Goal: Task Accomplishment & Management: Manage account settings

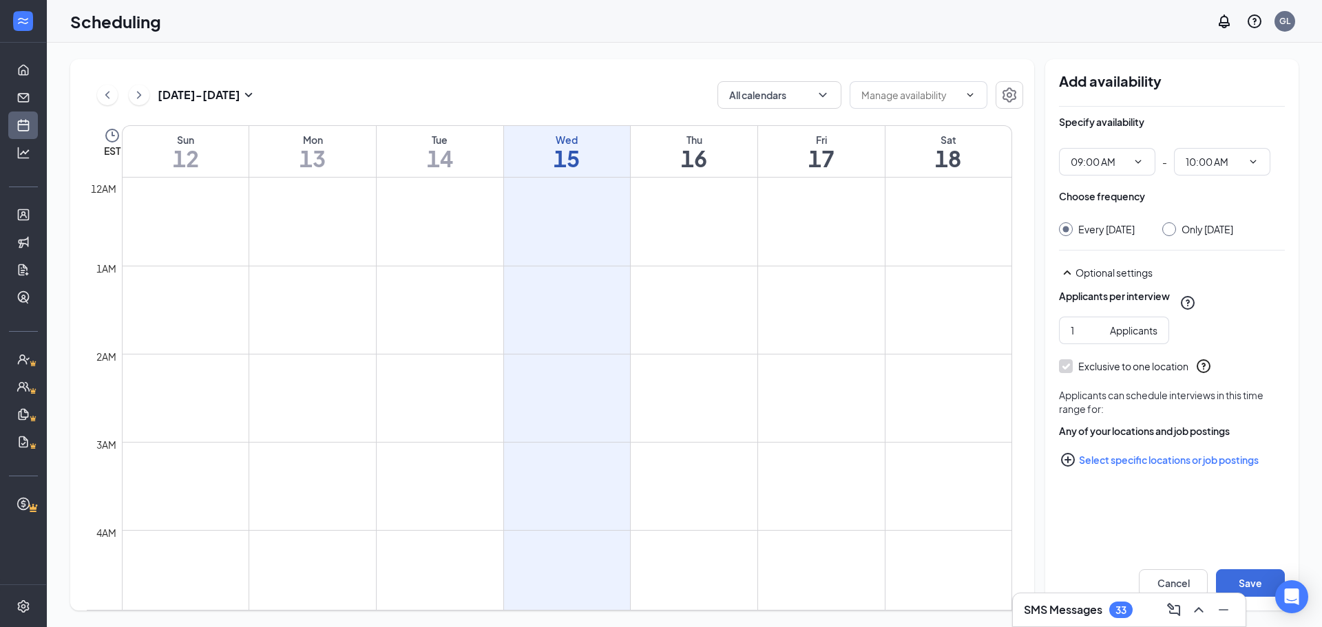
scroll to position [677, 0]
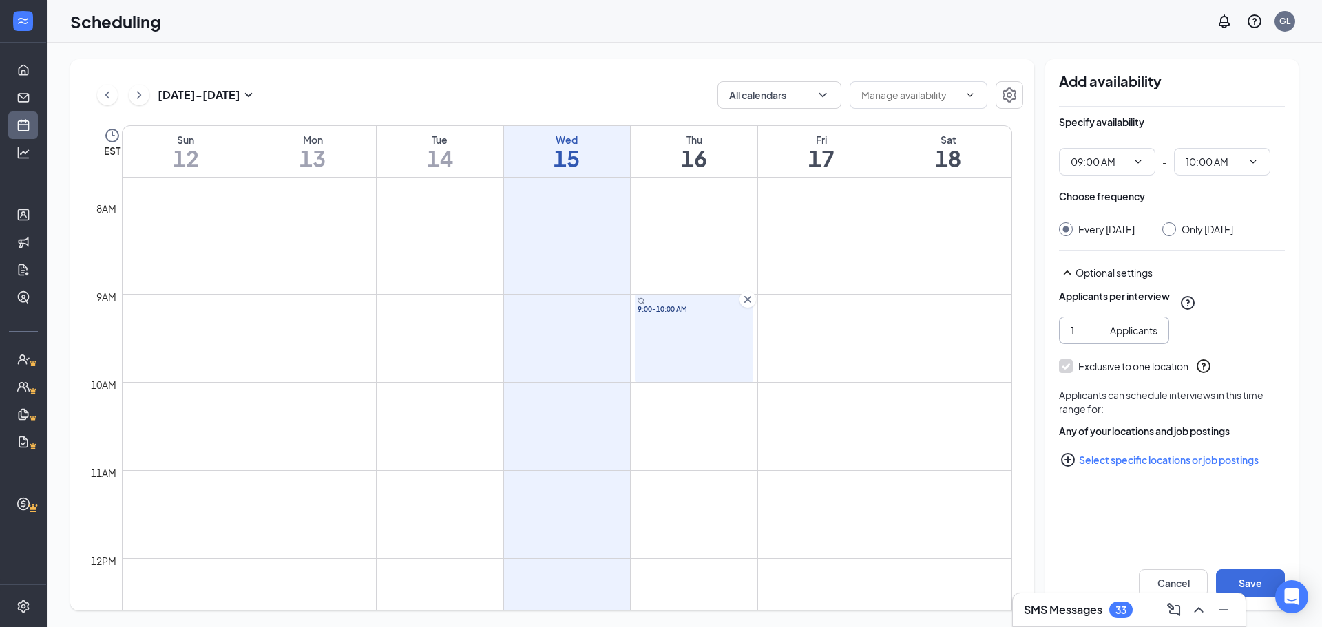
click at [1143, 338] on div "Applicants" at bounding box center [1133, 330] width 47 height 15
click at [756, 332] on td at bounding box center [567, 327] width 890 height 22
click at [710, 346] on div "9:00-10:00 AM" at bounding box center [694, 338] width 118 height 87
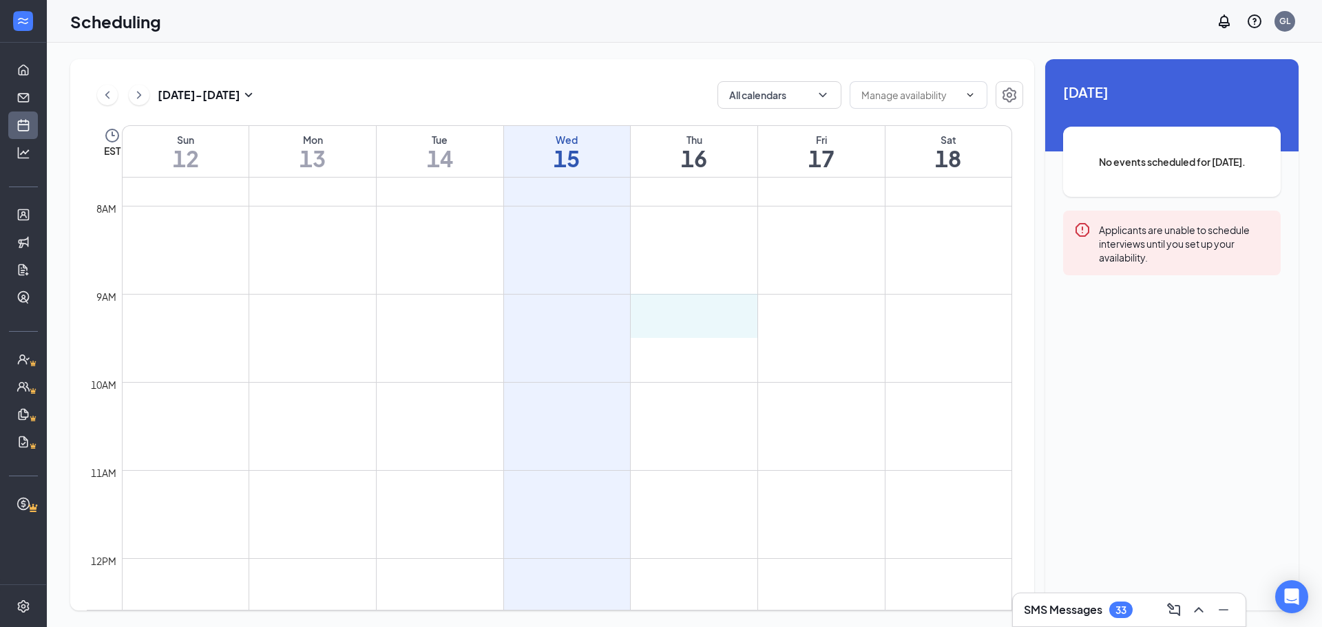
drag, startPoint x: 721, startPoint y: 301, endPoint x: 722, endPoint y: 317, distance: 16.5
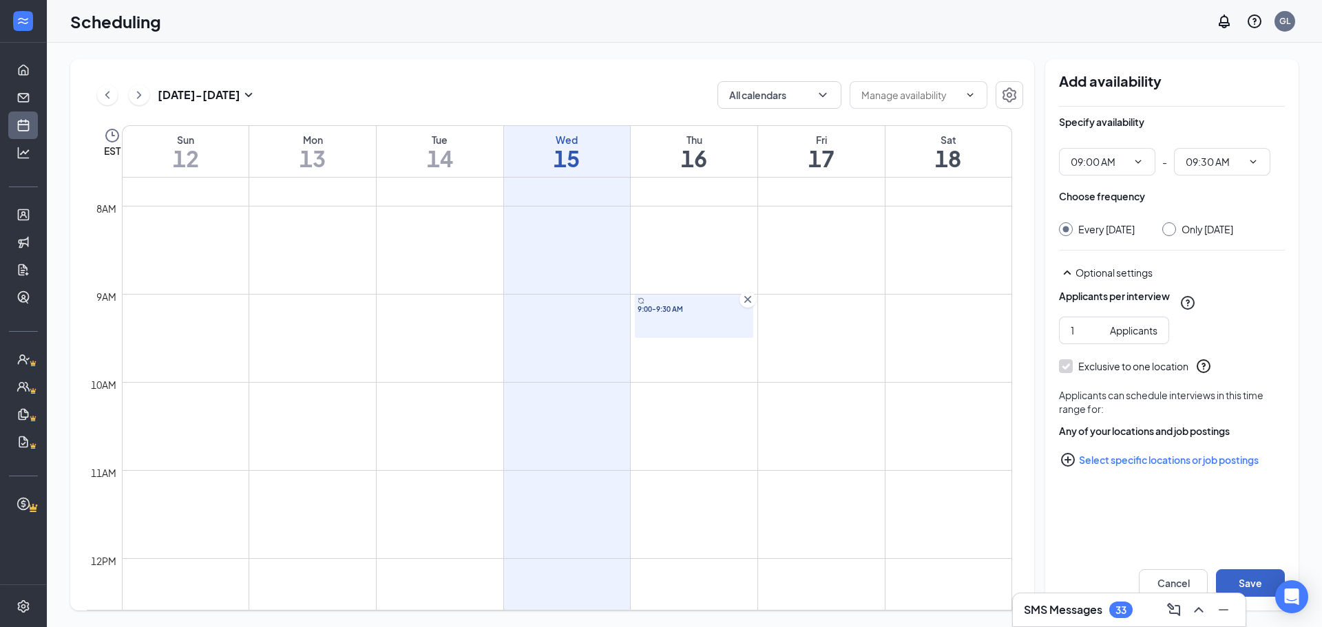
click at [1240, 573] on button "Save" at bounding box center [1250, 583] width 69 height 28
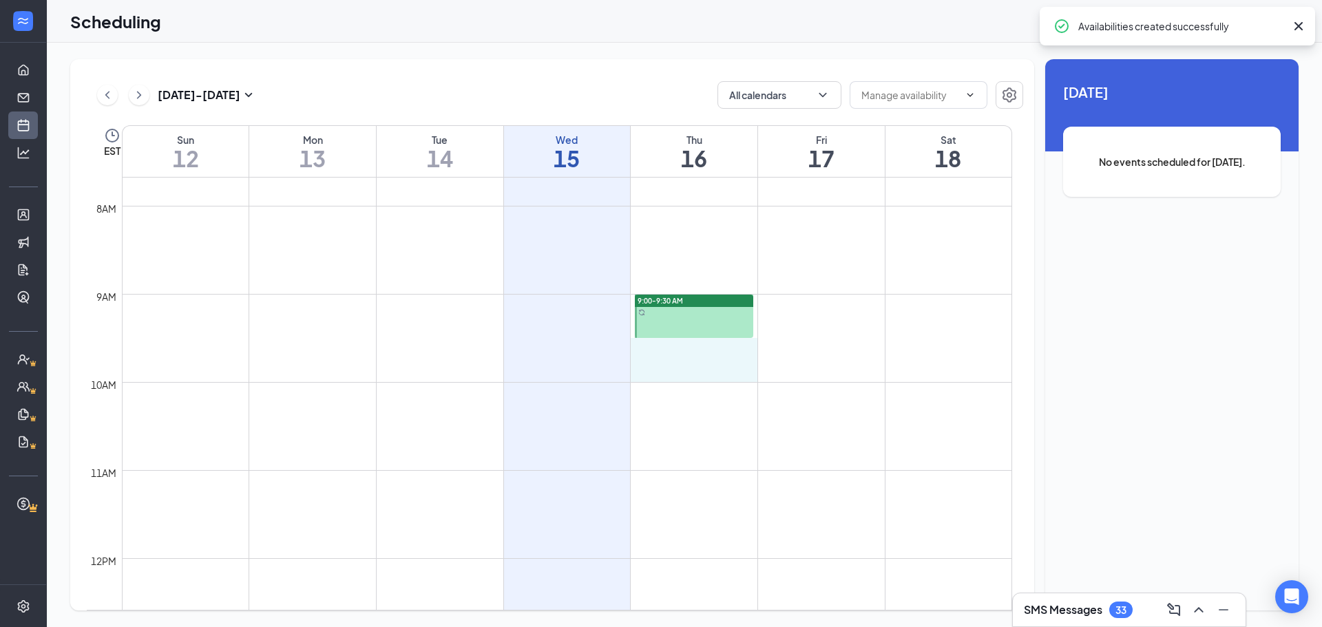
drag, startPoint x: 716, startPoint y: 342, endPoint x: 720, endPoint y: 367, distance: 25.1
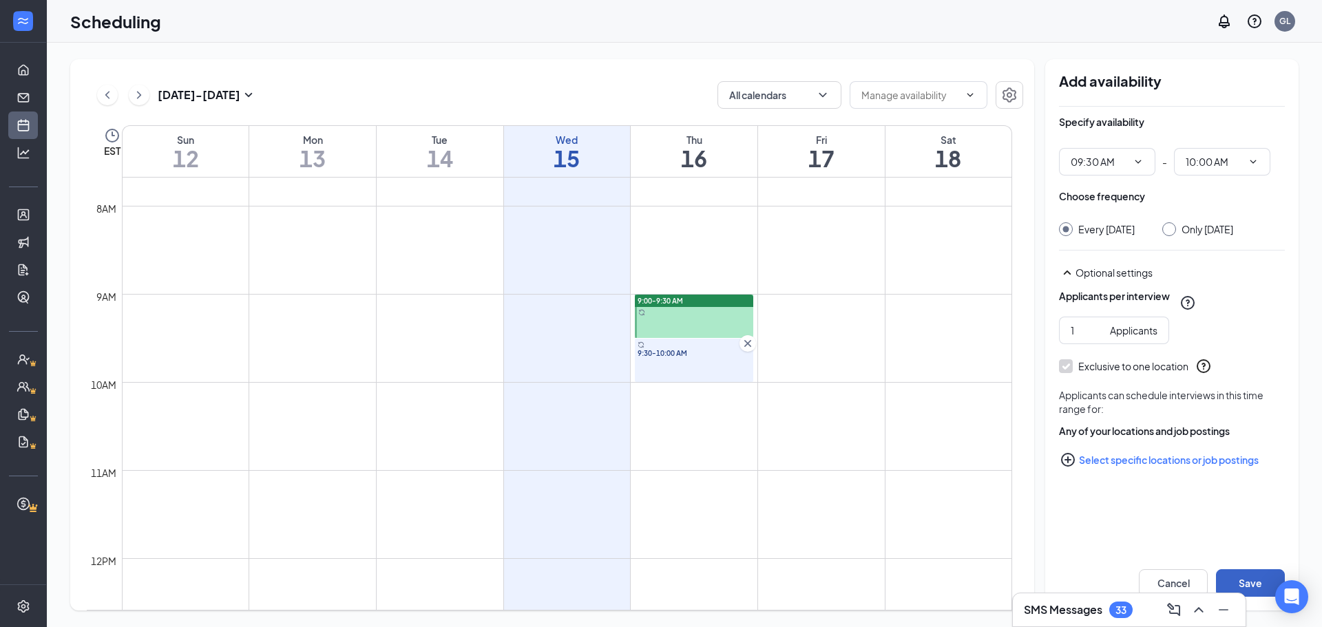
click at [1254, 577] on button "Save" at bounding box center [1250, 583] width 69 height 28
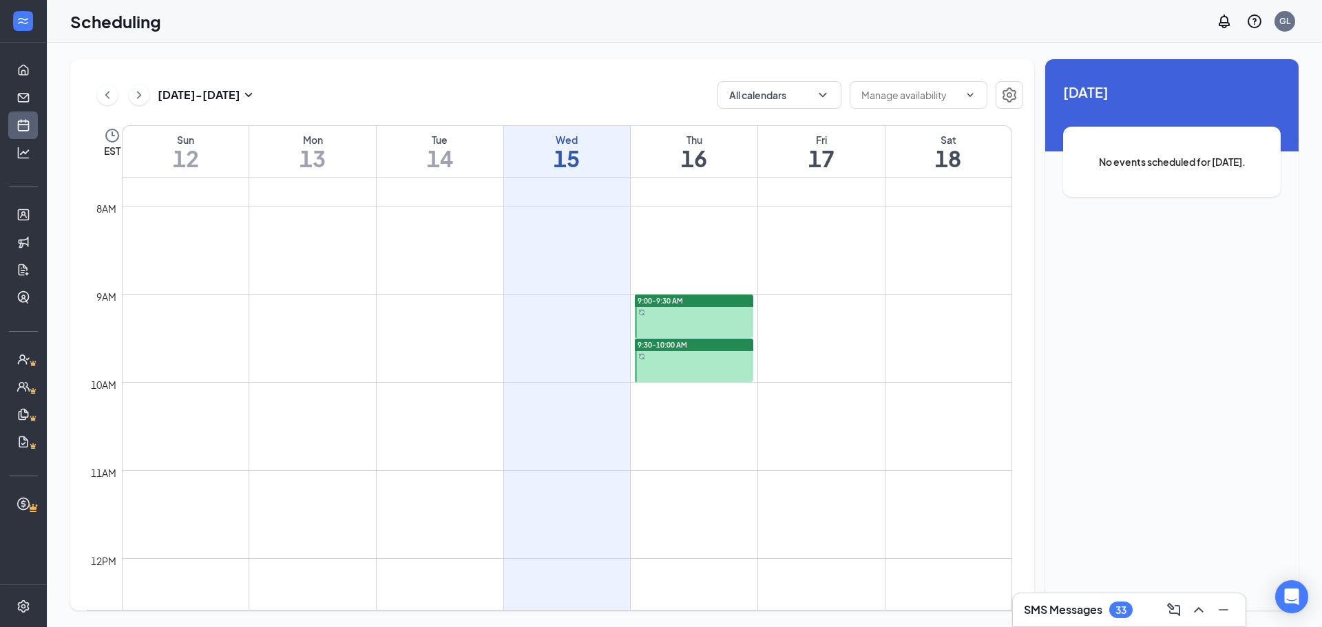
drag, startPoint x: 719, startPoint y: 361, endPoint x: 714, endPoint y: 405, distance: 44.2
click at [714, 405] on div "12am 1am 2am 3am 4am 5am 6am 7am 8am 9am 10am 11am 12pm 1pm 2pm 3pm 4pm 5pm 6pm…" at bounding box center [549, 558] width 925 height 2114
click at [694, 319] on div at bounding box center [694, 316] width 118 height 43
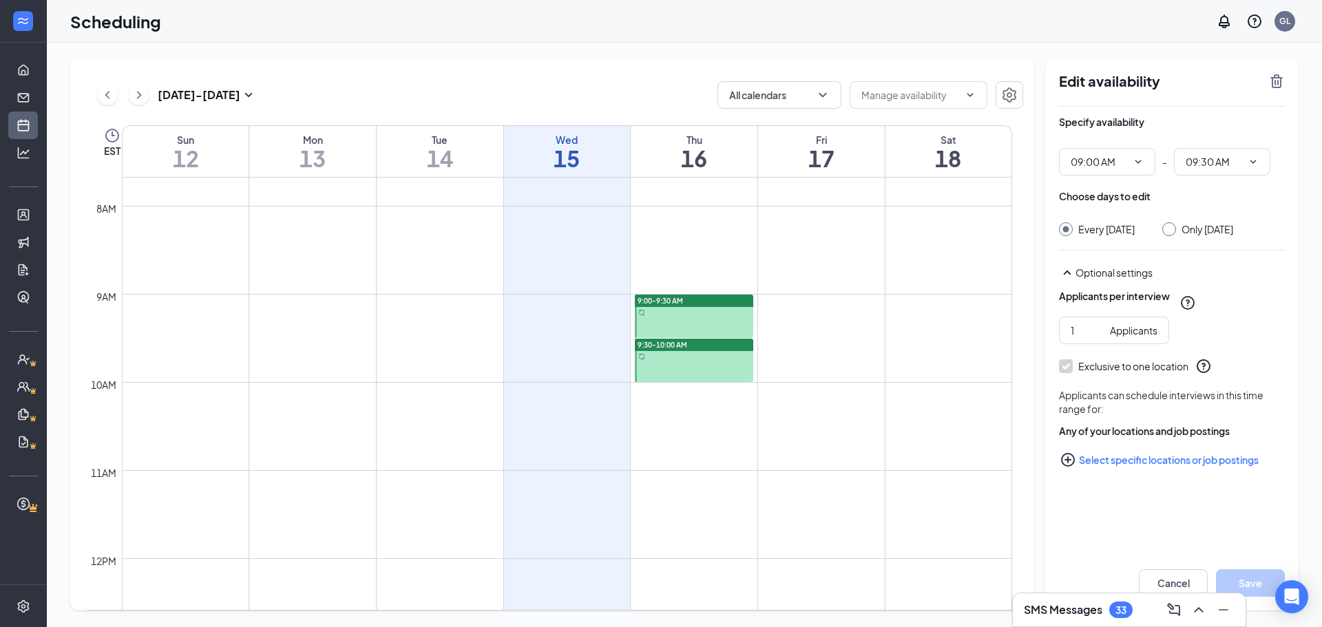
click at [693, 321] on link "9:00-9:30 AM" at bounding box center [693, 316] width 122 height 44
click at [702, 317] on link "9:00-9:30 AM" at bounding box center [693, 316] width 122 height 44
click at [701, 307] on link "9:00-9:30 AM" at bounding box center [693, 316] width 122 height 44
click at [1272, 81] on icon "TrashOutline" at bounding box center [1276, 81] width 12 height 14
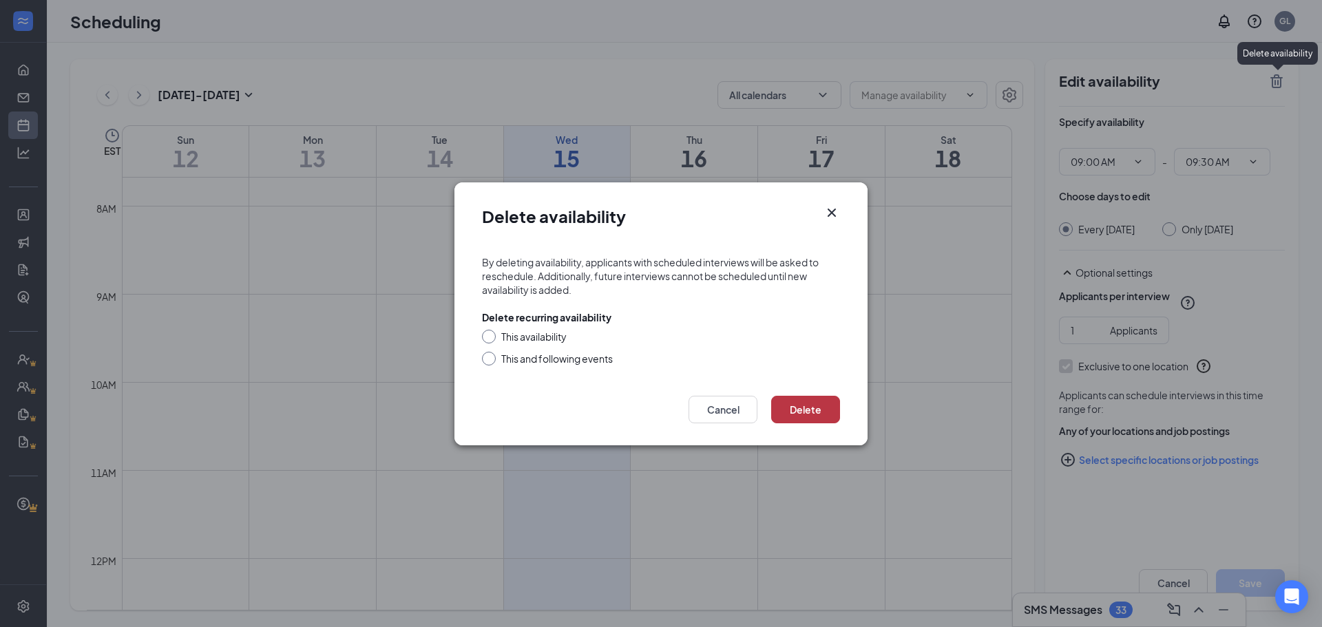
click at [816, 412] on button "Delete" at bounding box center [805, 410] width 69 height 28
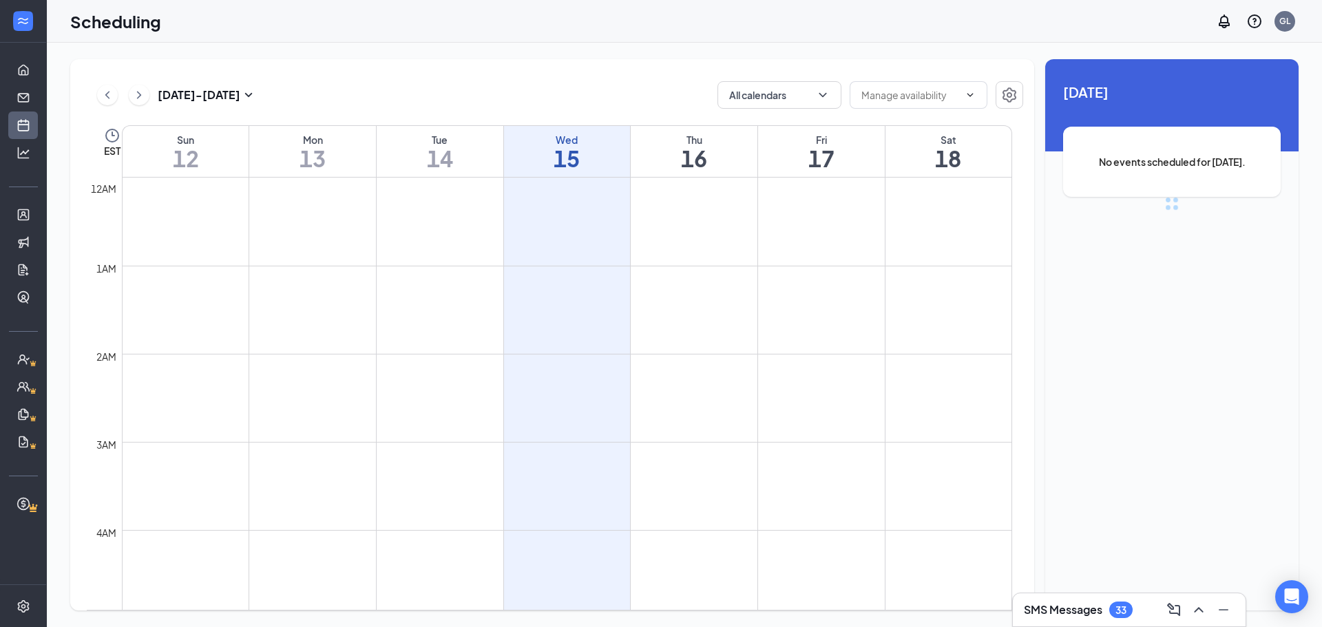
scroll to position [677, 0]
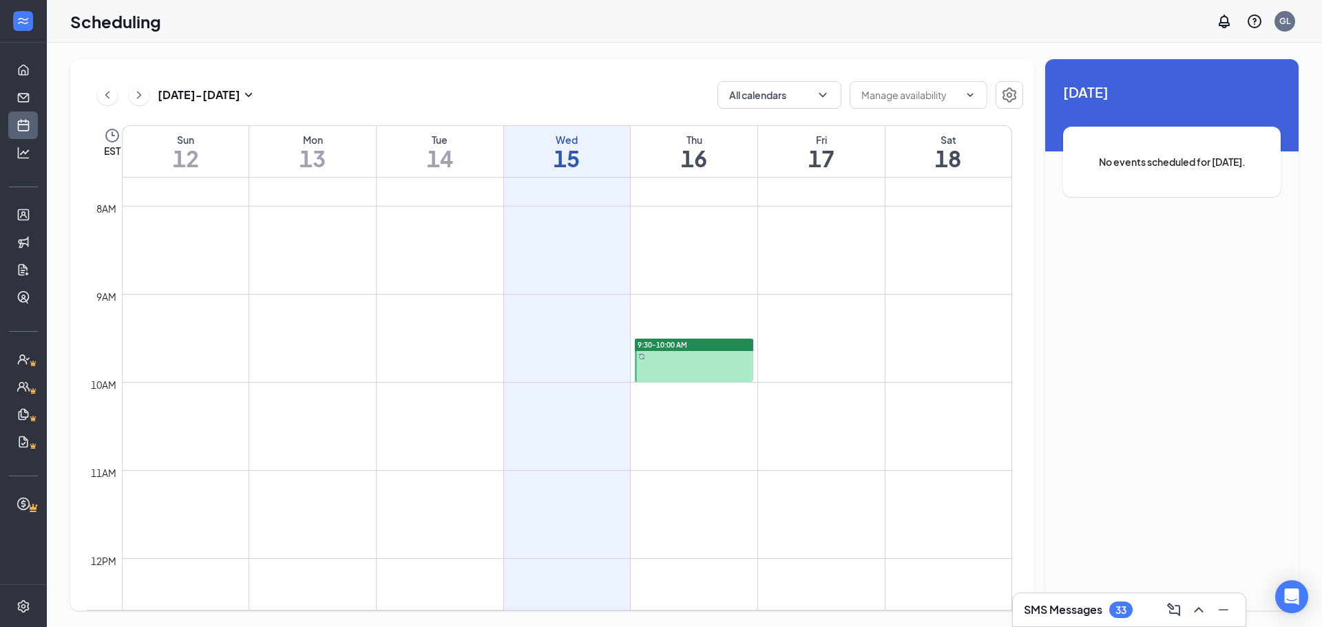
click at [683, 355] on div at bounding box center [694, 360] width 118 height 43
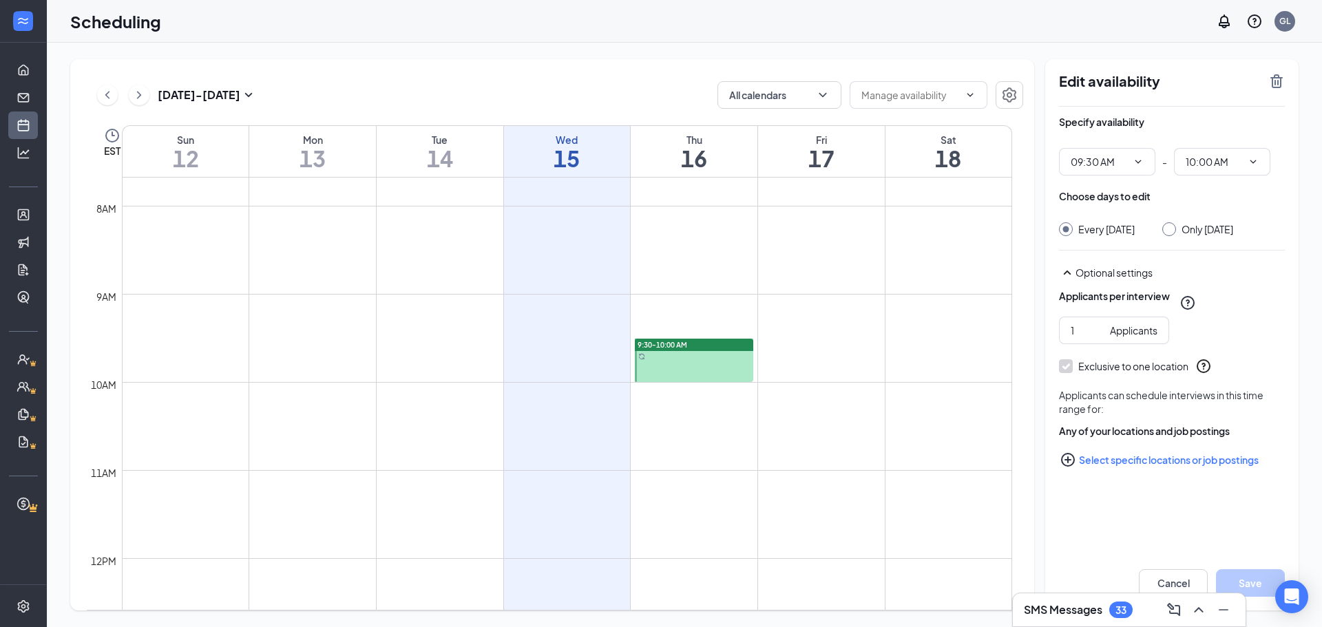
click at [1264, 89] on div "Edit availability" at bounding box center [1172, 90] width 226 height 34
click at [1267, 81] on div "Edit availability" at bounding box center [1172, 90] width 226 height 34
click at [1279, 81] on icon "TrashOutline" at bounding box center [1276, 81] width 17 height 17
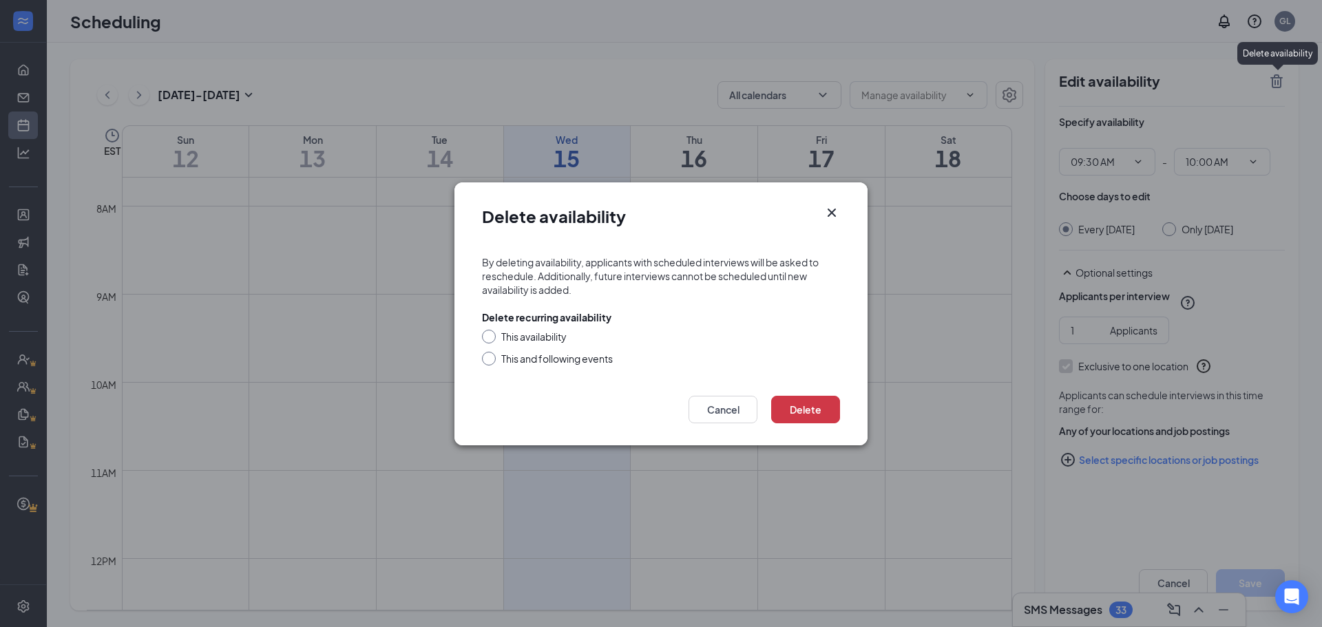
click at [592, 361] on div "This and following events" at bounding box center [557, 359] width 112 height 14
click at [491, 361] on input "This and following events" at bounding box center [487, 357] width 10 height 10
radio input "true"
click at [817, 419] on button "Delete" at bounding box center [805, 410] width 69 height 28
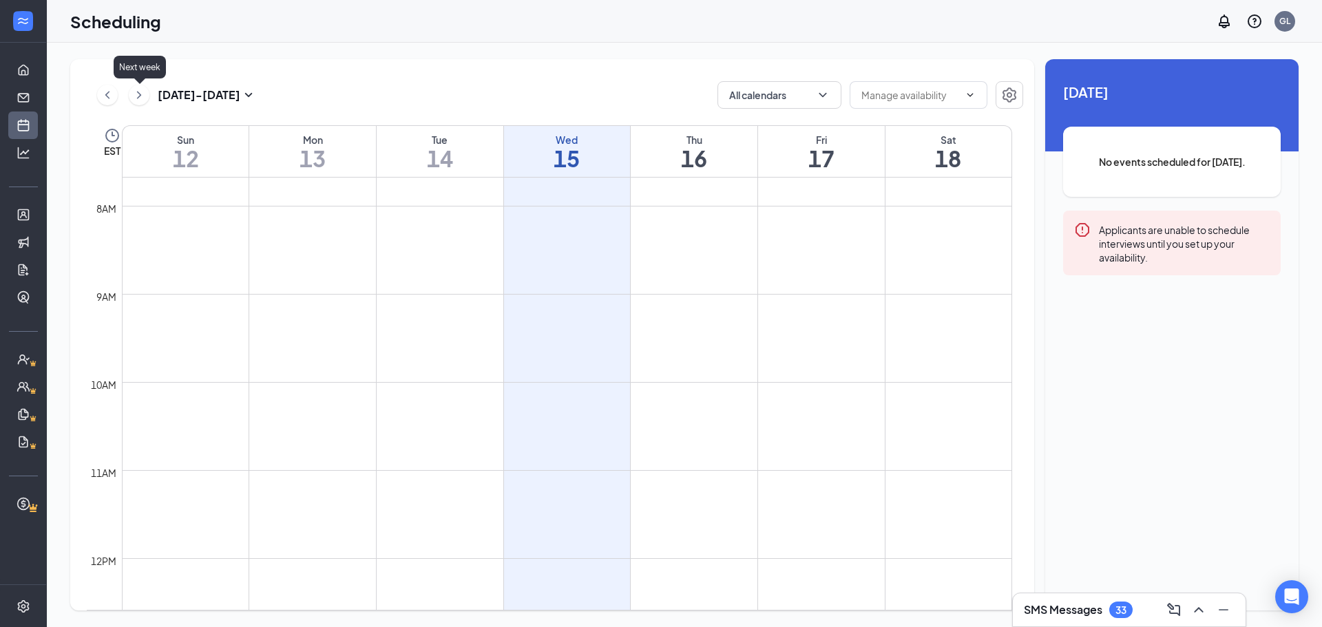
click at [139, 94] on icon "ChevronRight" at bounding box center [139, 95] width 14 height 17
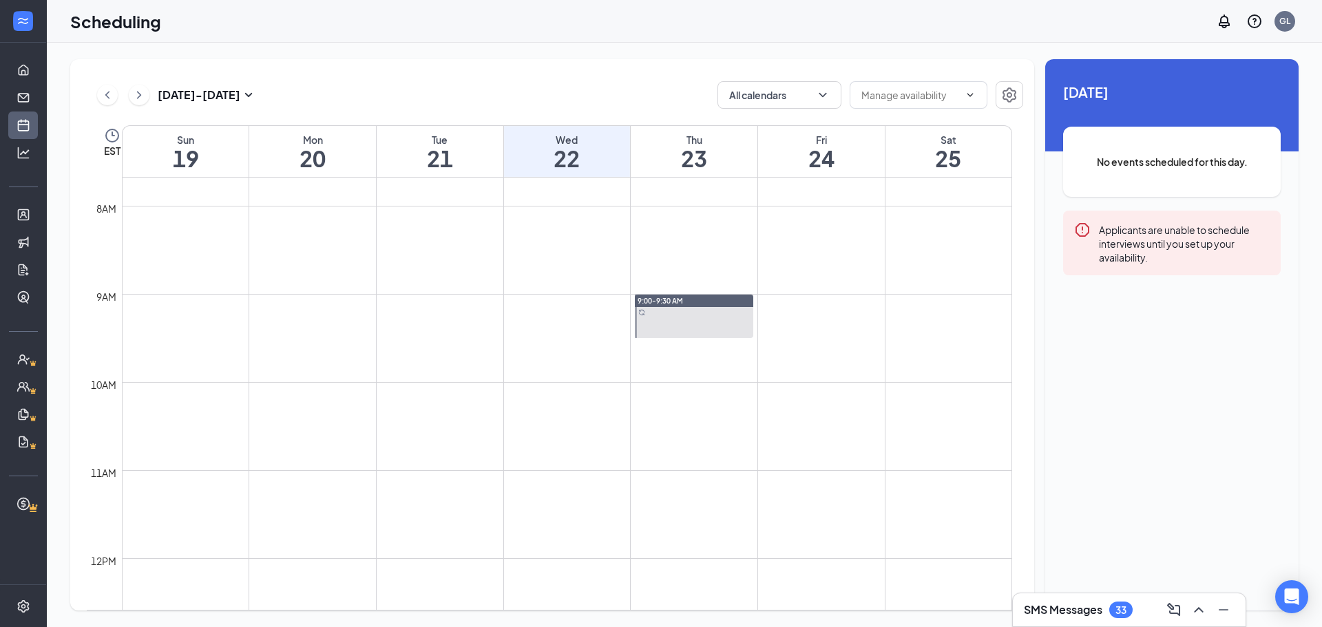
click at [709, 326] on div at bounding box center [694, 316] width 118 height 43
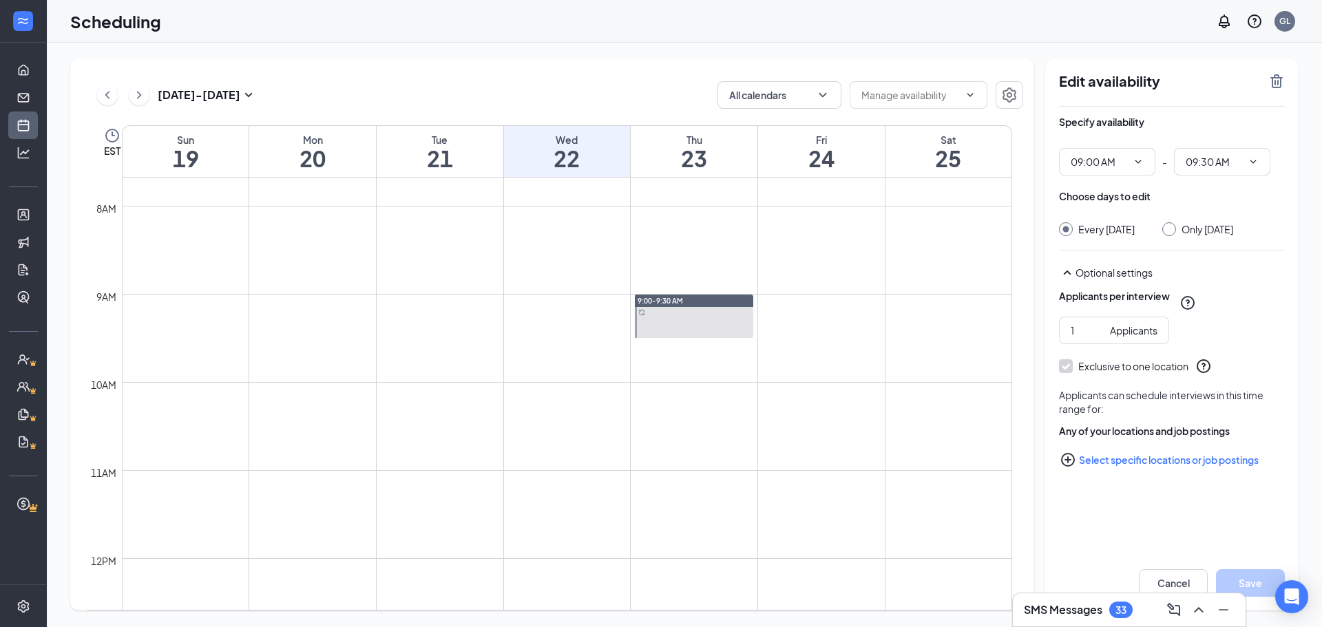
click at [1279, 83] on icon "TrashOutline" at bounding box center [1276, 81] width 17 height 17
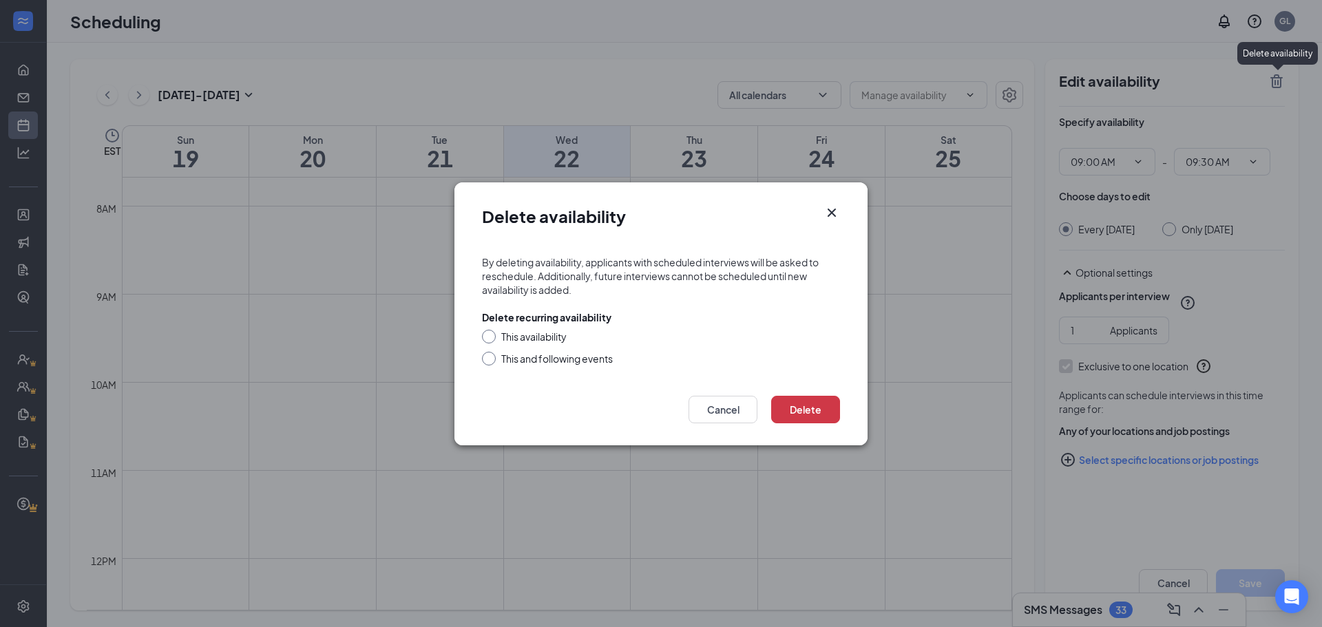
click at [568, 361] on div "This and following events" at bounding box center [557, 359] width 112 height 14
click at [491, 361] on input "This and following events" at bounding box center [487, 357] width 10 height 10
radio input "true"
click at [798, 414] on button "Delete" at bounding box center [805, 410] width 69 height 28
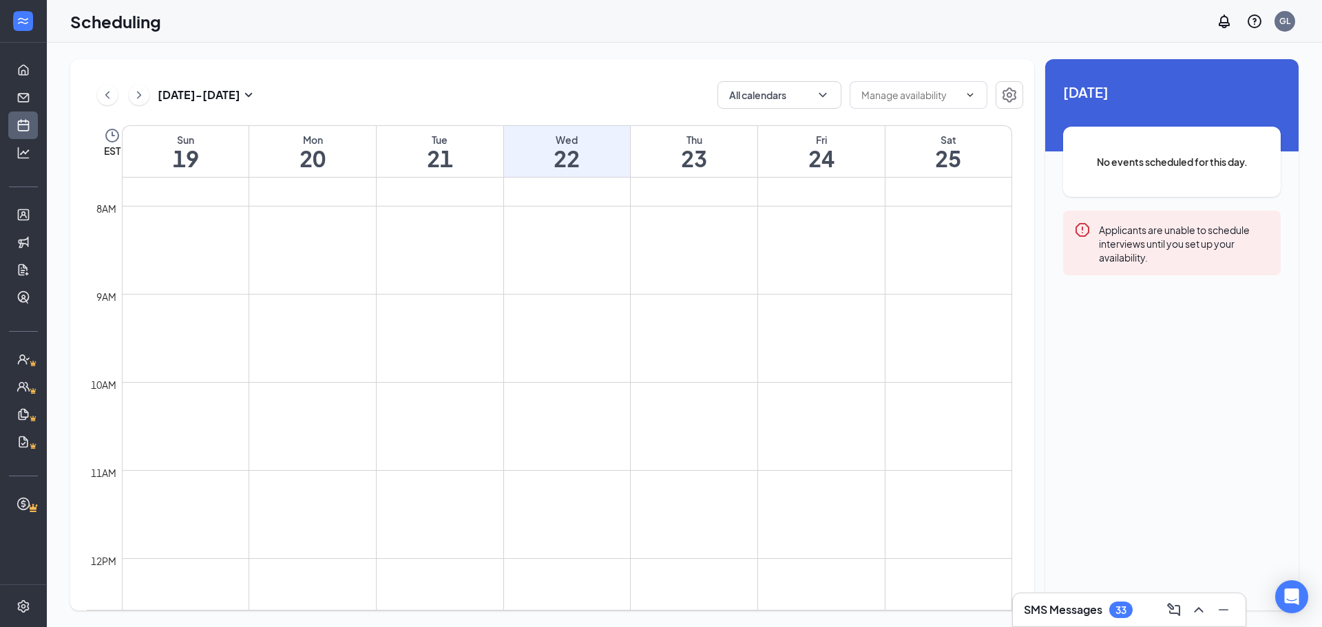
click at [100, 102] on button at bounding box center [107, 95] width 21 height 21
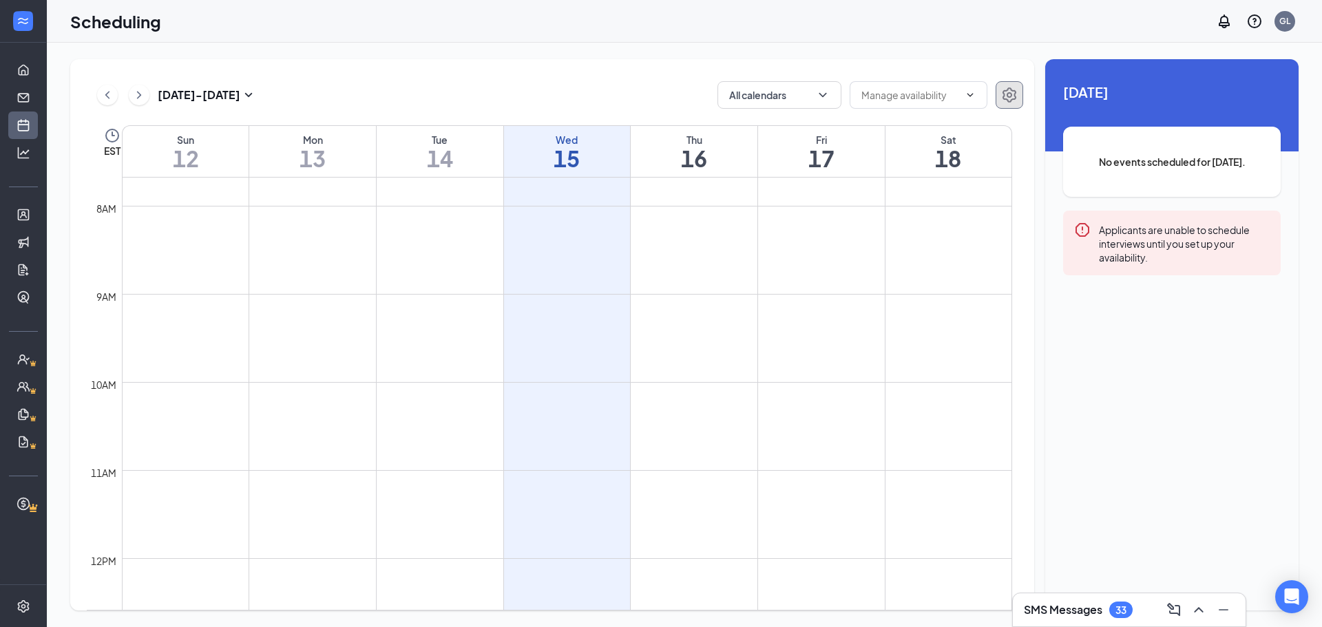
click at [1005, 92] on icon "Settings" at bounding box center [1009, 95] width 17 height 17
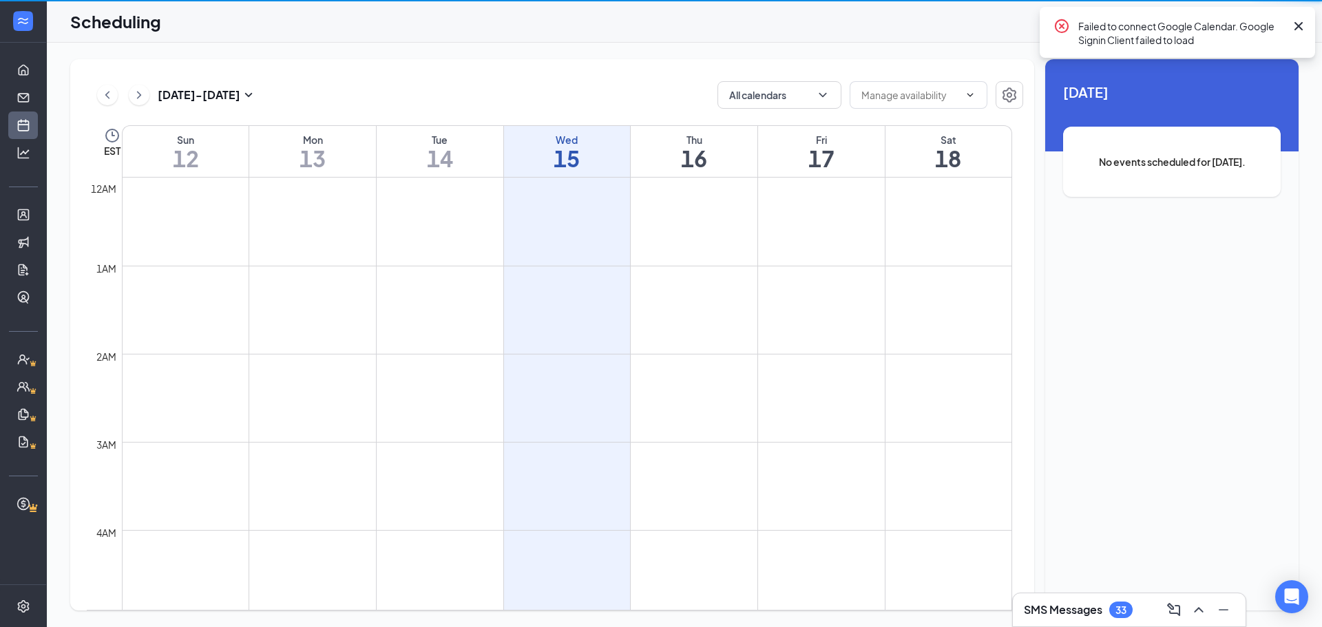
scroll to position [677, 0]
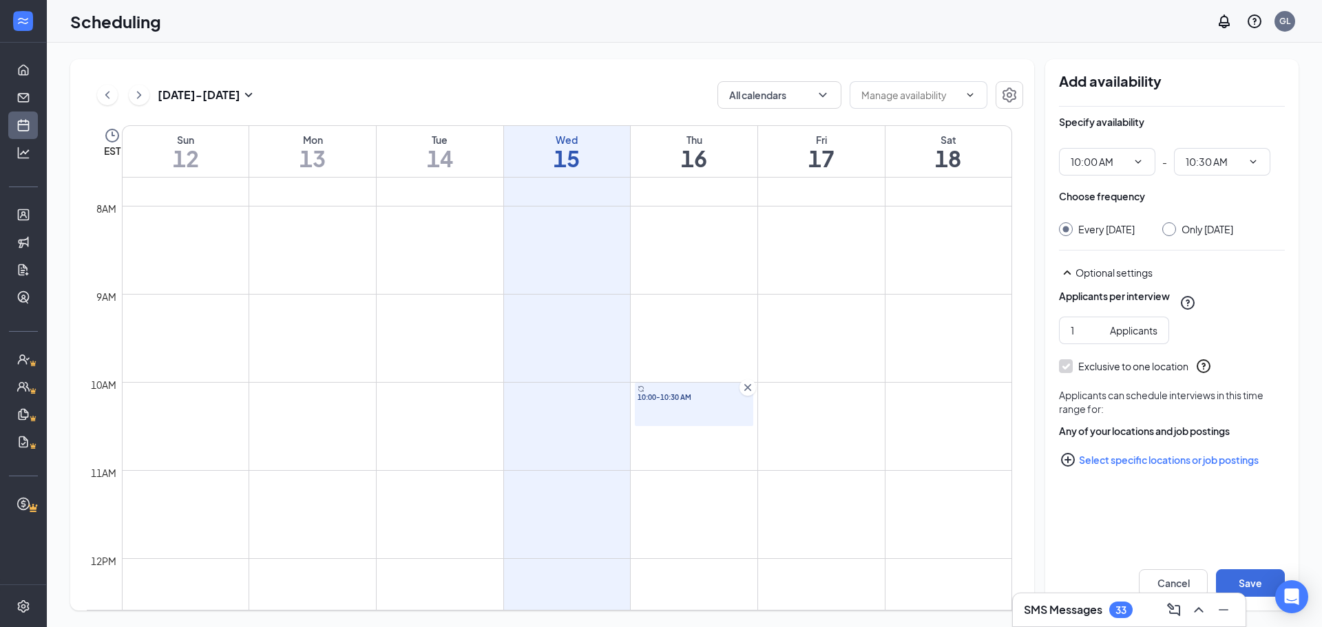
click at [1176, 232] on div at bounding box center [1169, 229] width 14 height 14
click at [1192, 229] on div "Only Thursday, Oct 16" at bounding box center [1207, 229] width 52 height 14
click at [1172, 229] on input "Only Thursday, Oct 16" at bounding box center [1167, 227] width 10 height 10
radio input "true"
radio input "false"
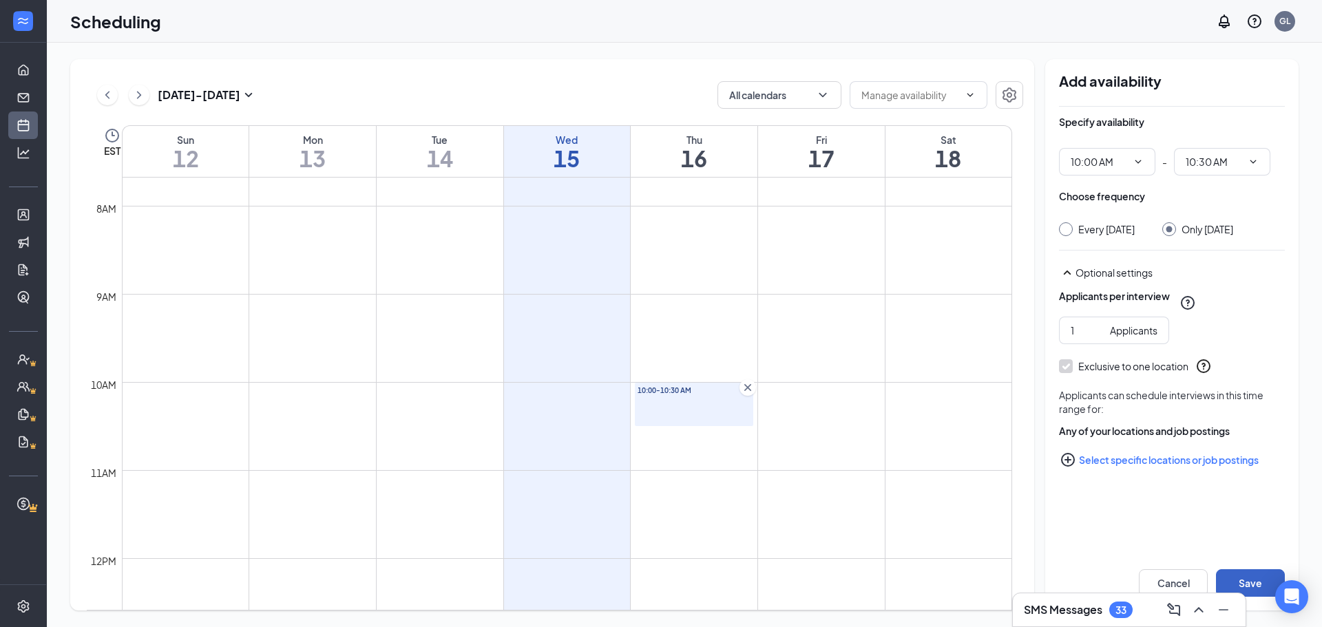
click at [1247, 573] on button "Save" at bounding box center [1250, 583] width 69 height 28
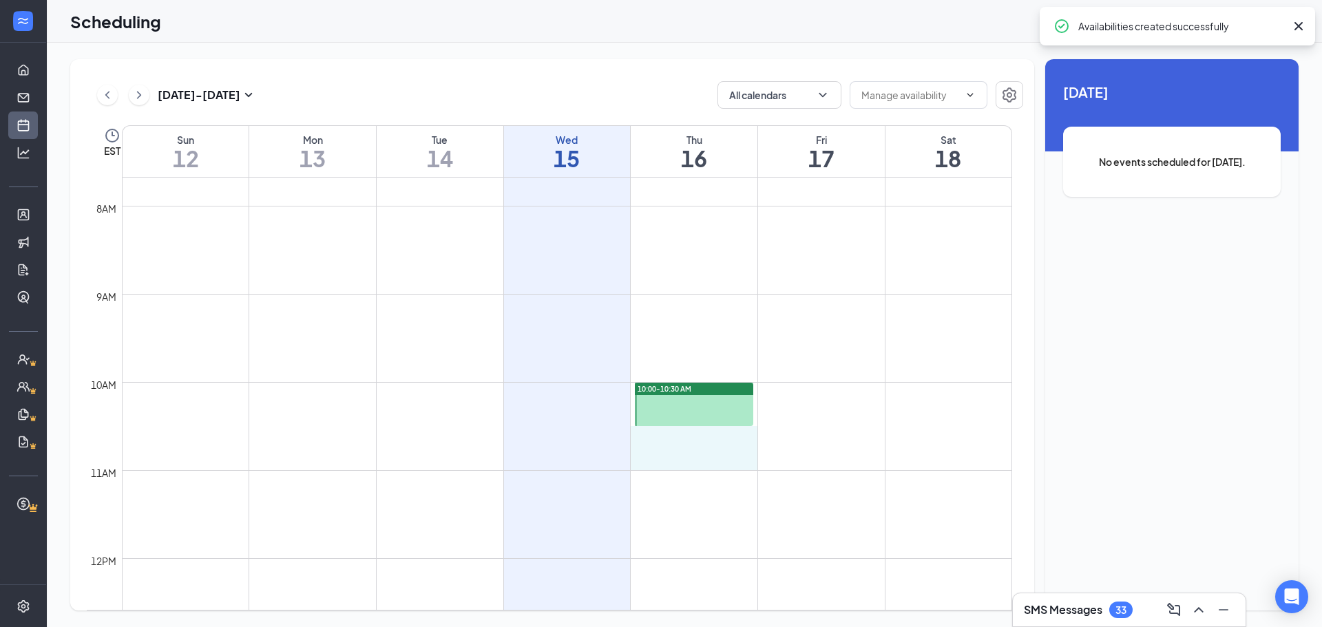
drag, startPoint x: 670, startPoint y: 434, endPoint x: 670, endPoint y: 461, distance: 27.5
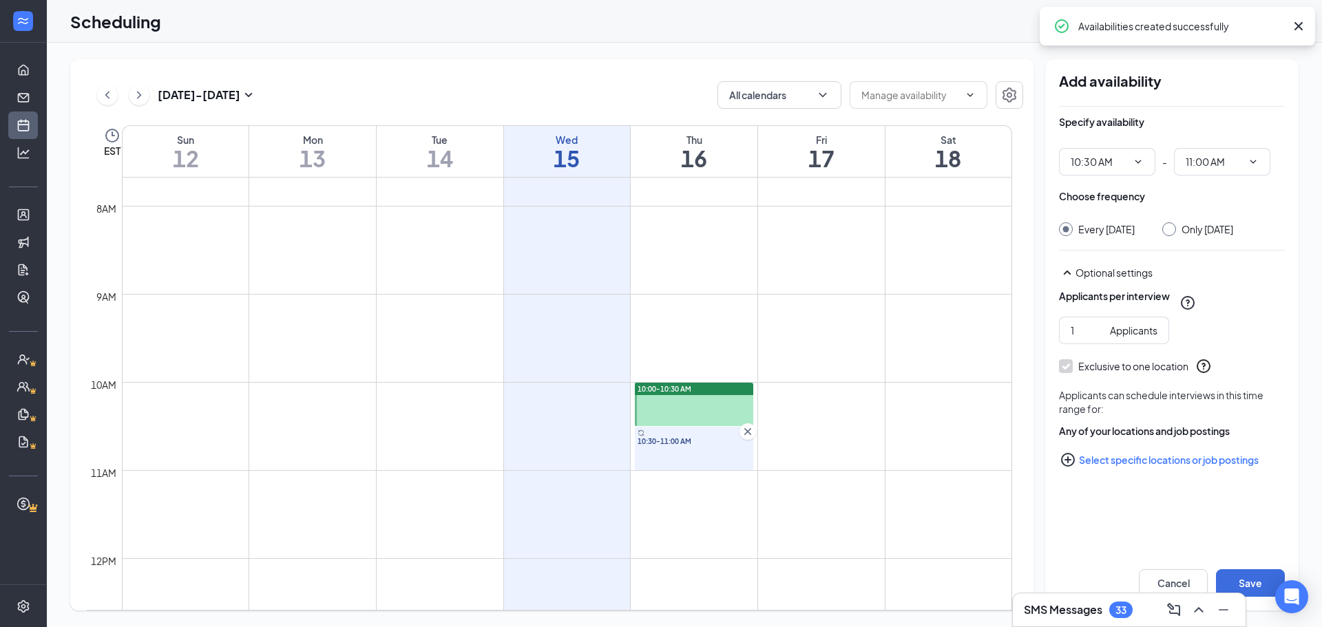
click at [1203, 230] on div "Only Thursday, Oct 16" at bounding box center [1207, 229] width 52 height 14
click at [1172, 230] on input "Only Thursday, Oct 16" at bounding box center [1167, 227] width 10 height 10
radio input "true"
radio input "false"
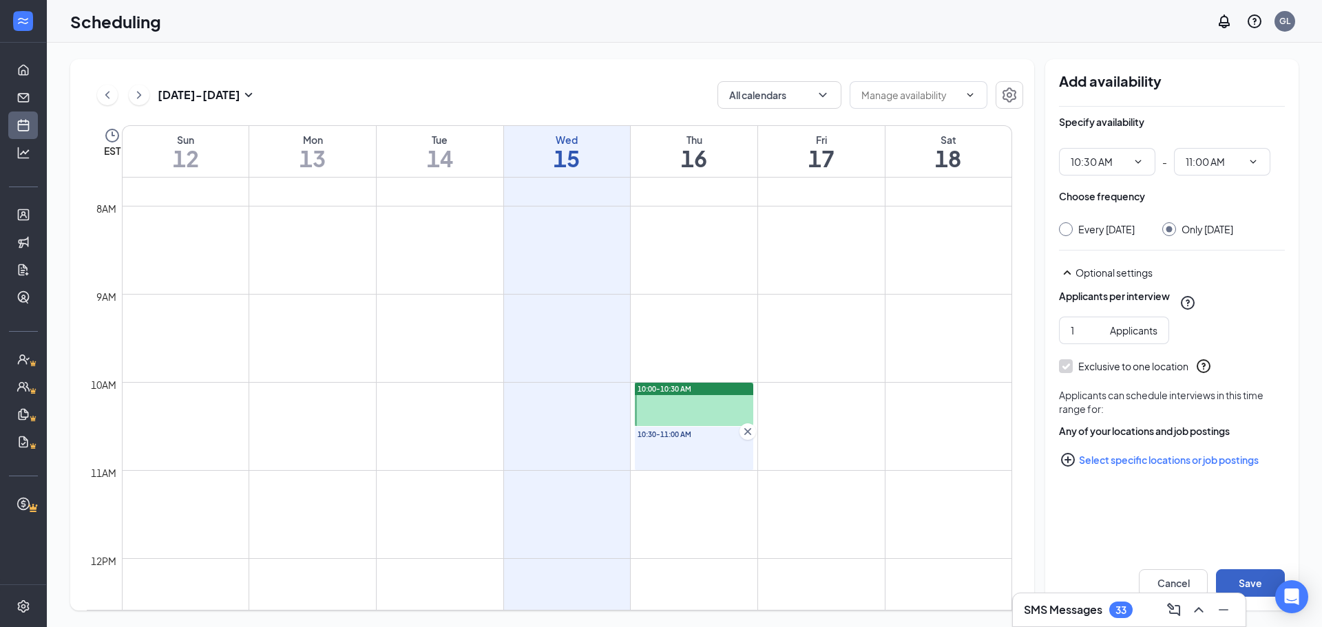
click at [1247, 577] on button "Save" at bounding box center [1250, 583] width 69 height 28
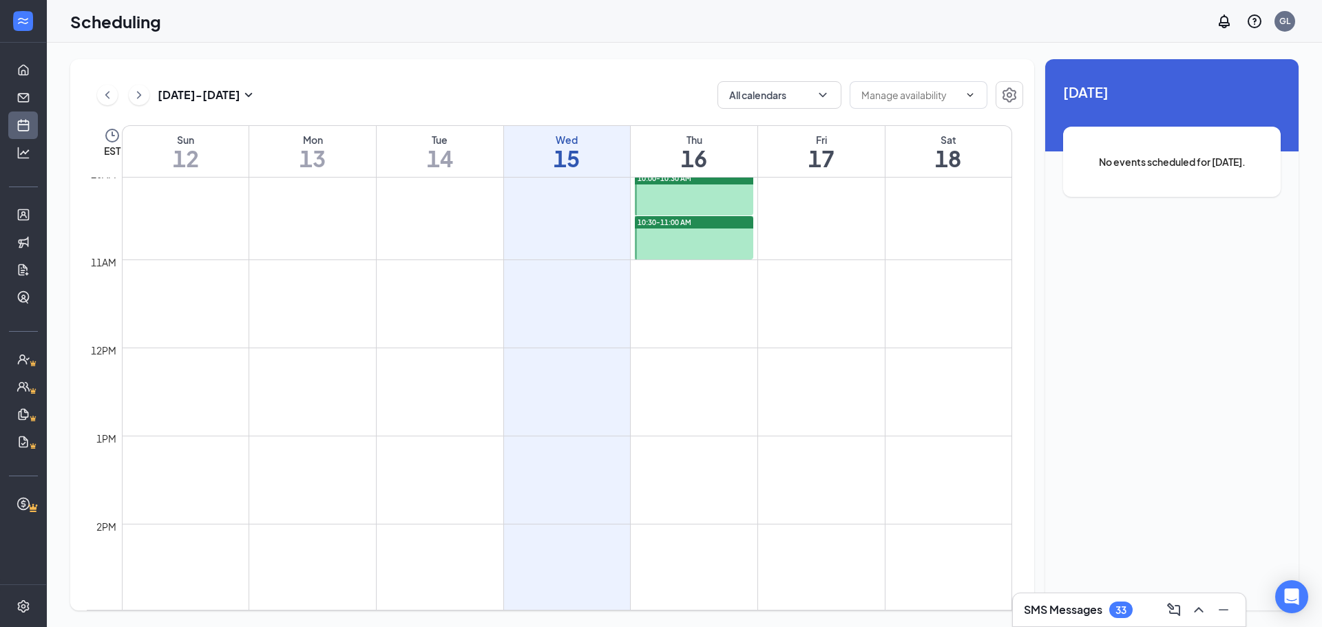
scroll to position [891, 0]
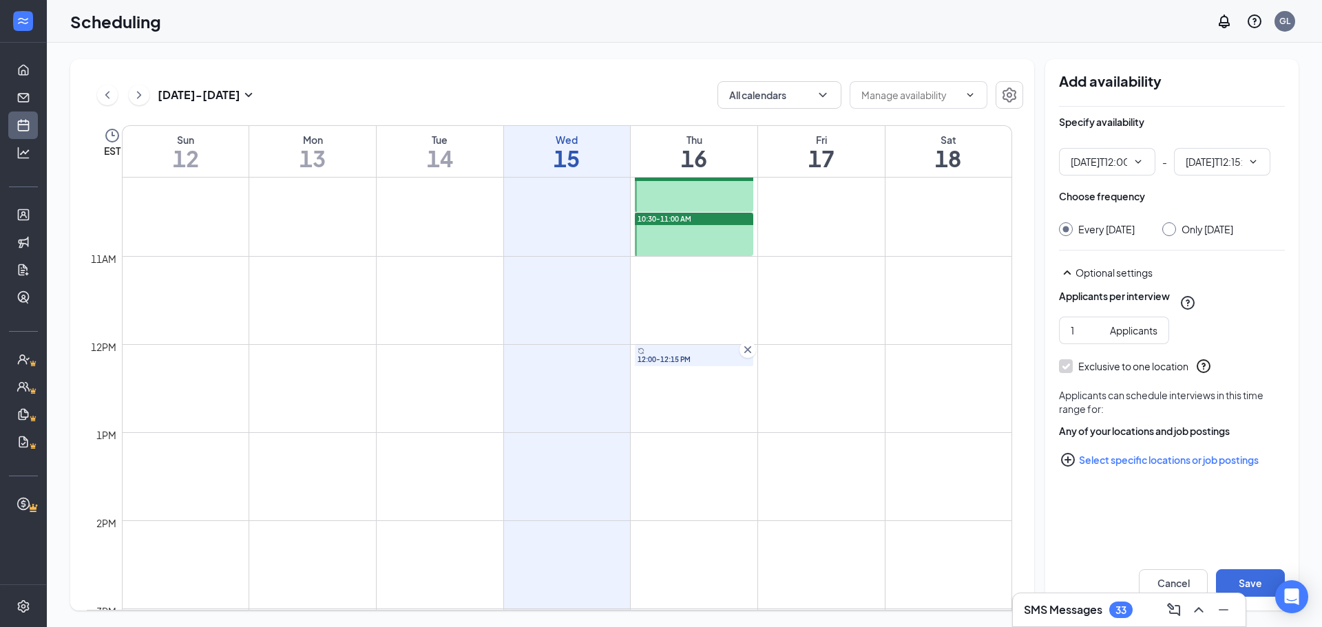
type input "12:00 PM"
click at [1255, 165] on icon "ChevronDown" at bounding box center [1252, 161] width 11 height 11
click at [1243, 213] on div "12:30 AM" at bounding box center [1233, 219] width 74 height 15
type input "12:30 AM"
click at [1172, 230] on input "Only Thursday, Oct 16" at bounding box center [1167, 227] width 10 height 10
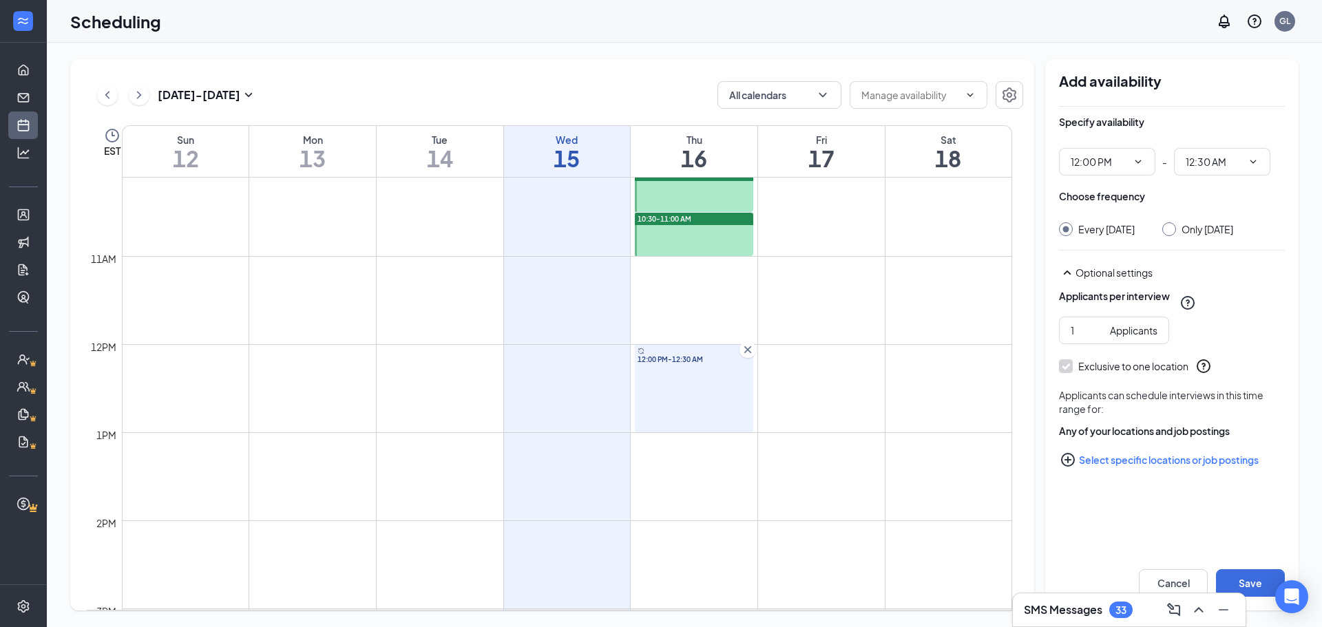
radio input "true"
radio input "false"
click at [1244, 568] on div "Cancel Save" at bounding box center [1171, 582] width 253 height 55
click at [1244, 576] on button "Save" at bounding box center [1250, 583] width 69 height 28
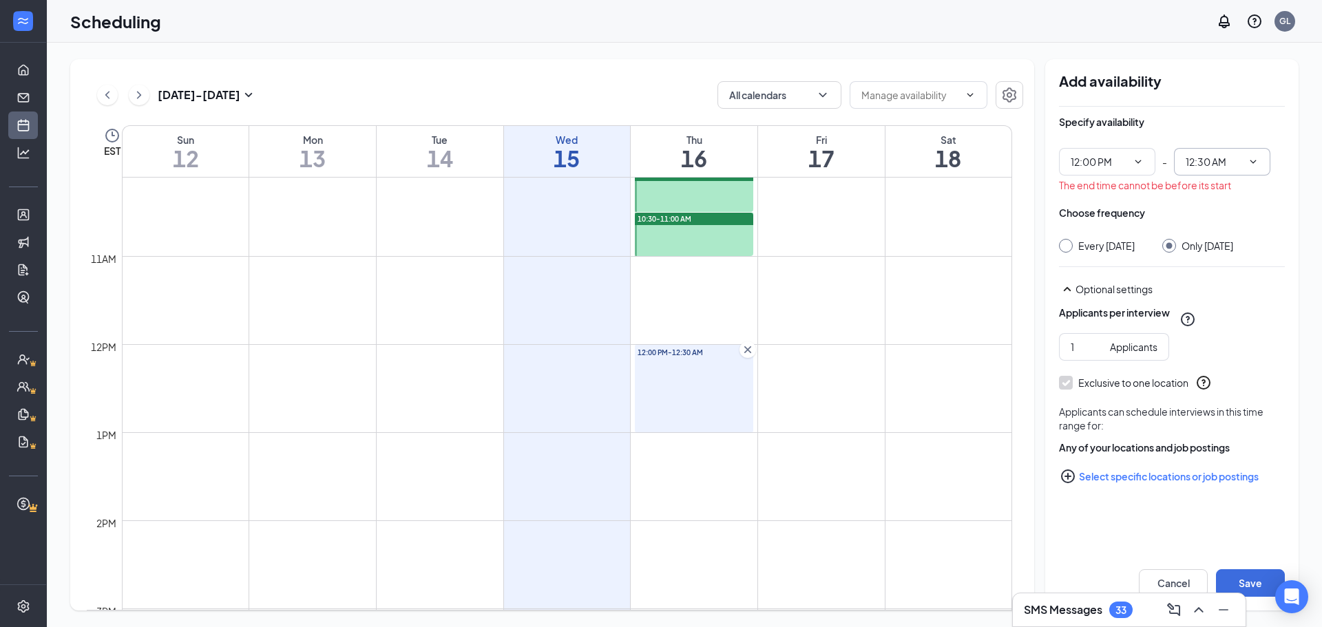
click at [1200, 160] on input "12:30 AM" at bounding box center [1213, 161] width 56 height 15
click at [824, 352] on td at bounding box center [567, 355] width 890 height 22
click at [745, 350] on icon "Cross" at bounding box center [748, 350] width 14 height 14
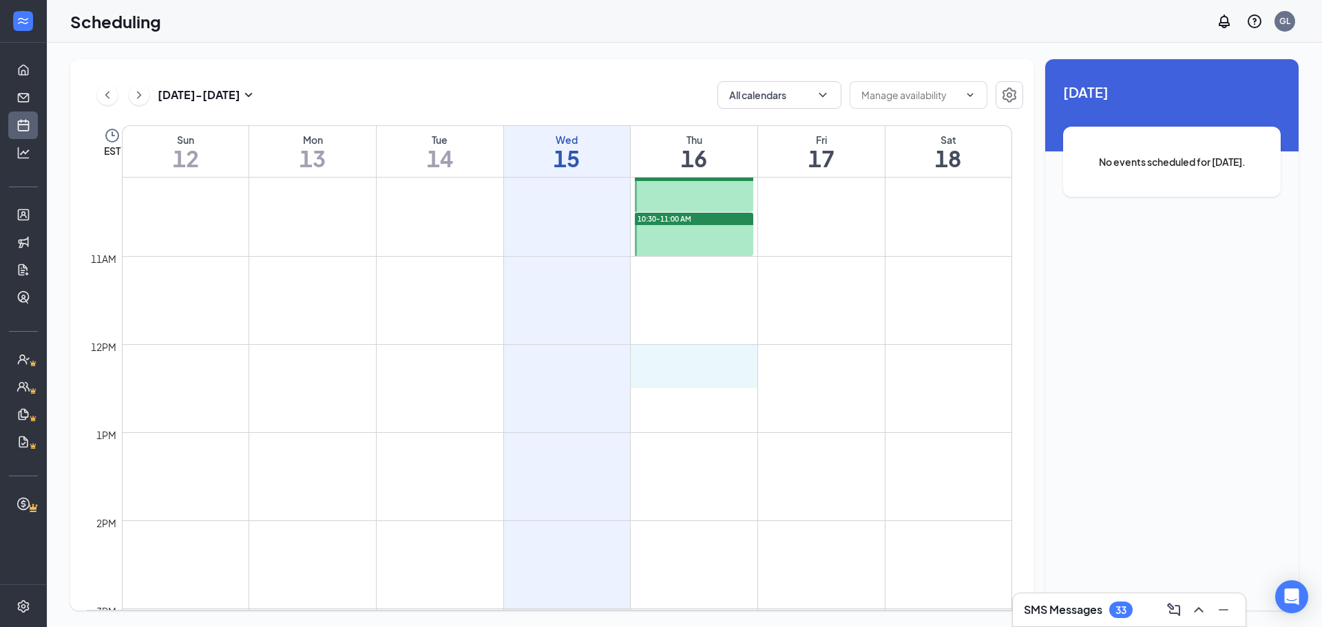
drag, startPoint x: 725, startPoint y: 347, endPoint x: 726, endPoint y: 366, distance: 19.3
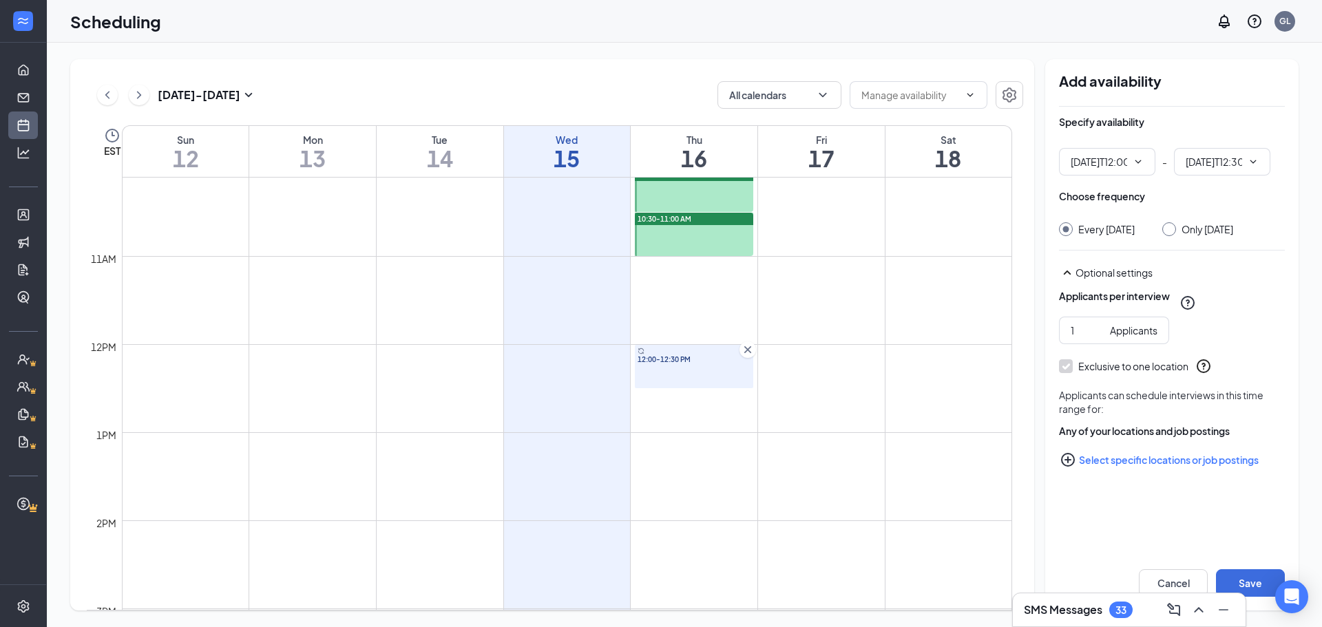
type input "12:00 PM"
type input "12:30 PM"
click at [1172, 229] on input "Only Thursday, Oct 16" at bounding box center [1167, 227] width 10 height 10
radio input "true"
radio input "false"
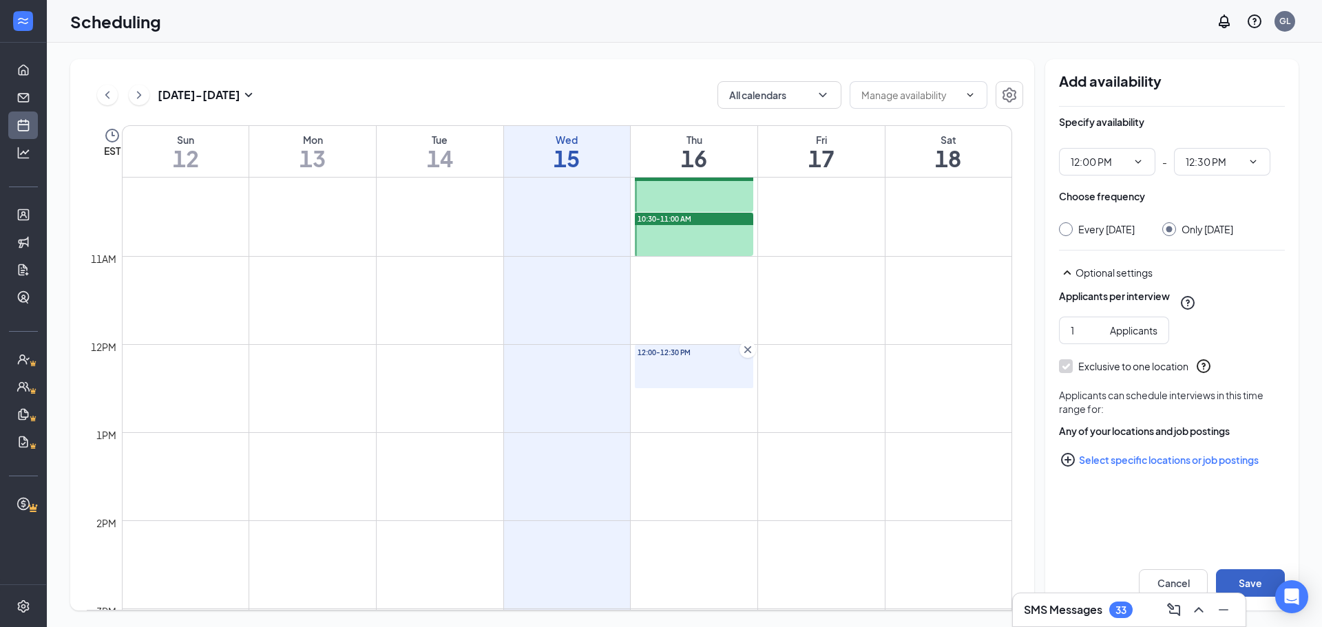
click at [1251, 575] on button "Save" at bounding box center [1250, 583] width 69 height 28
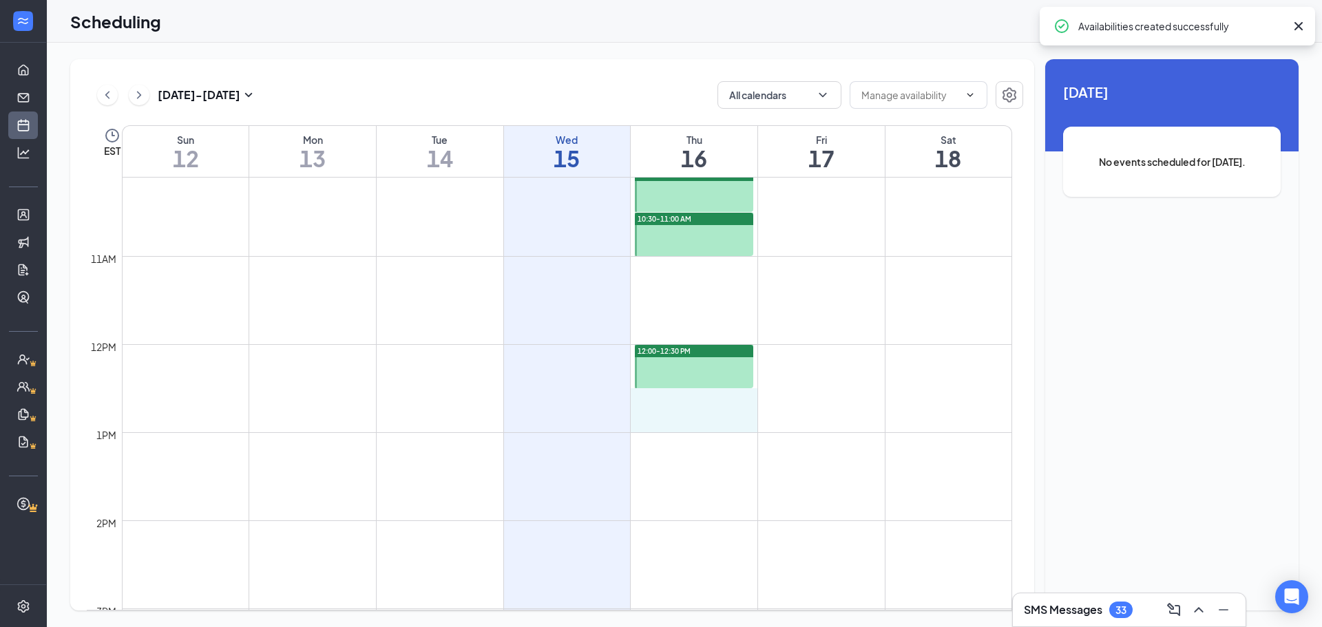
drag, startPoint x: 692, startPoint y: 395, endPoint x: 696, endPoint y: 417, distance: 22.4
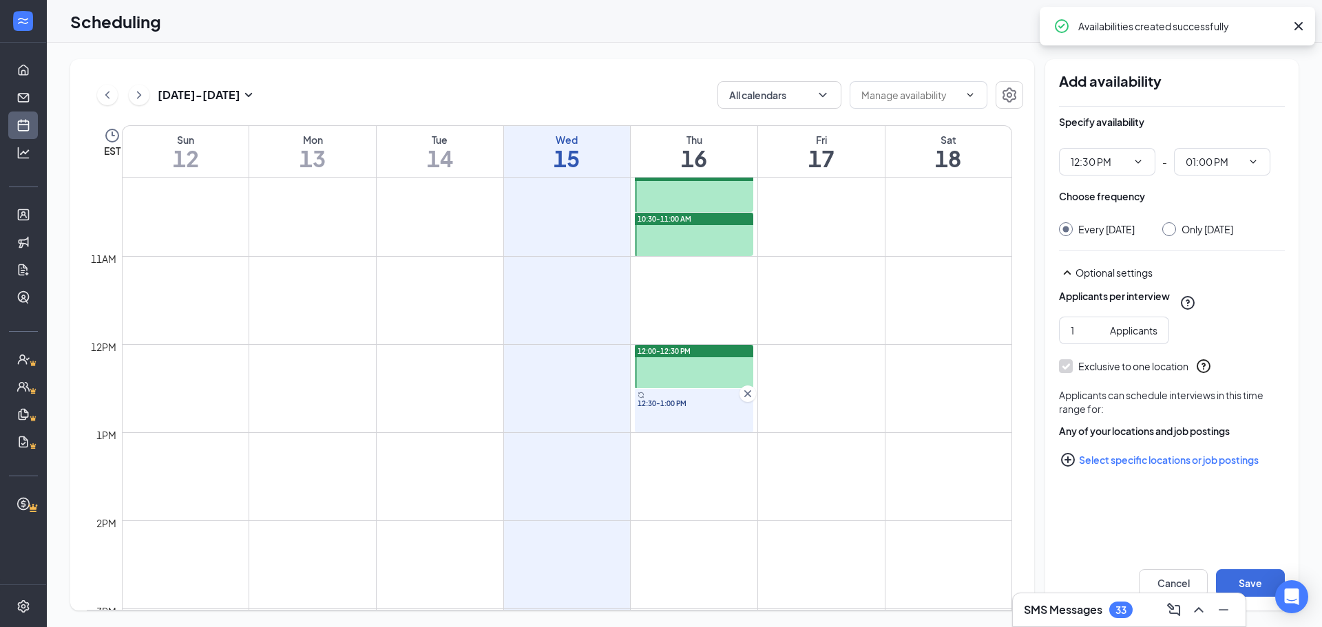
click at [1206, 234] on div "Only Thursday, Oct 16" at bounding box center [1207, 229] width 52 height 14
click at [1172, 232] on input "Only Thursday, Oct 16" at bounding box center [1167, 227] width 10 height 10
radio input "true"
radio input "false"
click at [1258, 582] on button "Save" at bounding box center [1250, 583] width 69 height 28
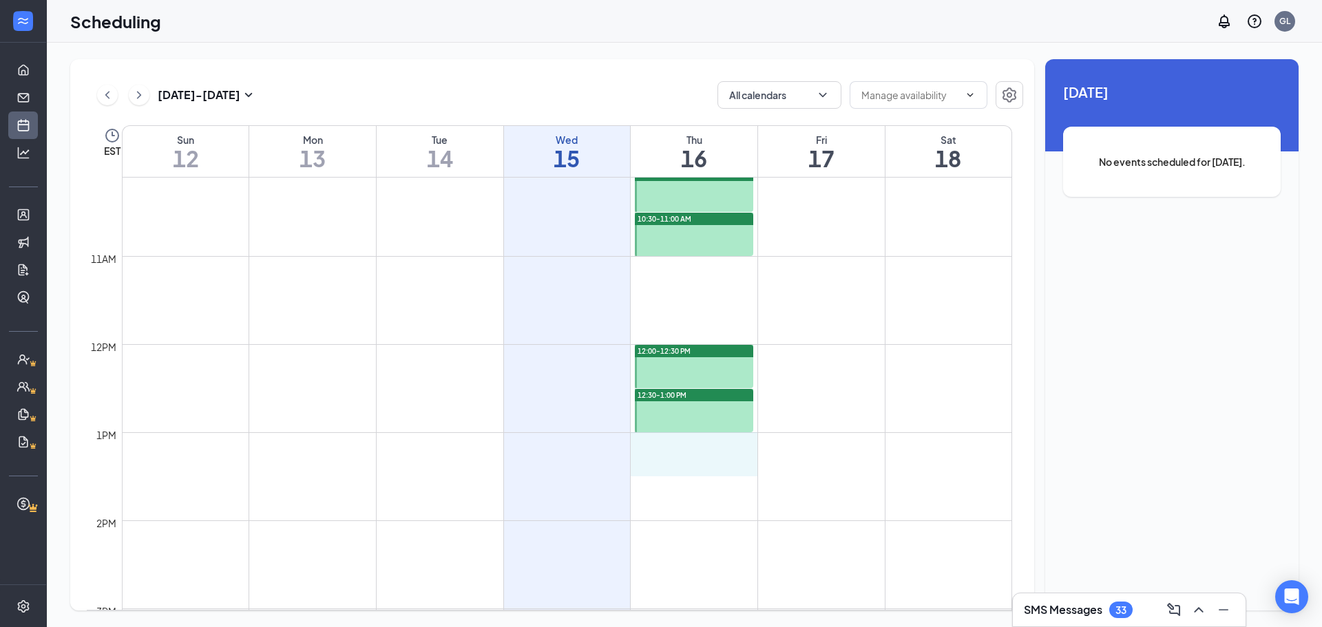
drag, startPoint x: 712, startPoint y: 438, endPoint x: 715, endPoint y: 454, distance: 16.9
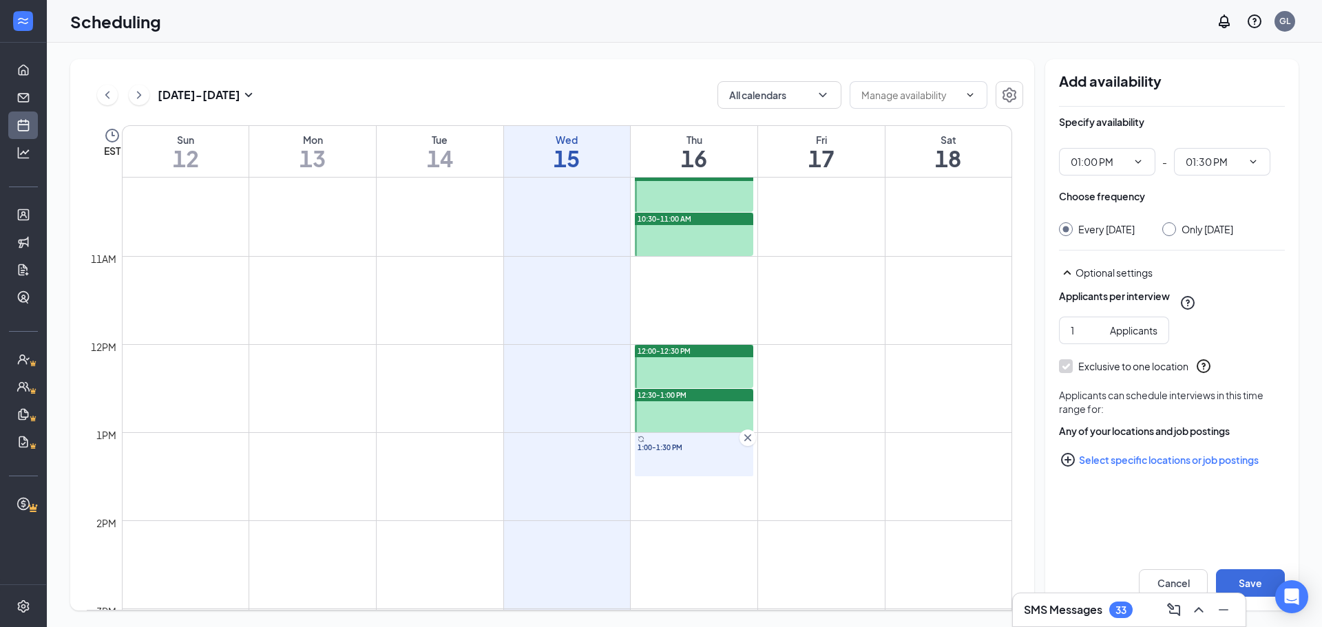
click at [1201, 230] on div "Only Thursday, Oct 16" at bounding box center [1207, 229] width 52 height 14
click at [1172, 230] on input "Only Thursday, Oct 16" at bounding box center [1167, 227] width 10 height 10
radio input "true"
radio input "false"
click at [1251, 574] on button "Save" at bounding box center [1250, 583] width 69 height 28
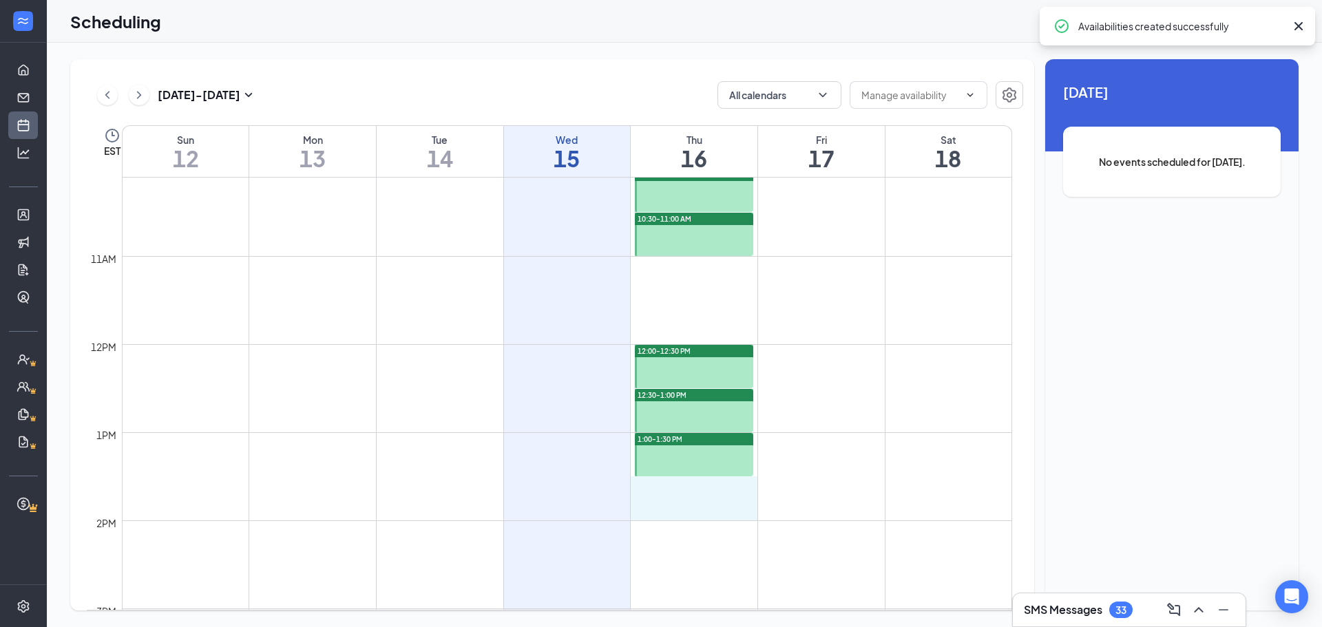
drag, startPoint x: 737, startPoint y: 483, endPoint x: 738, endPoint y: 500, distance: 17.2
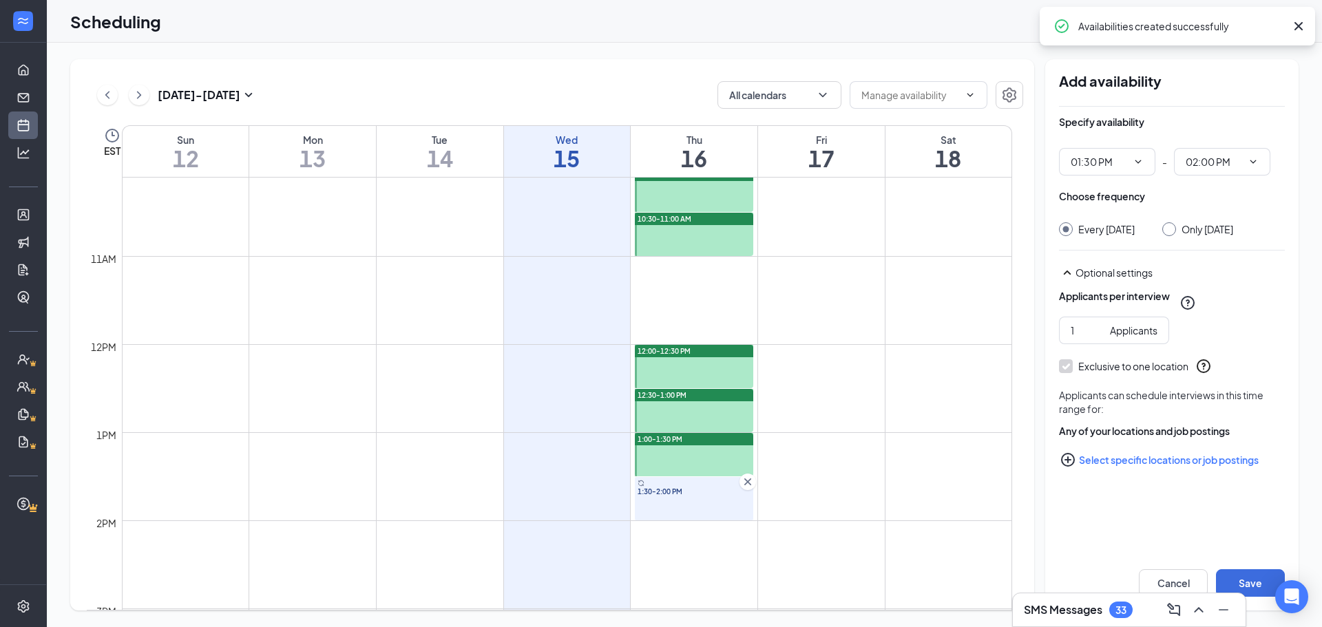
click at [1233, 236] on div "Only Thursday, Oct 16" at bounding box center [1207, 229] width 52 height 14
click at [1172, 232] on input "Only Thursday, Oct 16" at bounding box center [1167, 227] width 10 height 10
radio input "true"
radio input "false"
click at [1244, 570] on button "Save" at bounding box center [1250, 583] width 69 height 28
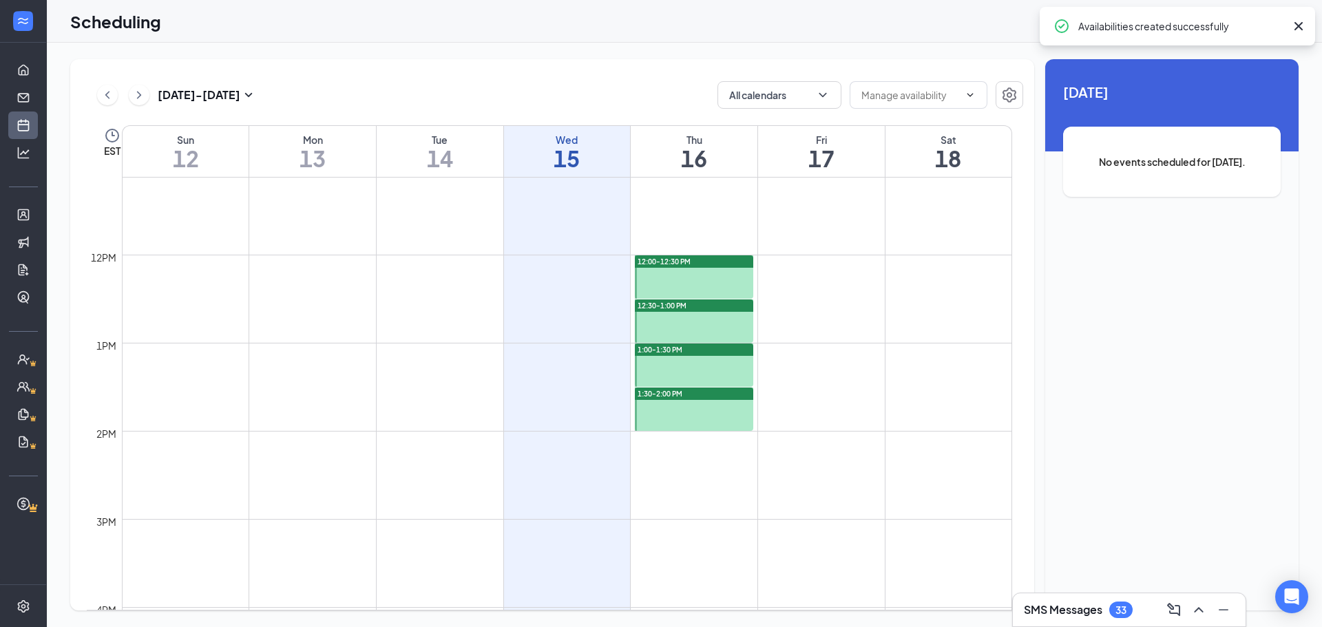
scroll to position [1001, 0]
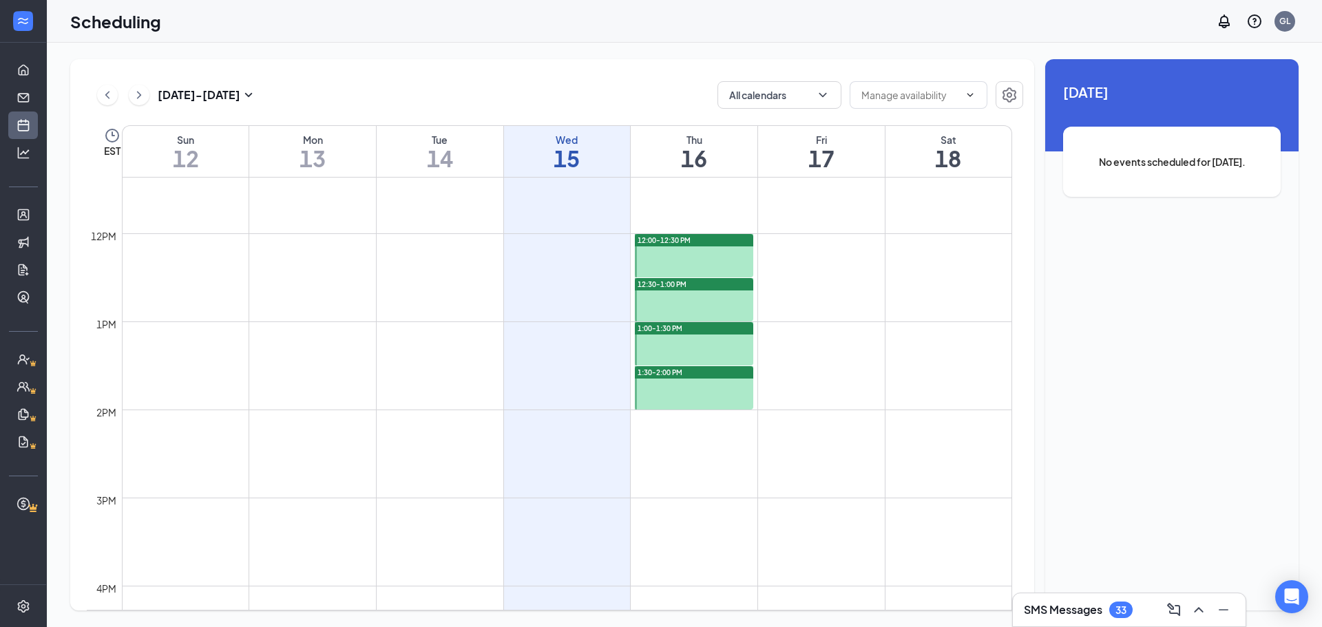
click at [684, 496] on td at bounding box center [567, 487] width 890 height 22
drag, startPoint x: 683, startPoint y: 505, endPoint x: 682, endPoint y: 520, distance: 15.2
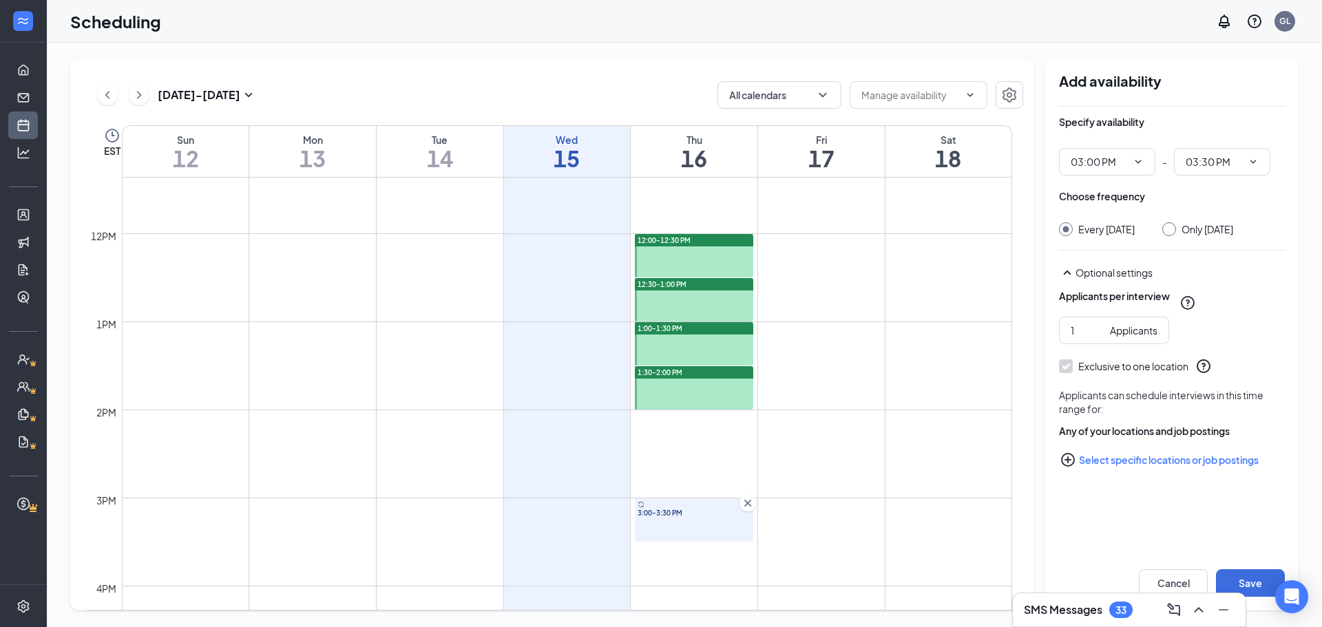
click at [1207, 229] on div "Only Thursday, Oct 16" at bounding box center [1207, 229] width 52 height 14
click at [1172, 229] on input "Only Thursday, Oct 16" at bounding box center [1167, 227] width 10 height 10
radio input "true"
radio input "false"
click at [1248, 575] on button "Save" at bounding box center [1250, 583] width 69 height 28
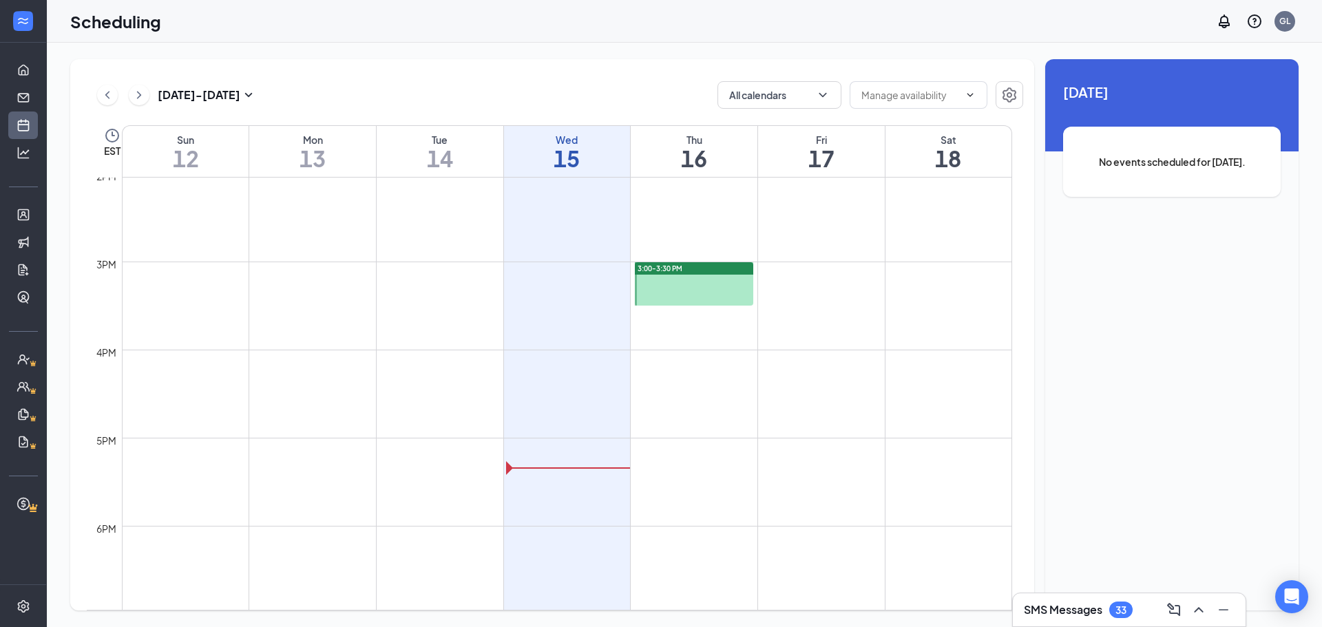
scroll to position [1259, 0]
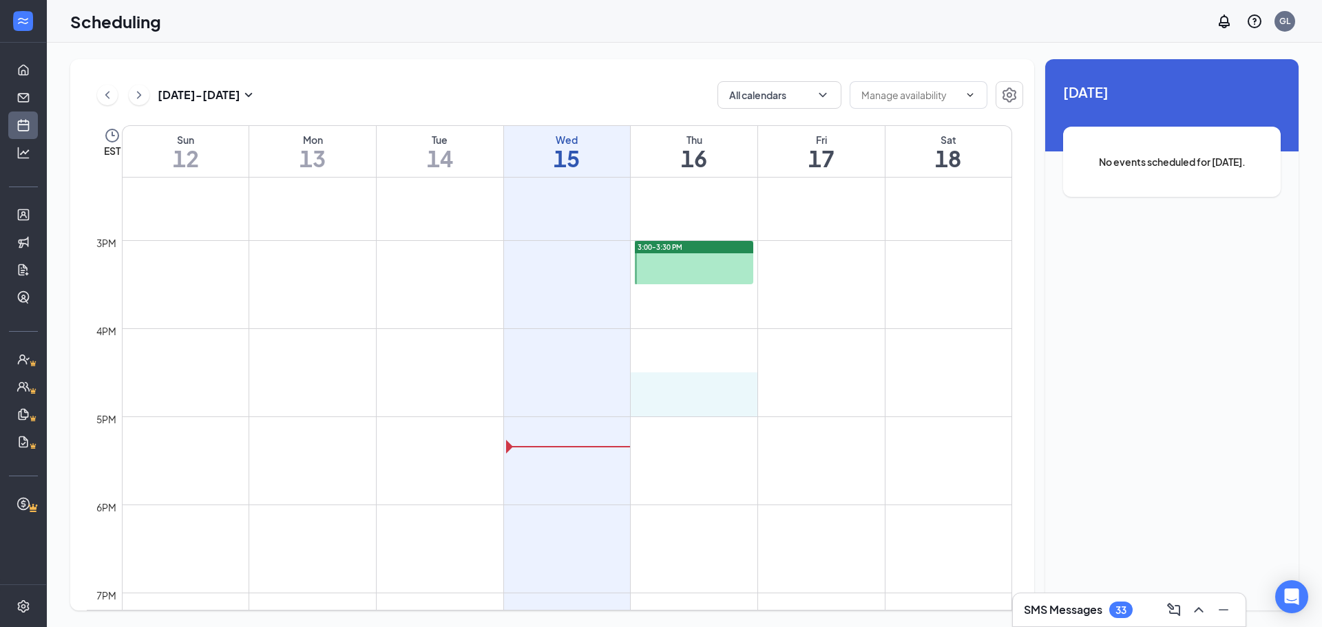
drag, startPoint x: 685, startPoint y: 385, endPoint x: 683, endPoint y: 398, distance: 13.2
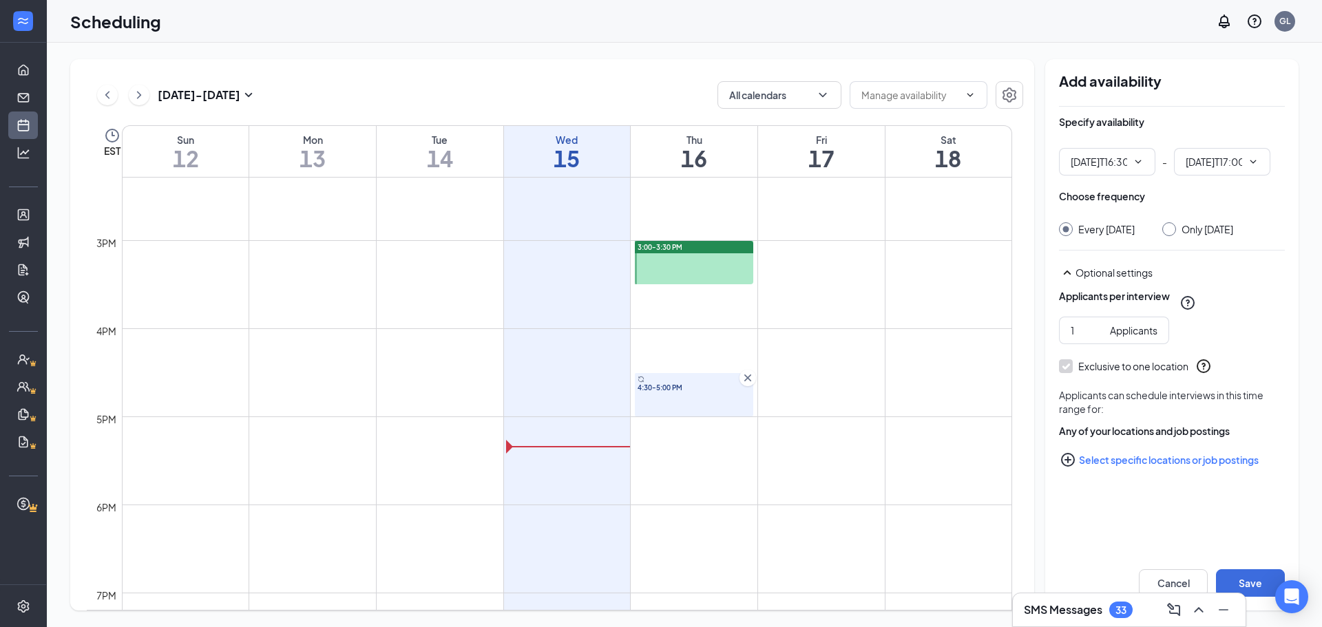
type input "04:30 PM"
type input "05:00 PM"
click at [1220, 231] on div "Only Thursday, Oct 16" at bounding box center [1207, 229] width 52 height 14
click at [1172, 231] on input "Only Thursday, Oct 16" at bounding box center [1167, 227] width 10 height 10
radio input "true"
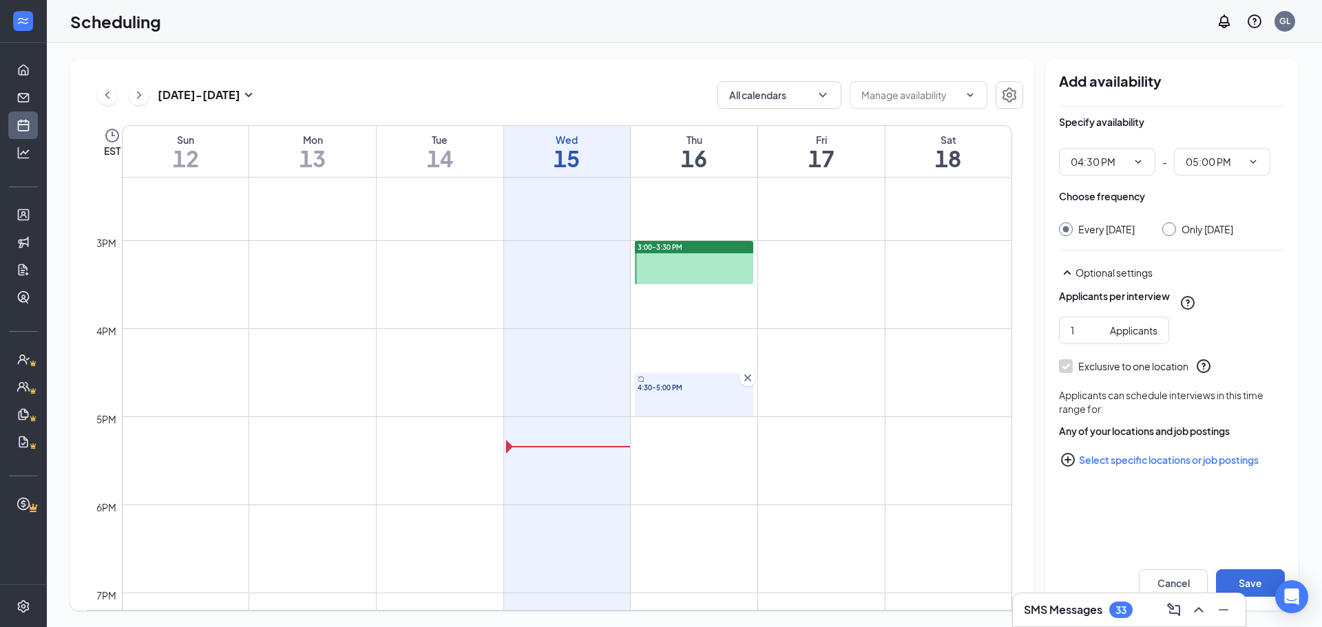
radio input "false"
drag, startPoint x: 1238, startPoint y: 580, endPoint x: 1219, endPoint y: 580, distance: 19.3
click at [1239, 580] on button "Save" at bounding box center [1250, 583] width 69 height 28
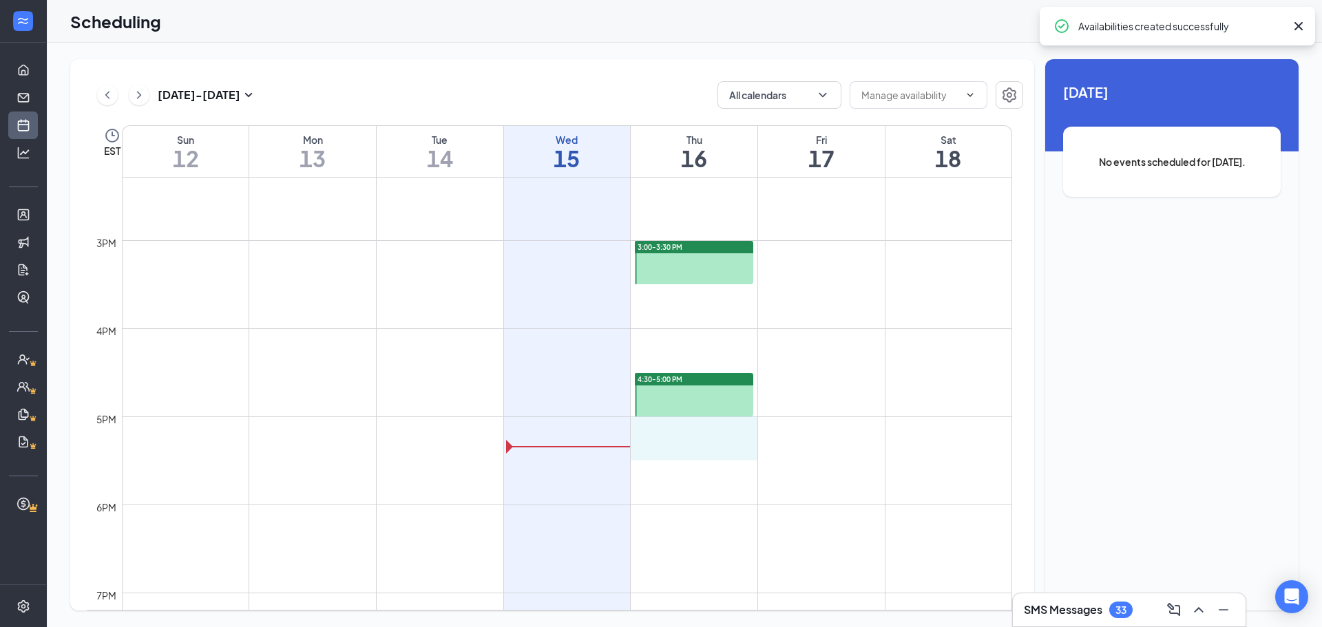
drag, startPoint x: 695, startPoint y: 423, endPoint x: 695, endPoint y: 439, distance: 15.8
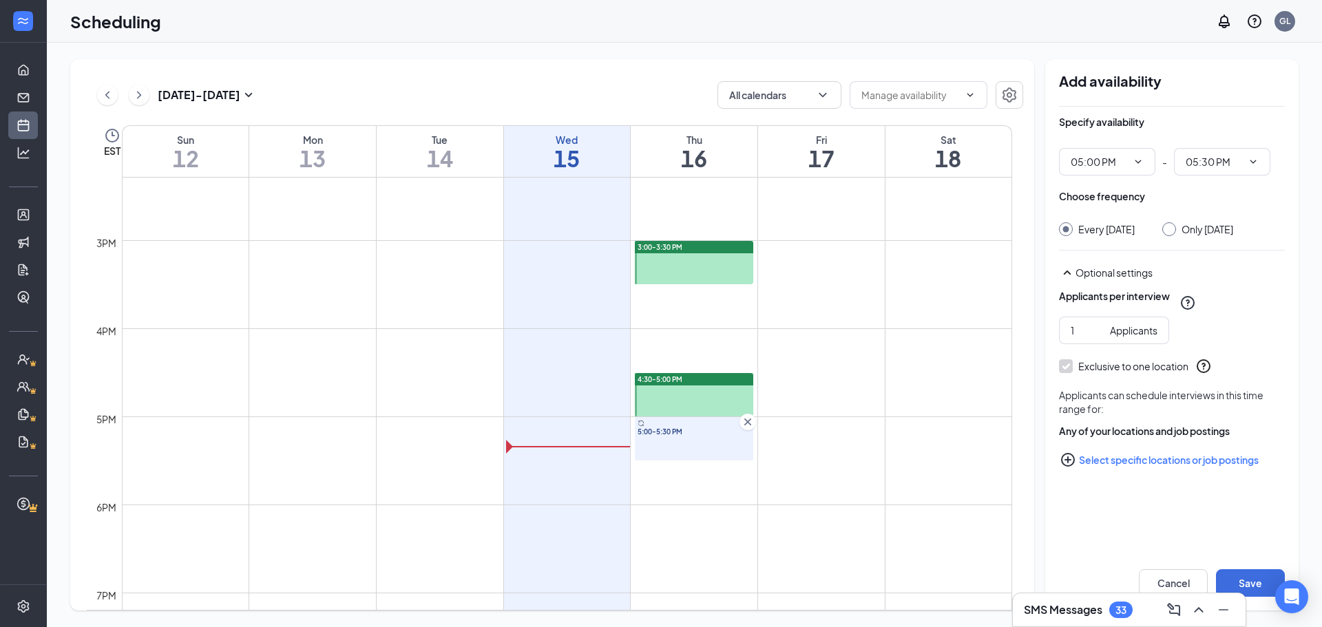
click at [1198, 230] on div "Only Thursday, Oct 16" at bounding box center [1207, 229] width 52 height 14
click at [1172, 230] on input "Only Thursday, Oct 16" at bounding box center [1167, 227] width 10 height 10
radio input "true"
radio input "false"
click at [1244, 573] on button "Save" at bounding box center [1250, 583] width 69 height 28
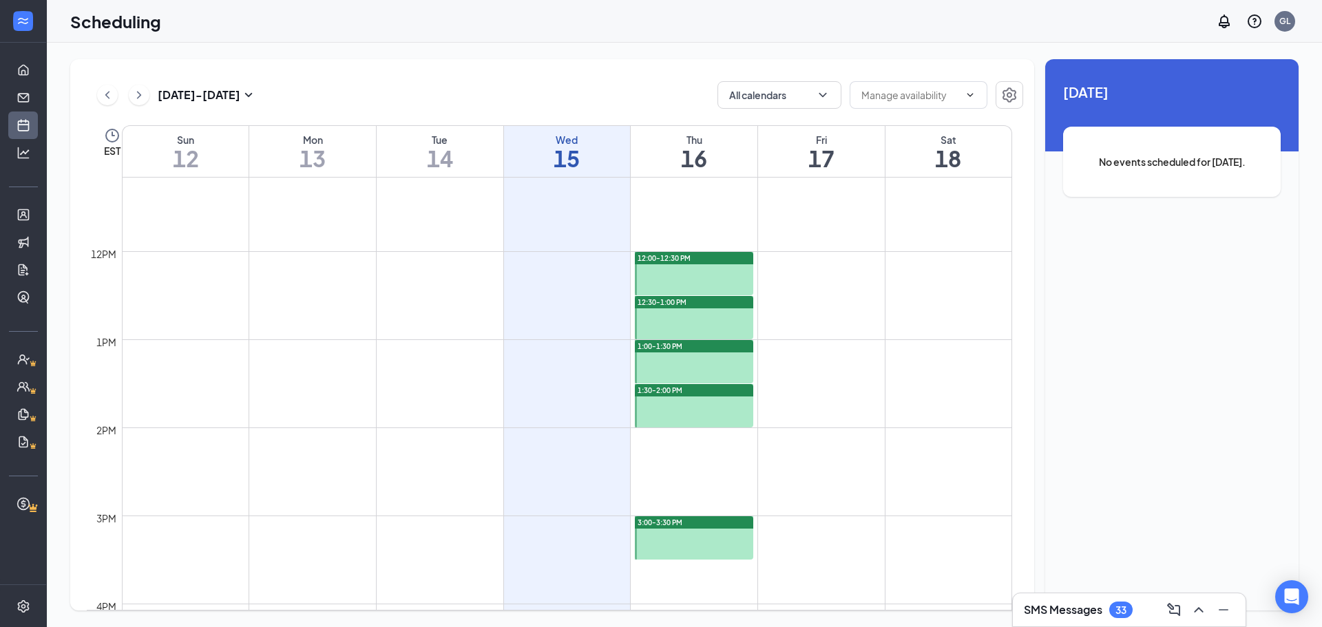
scroll to position [754, 0]
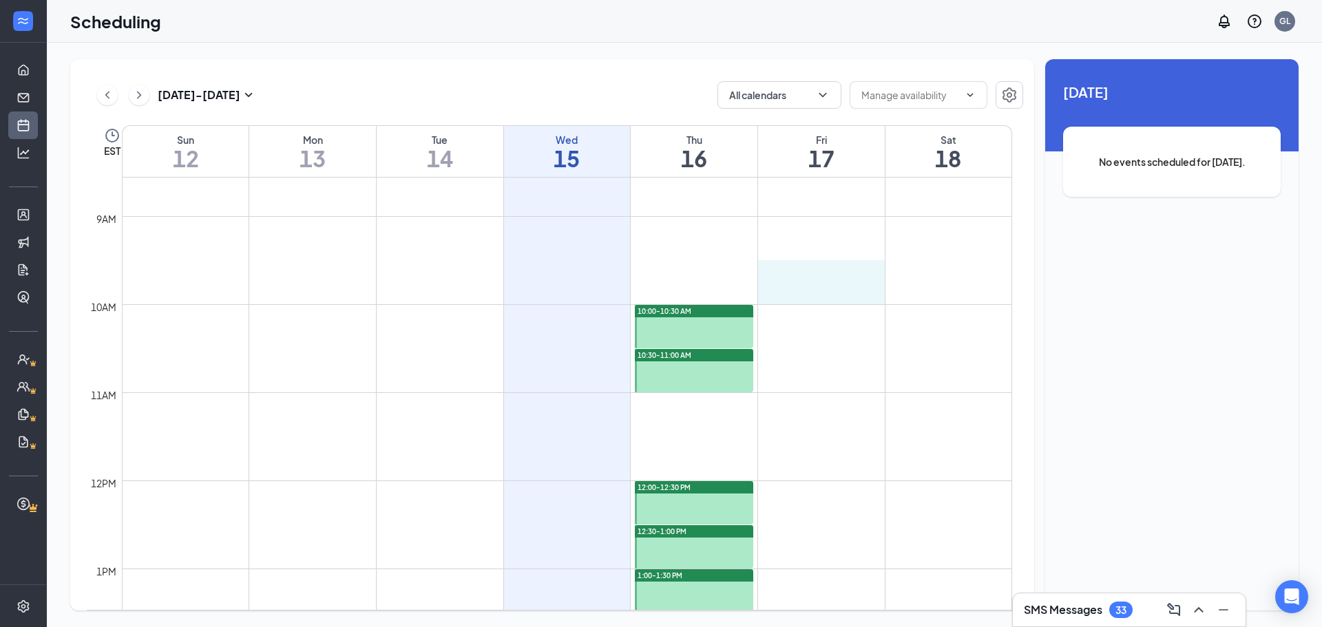
drag, startPoint x: 829, startPoint y: 273, endPoint x: 830, endPoint y: 285, distance: 12.4
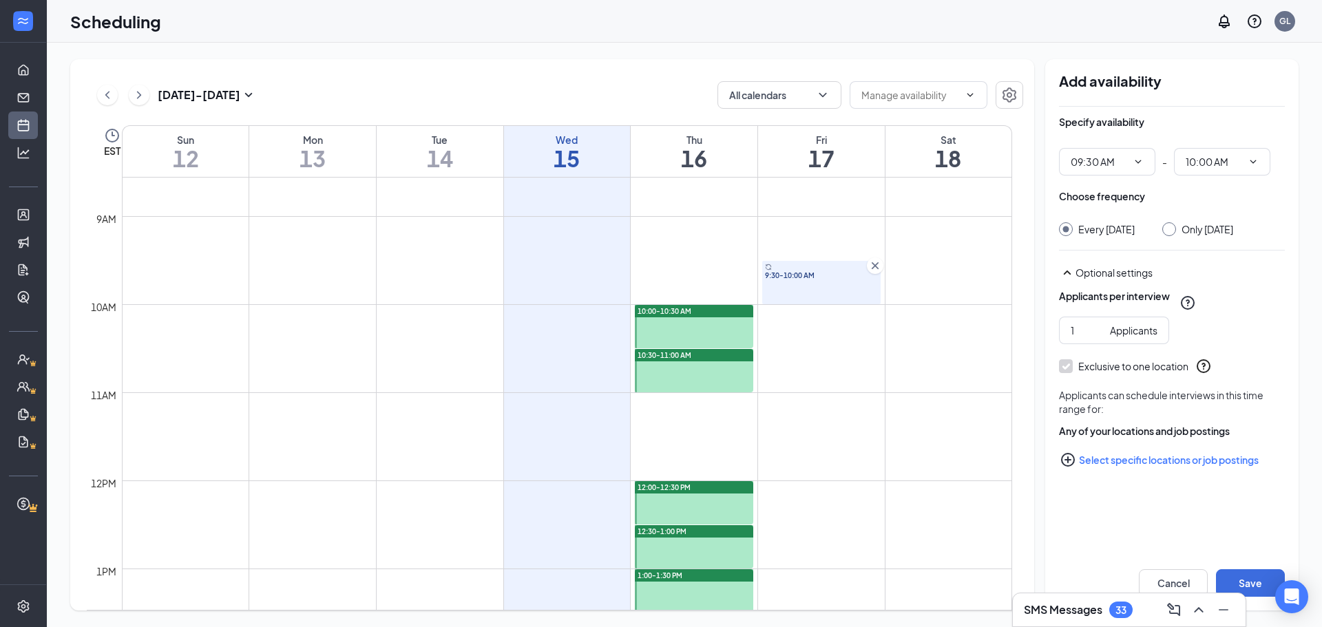
click at [1185, 230] on div "Only Friday, Oct 17" at bounding box center [1207, 229] width 52 height 14
click at [1172, 230] on input "Only Friday, Oct 17" at bounding box center [1167, 227] width 10 height 10
radio input "true"
radio input "false"
click at [1238, 572] on button "Save" at bounding box center [1250, 583] width 69 height 28
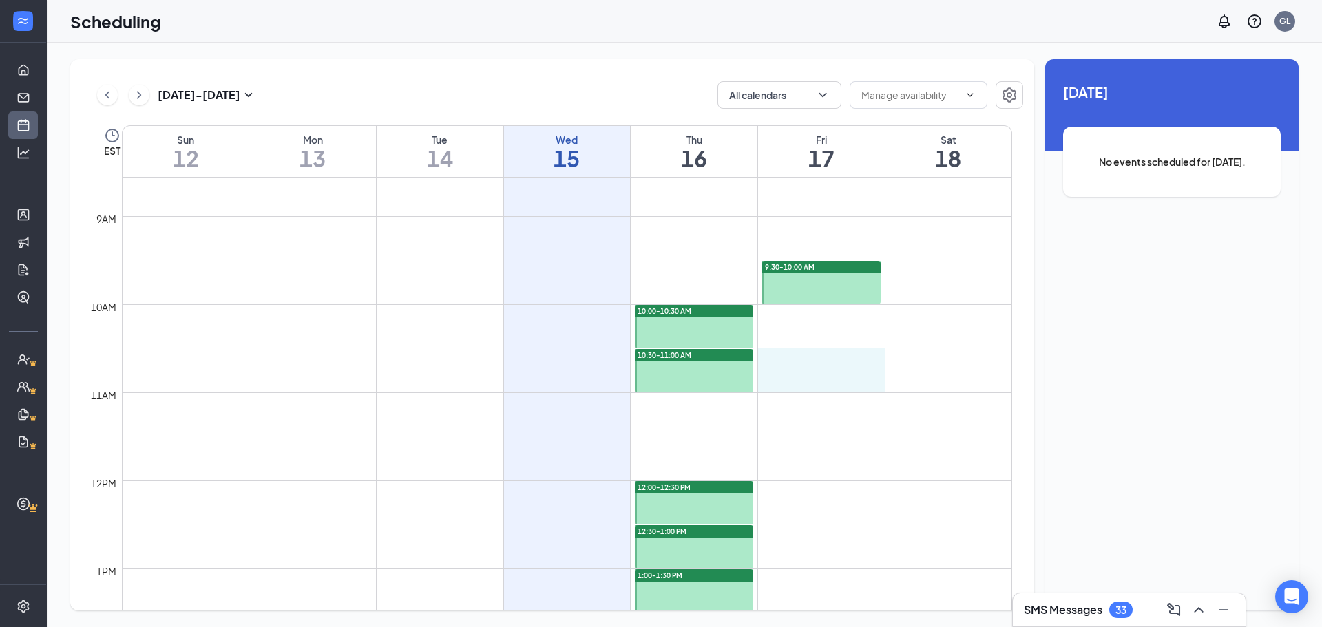
drag, startPoint x: 795, startPoint y: 361, endPoint x: 794, endPoint y: 385, distance: 23.4
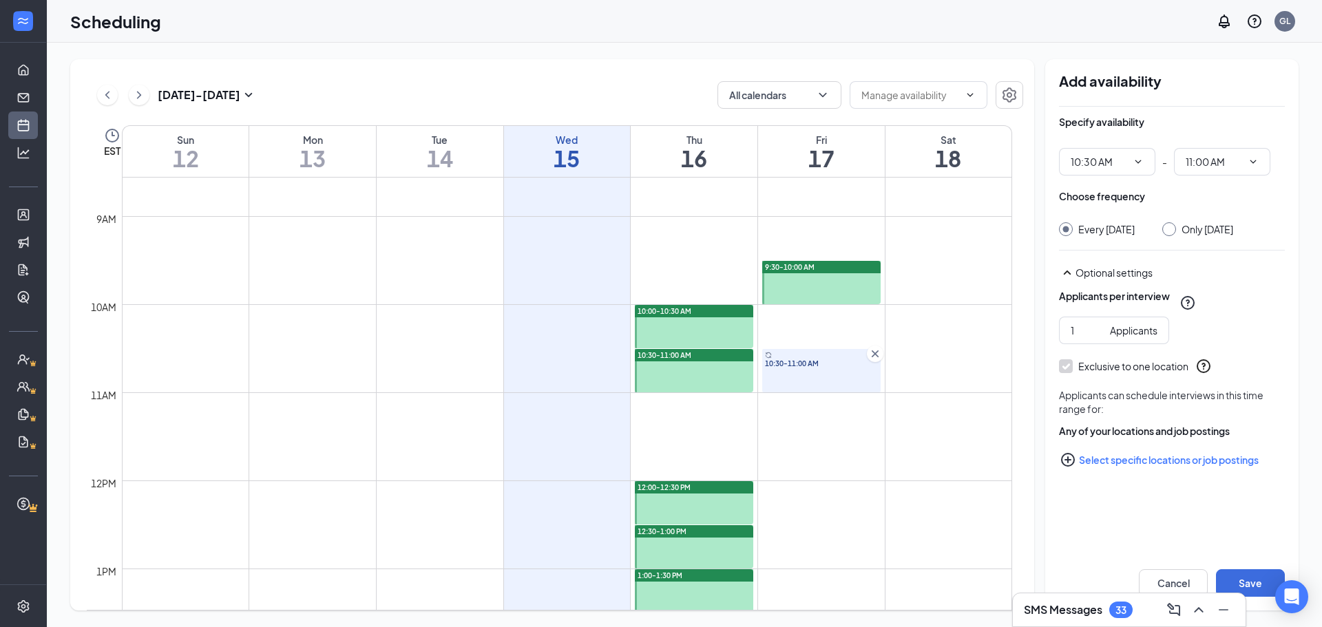
drag, startPoint x: 1207, startPoint y: 229, endPoint x: 1206, endPoint y: 240, distance: 11.0
click at [1206, 229] on div "Only Friday, Oct 17" at bounding box center [1207, 229] width 52 height 14
click at [1172, 229] on input "Only Friday, Oct 17" at bounding box center [1167, 227] width 10 height 10
radio input "true"
radio input "false"
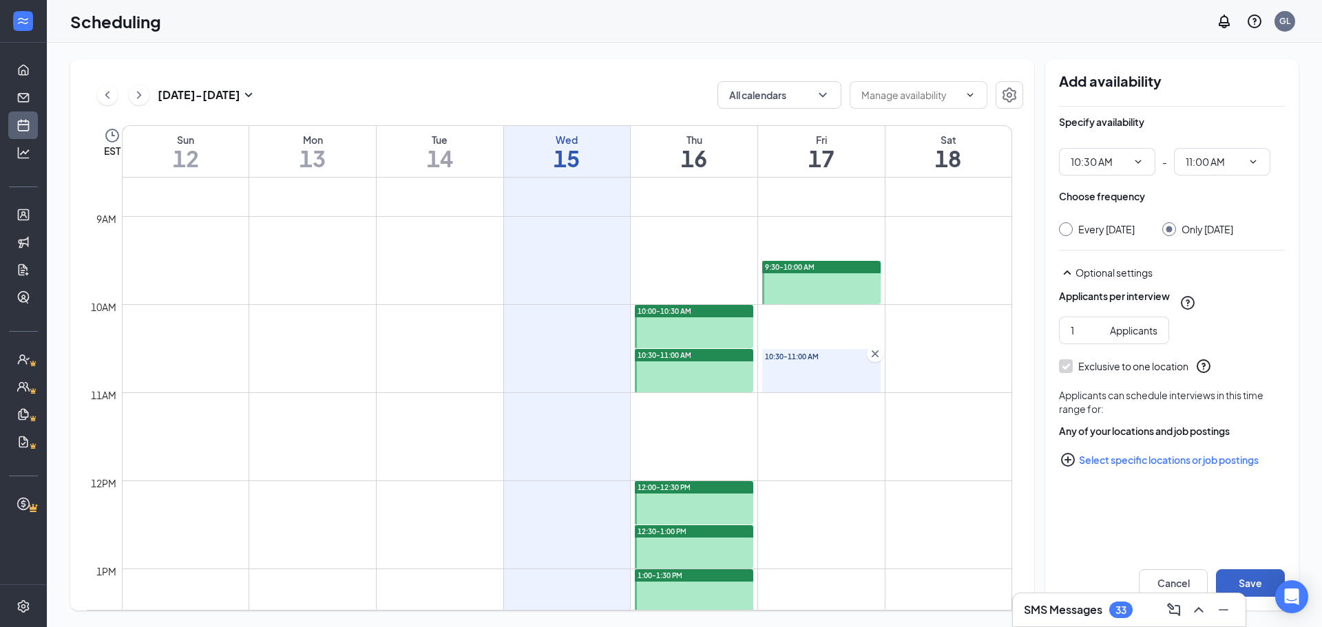
click at [1254, 585] on button "Save" at bounding box center [1250, 583] width 69 height 28
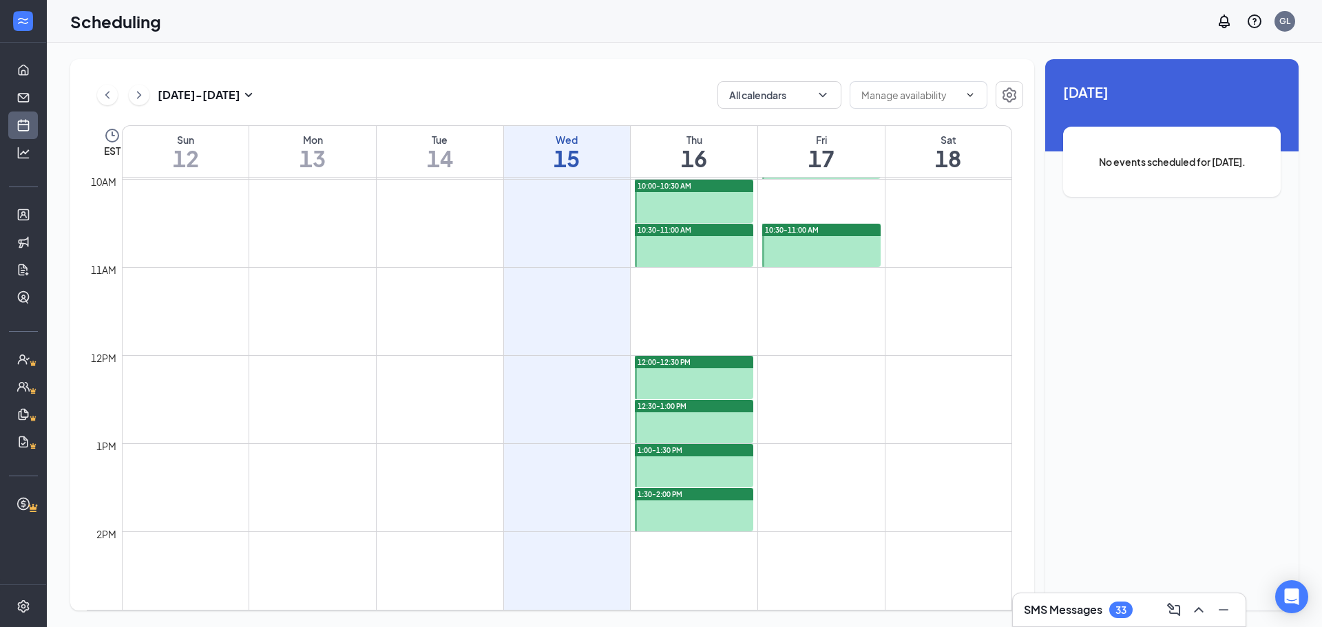
scroll to position [911, 0]
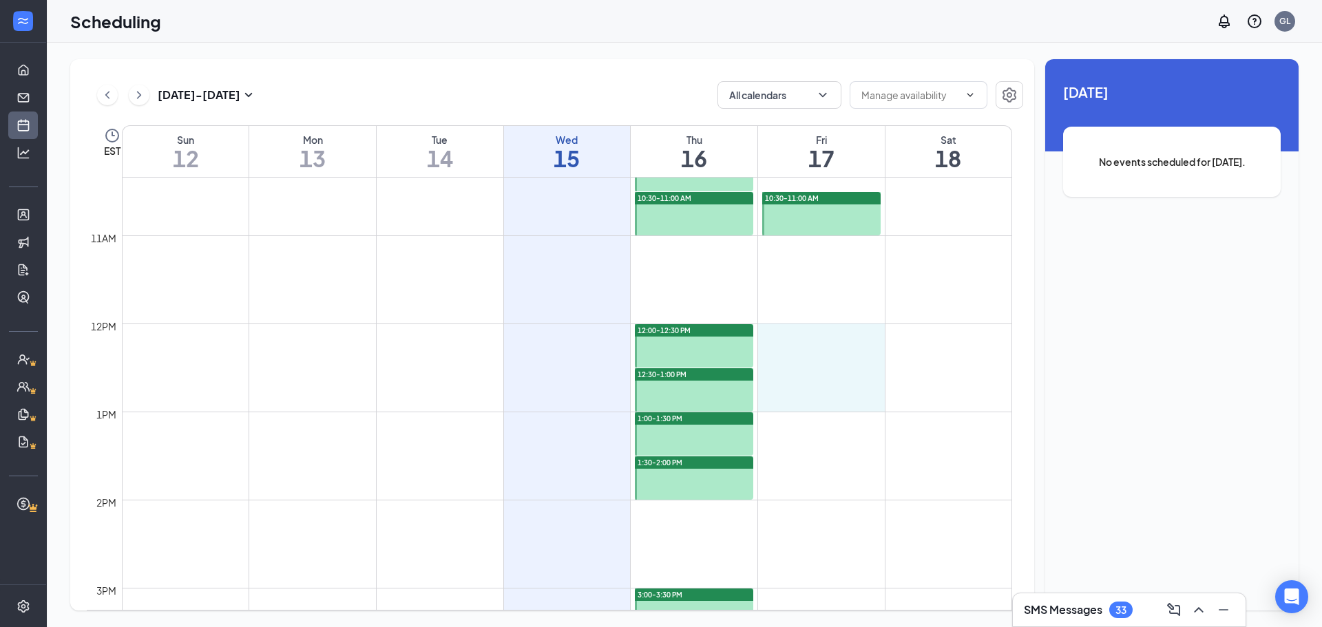
drag, startPoint x: 810, startPoint y: 328, endPoint x: 808, endPoint y: 403, distance: 74.4
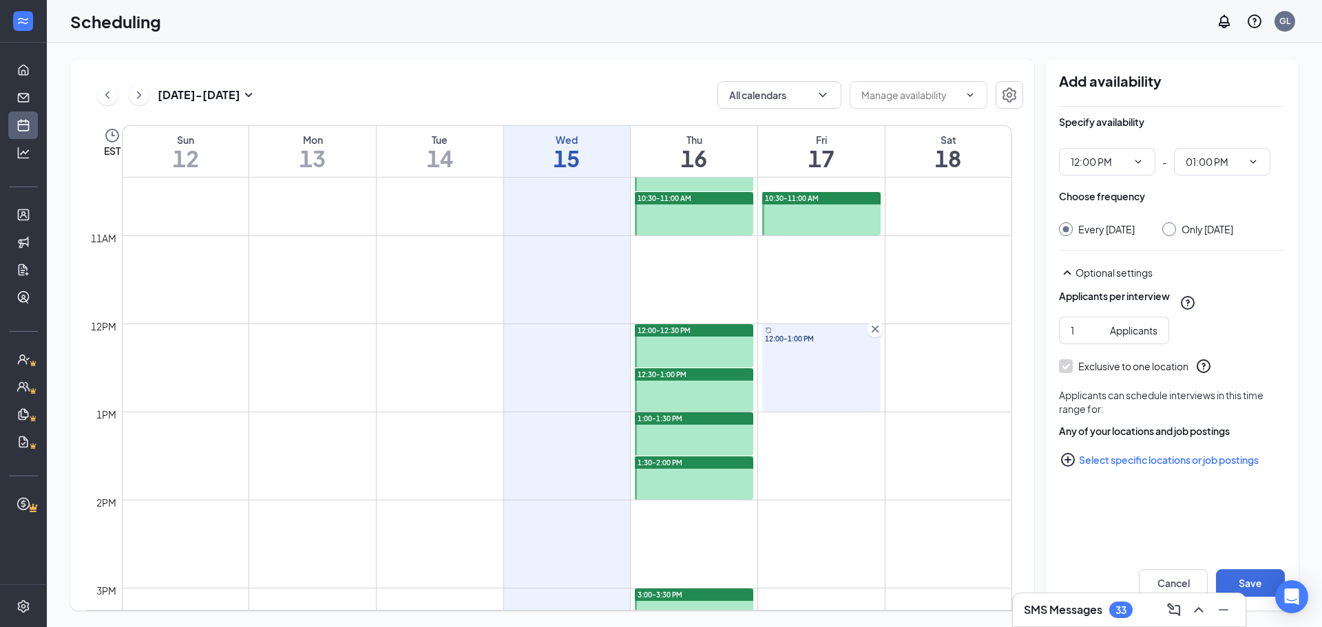
click at [1270, 156] on div "12:00 PM - 01:00 PM" at bounding box center [1172, 162] width 226 height 28
click at [1262, 161] on span "01:00 PM" at bounding box center [1222, 162] width 96 height 28
click at [1259, 156] on span "01:00 PM" at bounding box center [1222, 162] width 96 height 28
click at [1253, 160] on icon "ChevronDown" at bounding box center [1252, 161] width 11 height 11
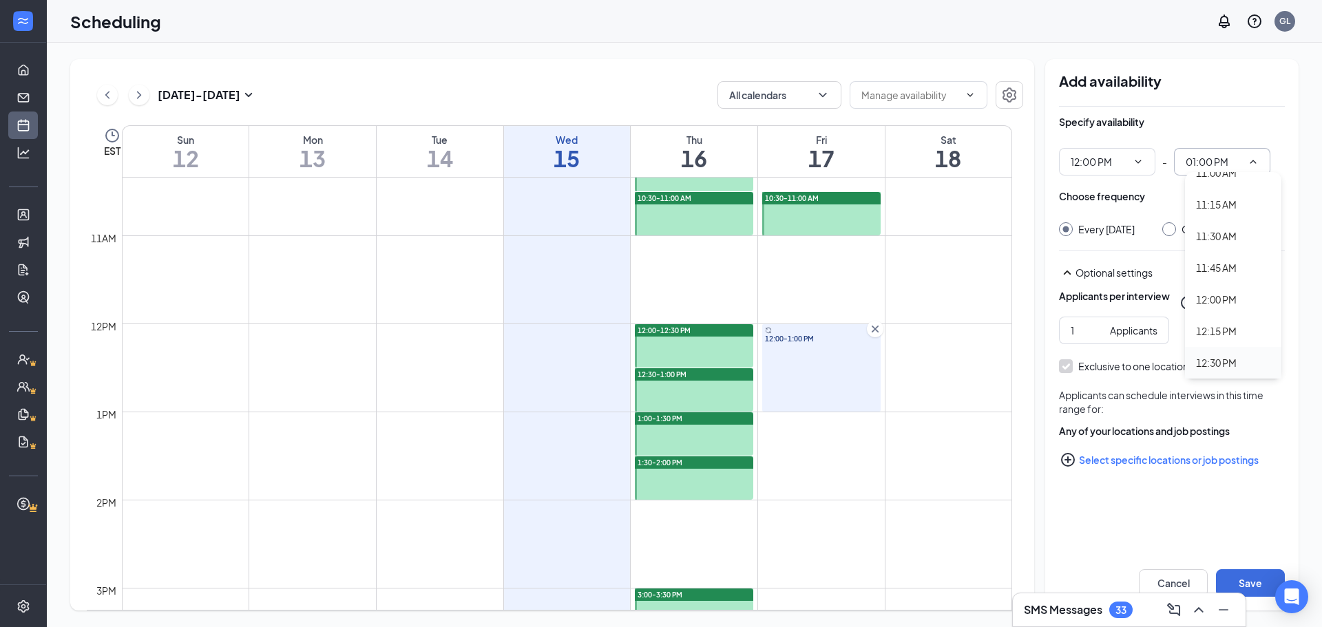
click at [1216, 354] on div "12:30 PM" at bounding box center [1233, 363] width 96 height 32
type input "12:30 PM"
click at [1233, 226] on div "Only Friday, Oct 17" at bounding box center [1207, 229] width 52 height 14
click at [1172, 226] on input "Only Friday, Oct 17" at bounding box center [1167, 227] width 10 height 10
radio input "true"
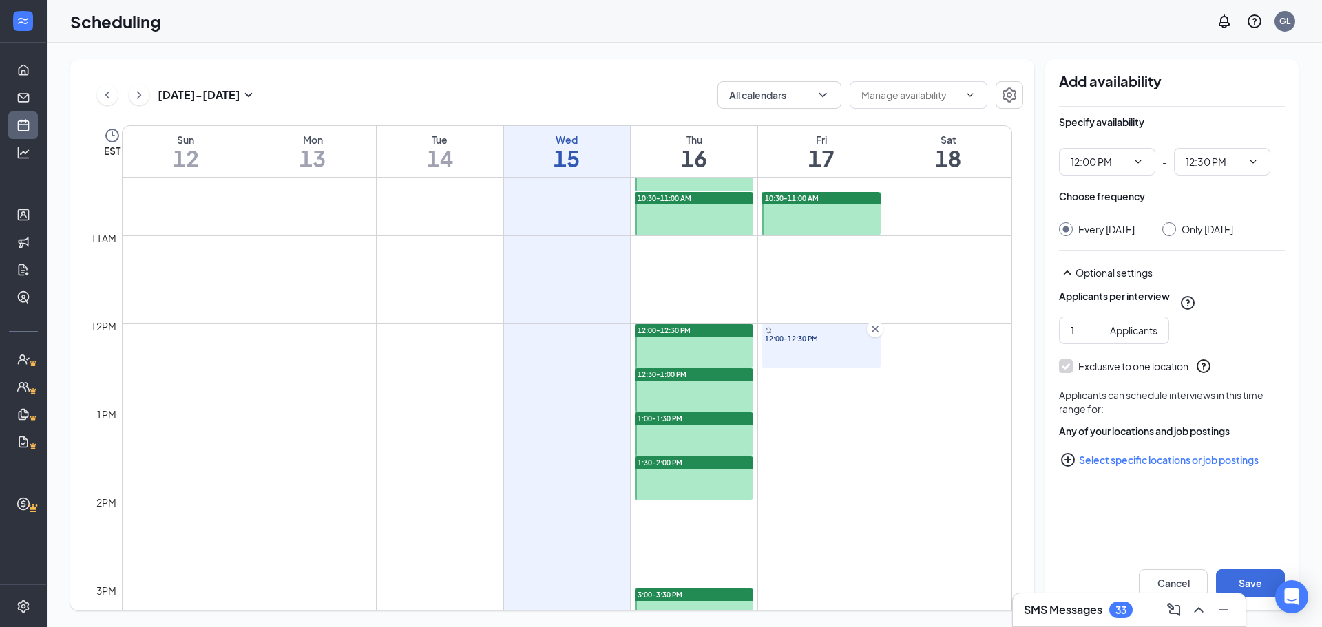
radio input "false"
click at [1225, 571] on button "Save" at bounding box center [1250, 583] width 69 height 28
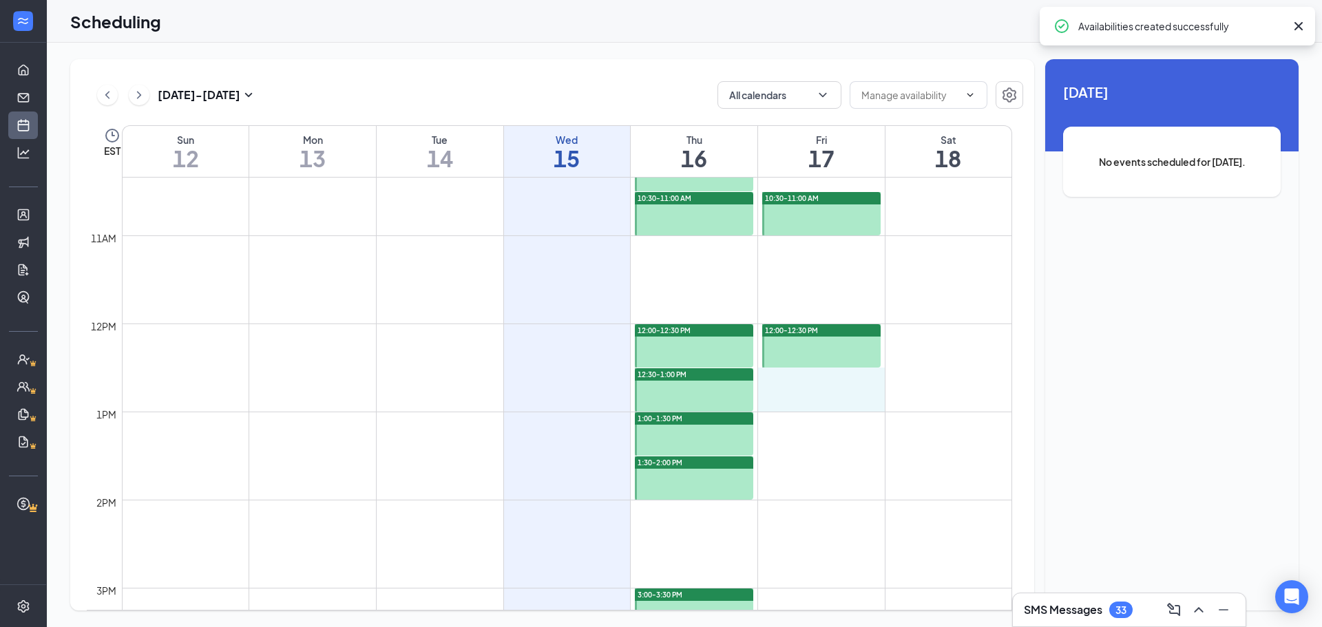
drag, startPoint x: 856, startPoint y: 379, endPoint x: 854, endPoint y: 405, distance: 26.2
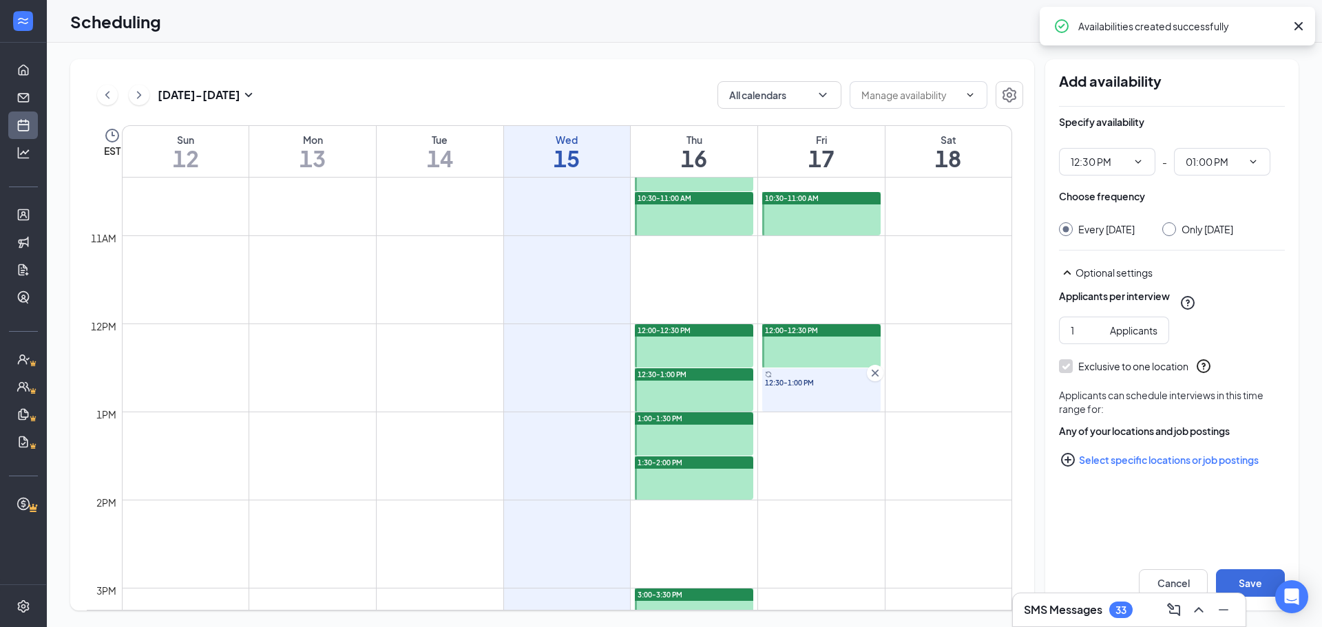
click at [1194, 228] on div "Only Friday, Oct 17" at bounding box center [1207, 229] width 52 height 14
click at [1172, 228] on input "Only Friday, Oct 17" at bounding box center [1167, 227] width 10 height 10
radio input "true"
radio input "false"
click at [1255, 589] on button "Save" at bounding box center [1250, 583] width 69 height 28
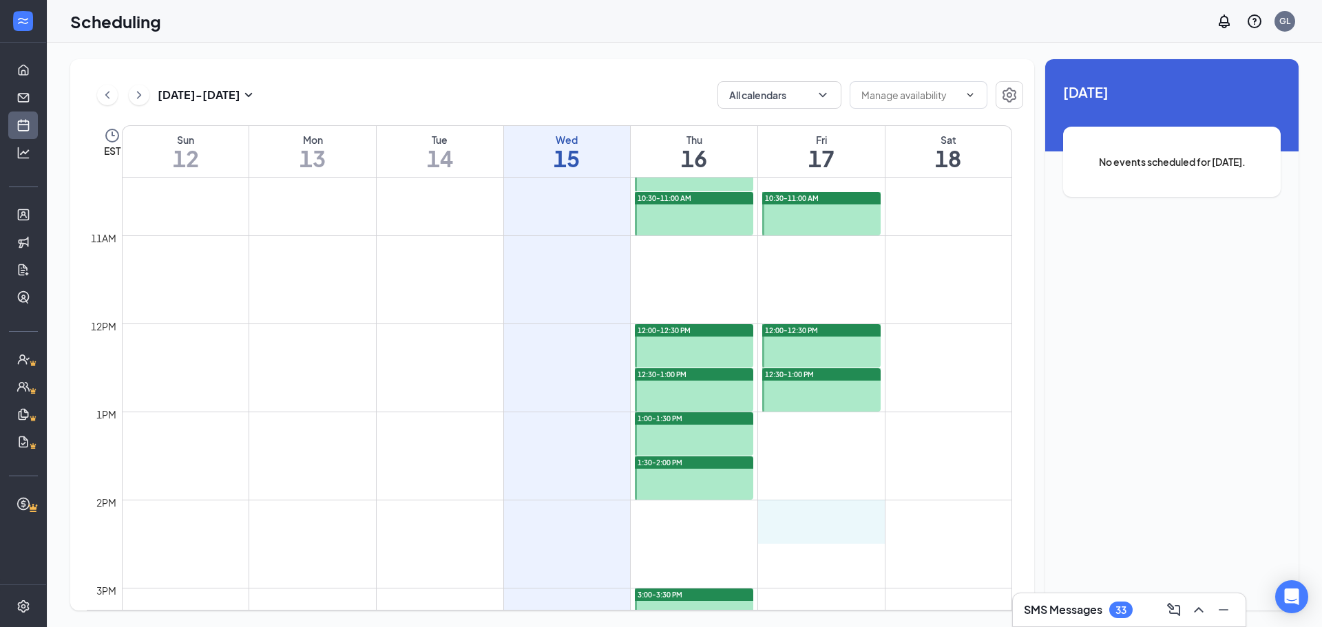
drag, startPoint x: 801, startPoint y: 507, endPoint x: 801, endPoint y: 523, distance: 15.8
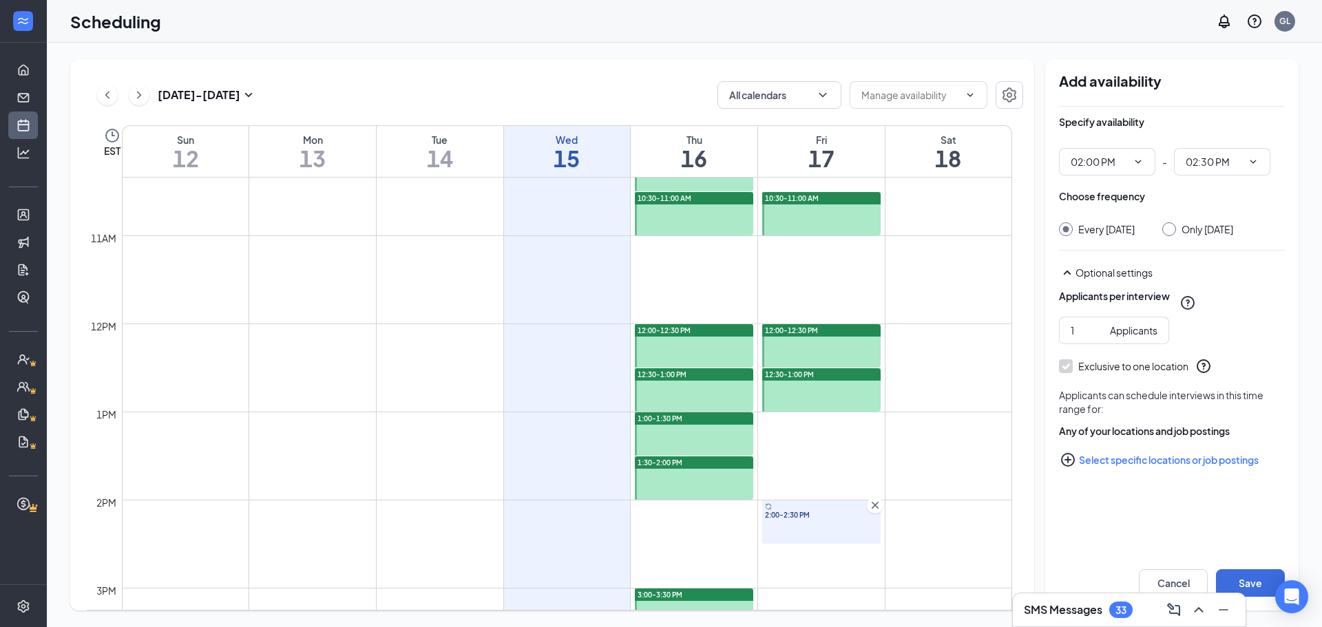
click at [1187, 224] on div "Only Friday, Oct 17" at bounding box center [1207, 229] width 52 height 14
click at [1172, 224] on input "Only Friday, Oct 17" at bounding box center [1167, 227] width 10 height 10
radio input "true"
radio input "false"
click at [1266, 573] on button "Save" at bounding box center [1250, 583] width 69 height 28
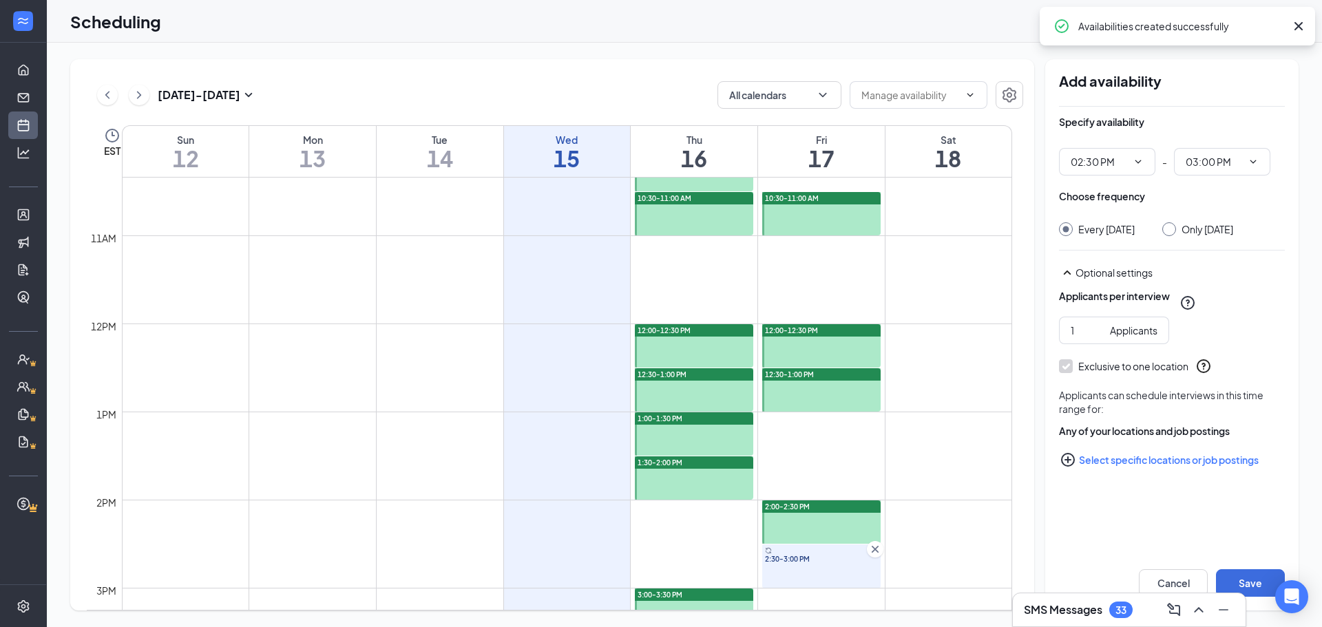
click at [1218, 226] on div "Only Friday, Oct 17" at bounding box center [1207, 229] width 52 height 14
click at [1172, 226] on input "Only Friday, Oct 17" at bounding box center [1167, 227] width 10 height 10
radio input "true"
radio input "false"
click at [1260, 574] on button "Save" at bounding box center [1250, 583] width 69 height 28
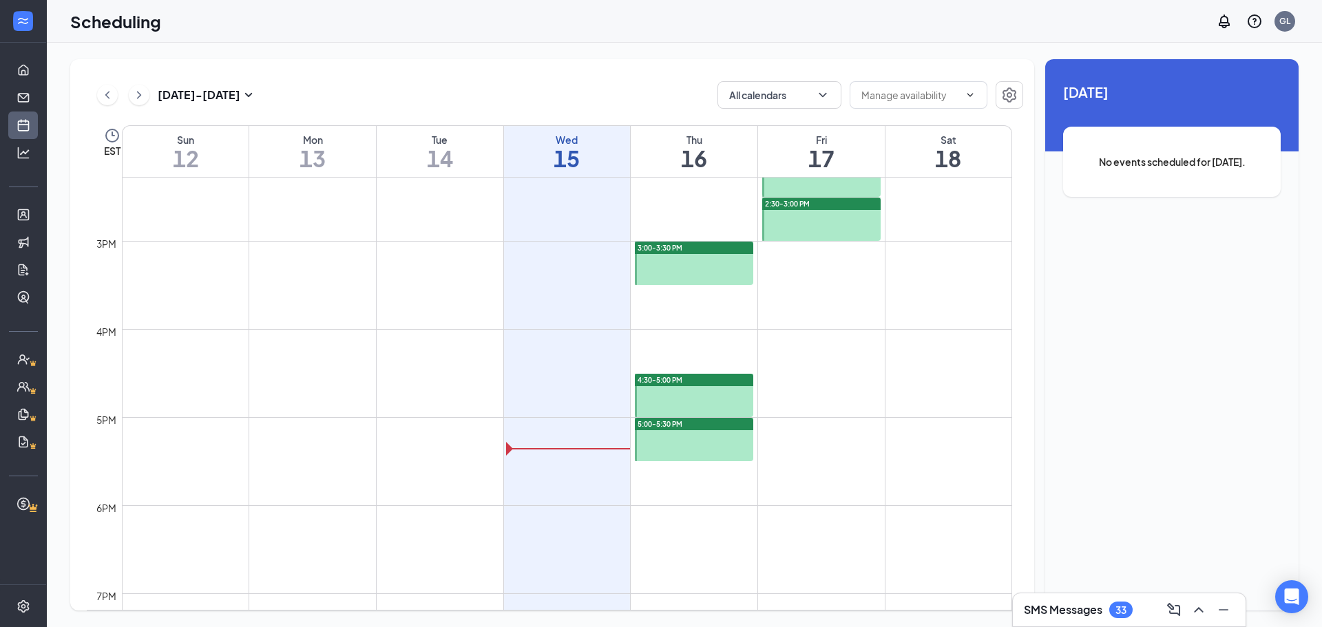
scroll to position [1272, 0]
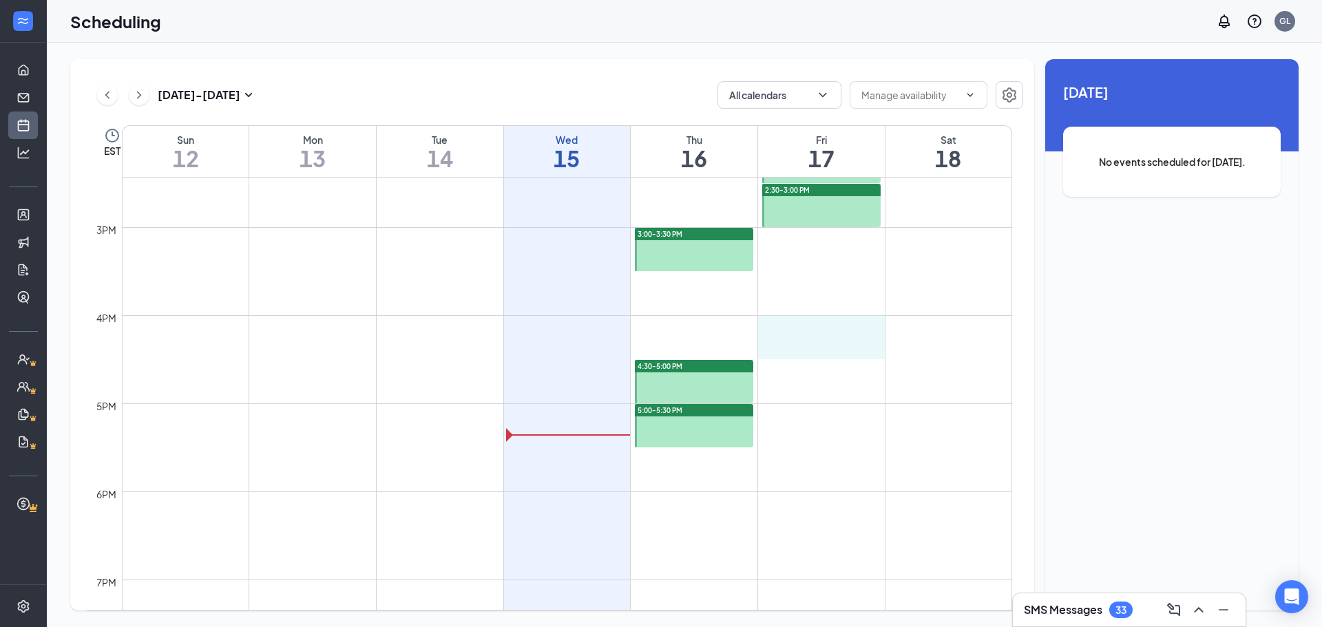
drag, startPoint x: 813, startPoint y: 324, endPoint x: 811, endPoint y: 347, distance: 22.8
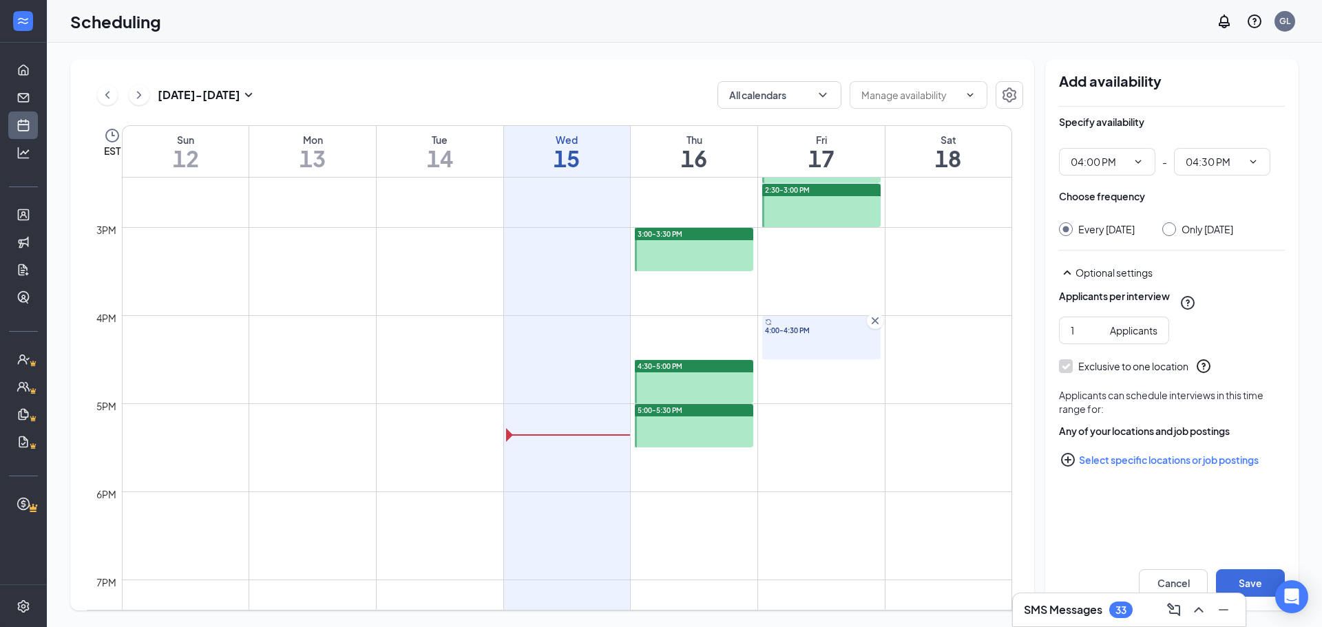
click at [1203, 221] on div "Choose frequency Every Friday Only Friday, Oct 17" at bounding box center [1172, 212] width 226 height 47
click at [1196, 234] on div "Only Friday, Oct 17" at bounding box center [1207, 229] width 52 height 14
click at [1172, 232] on input "Only Friday, Oct 17" at bounding box center [1167, 227] width 10 height 10
radio input "true"
radio input "false"
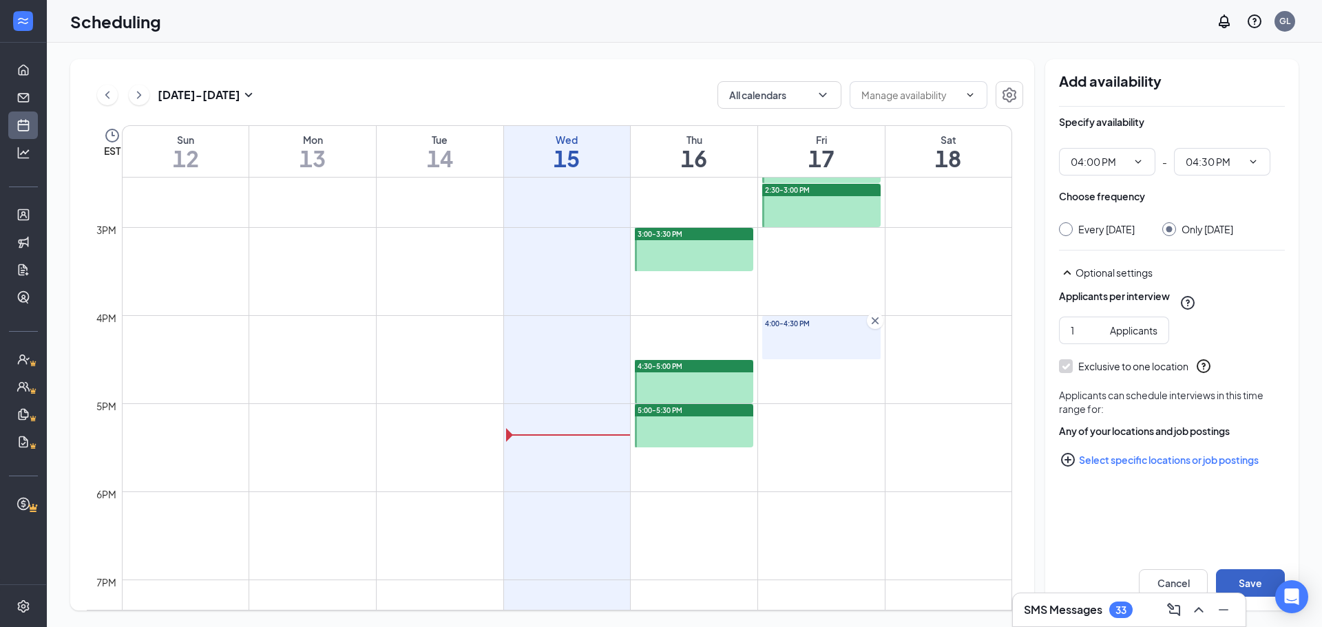
click at [1247, 571] on button "Save" at bounding box center [1250, 583] width 69 height 28
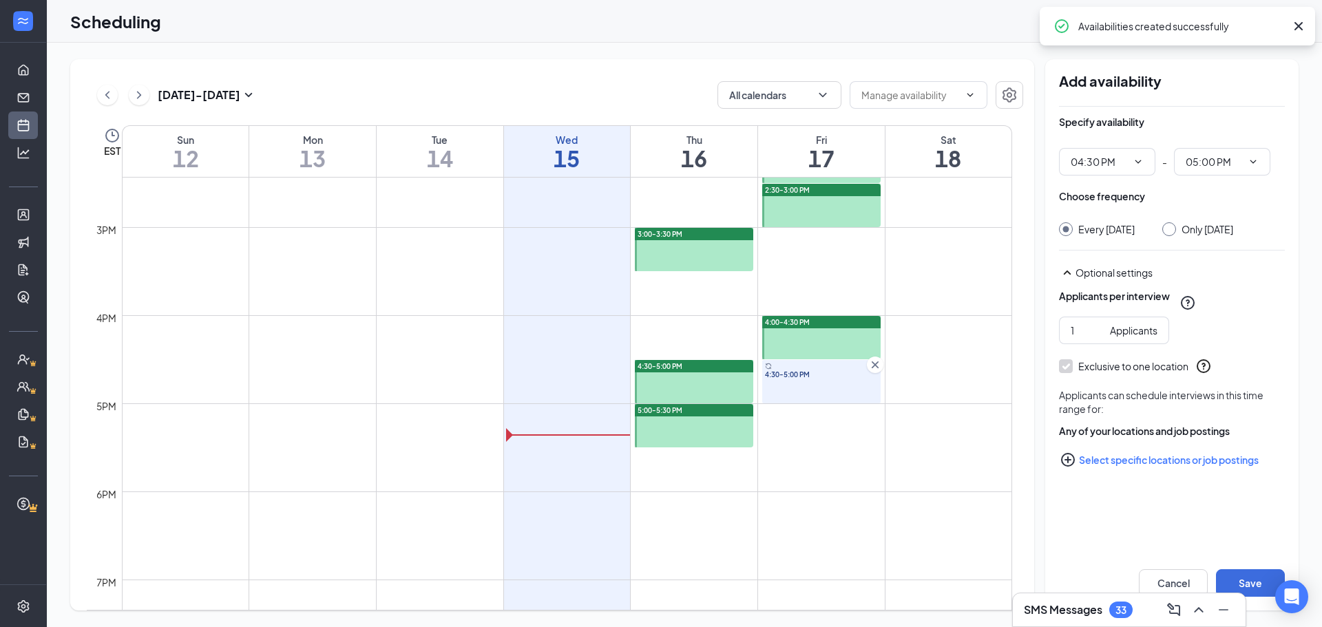
click at [1199, 228] on div "Only Friday, Oct 17" at bounding box center [1207, 229] width 52 height 14
click at [1172, 228] on input "Only Friday, Oct 17" at bounding box center [1167, 227] width 10 height 10
radio input "true"
radio input "false"
click at [1255, 577] on button "Save" at bounding box center [1250, 583] width 69 height 28
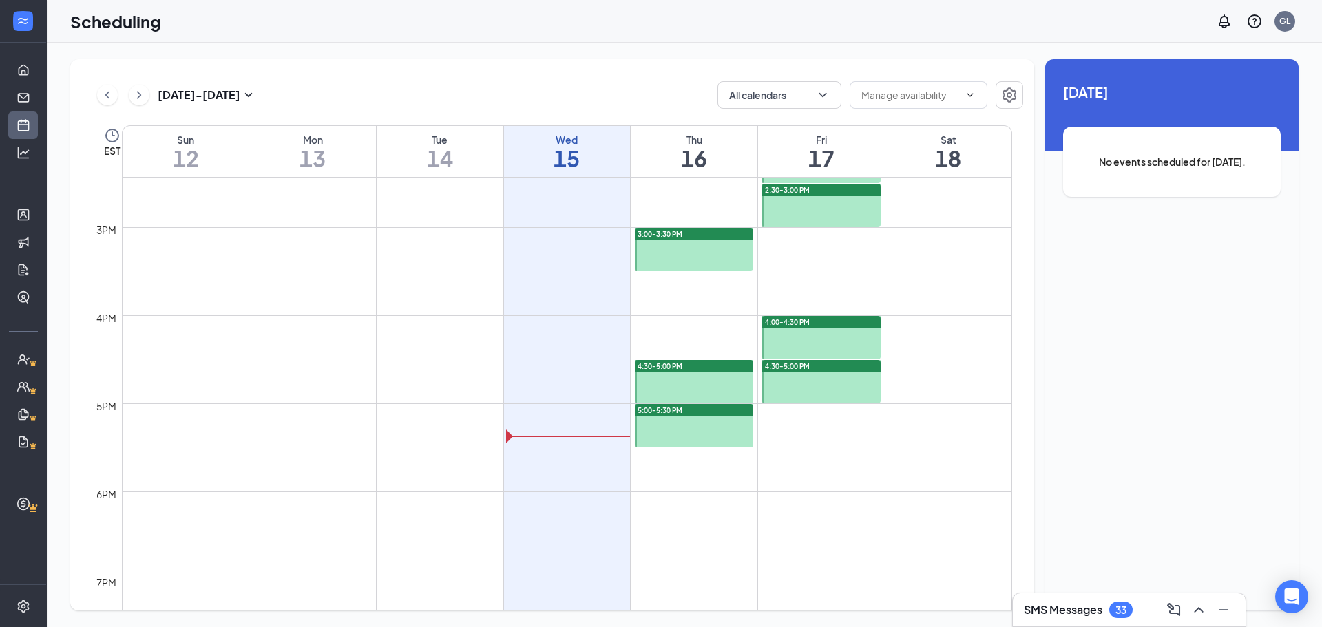
click at [18, 5] on div at bounding box center [23, 21] width 46 height 43
click at [17, 19] on div at bounding box center [24, 22] width 28 height 28
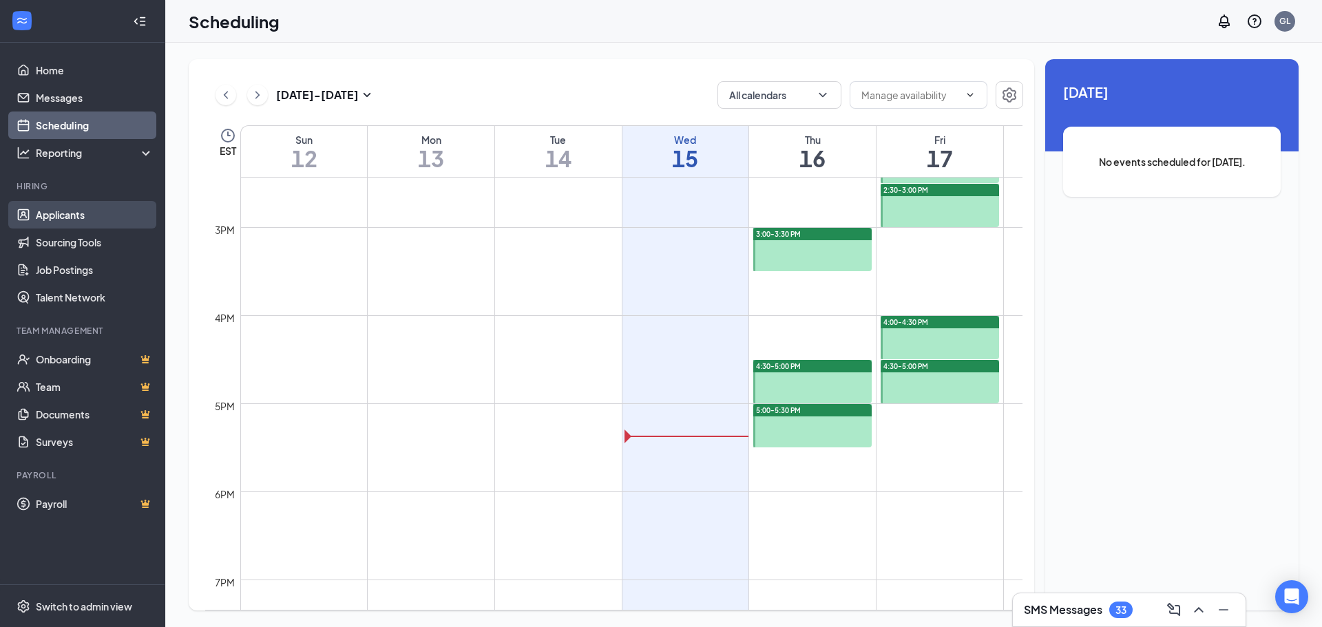
click at [79, 222] on link "Applicants" at bounding box center [95, 215] width 118 height 28
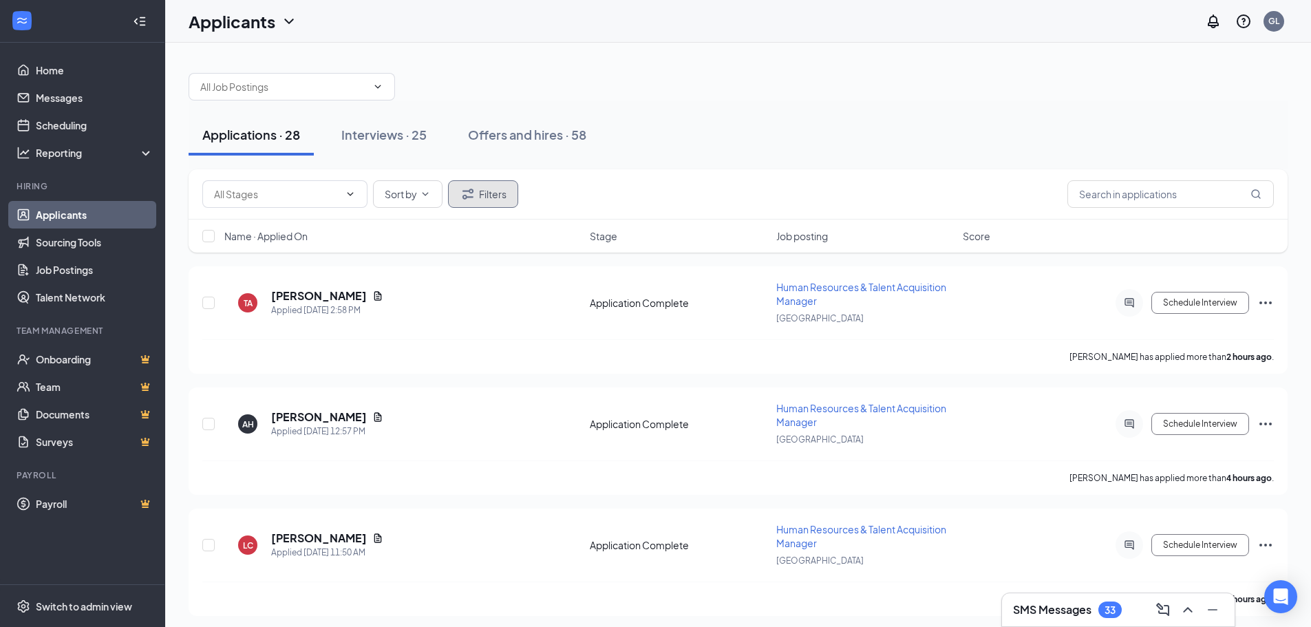
click at [502, 193] on button "Filters" at bounding box center [483, 194] width 70 height 28
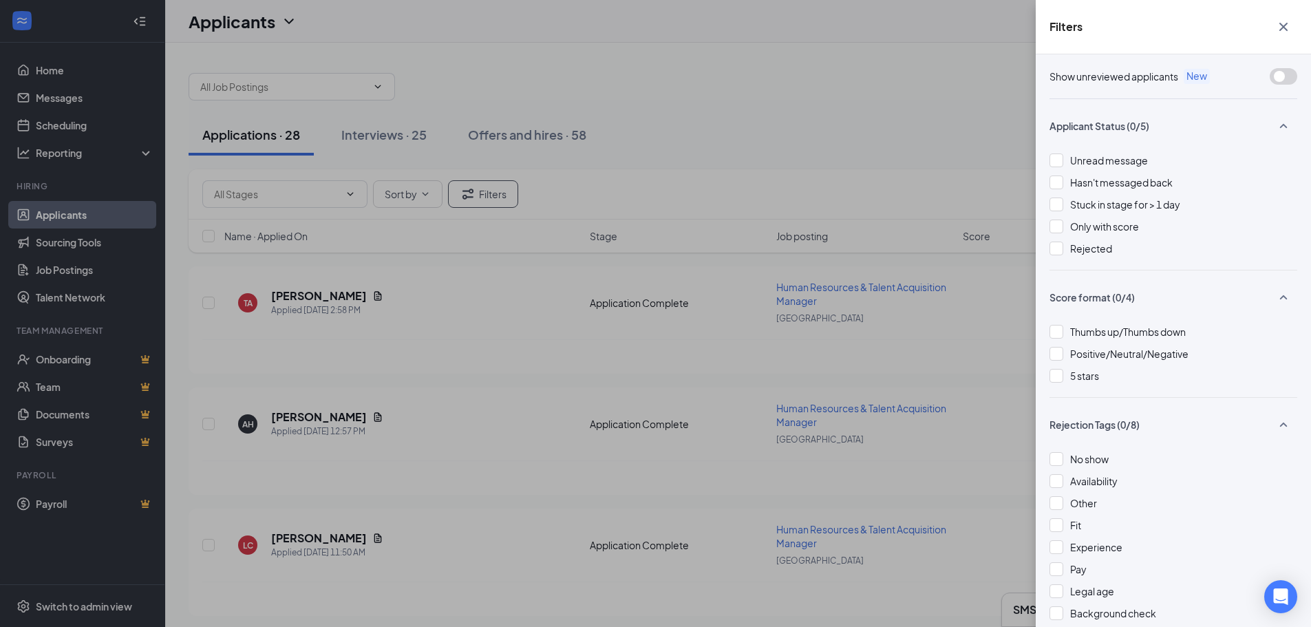
click at [1275, 123] on icon "SmallChevronUp" at bounding box center [1283, 126] width 17 height 17
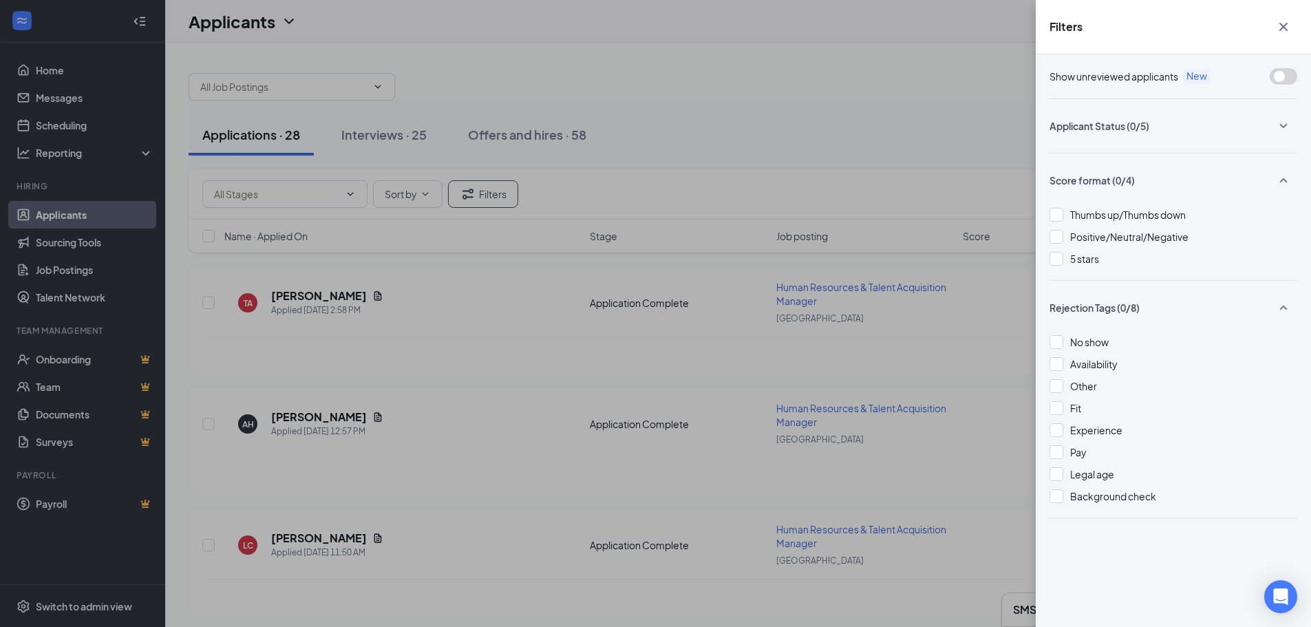
click at [1286, 23] on icon "Cross" at bounding box center [1284, 27] width 8 height 8
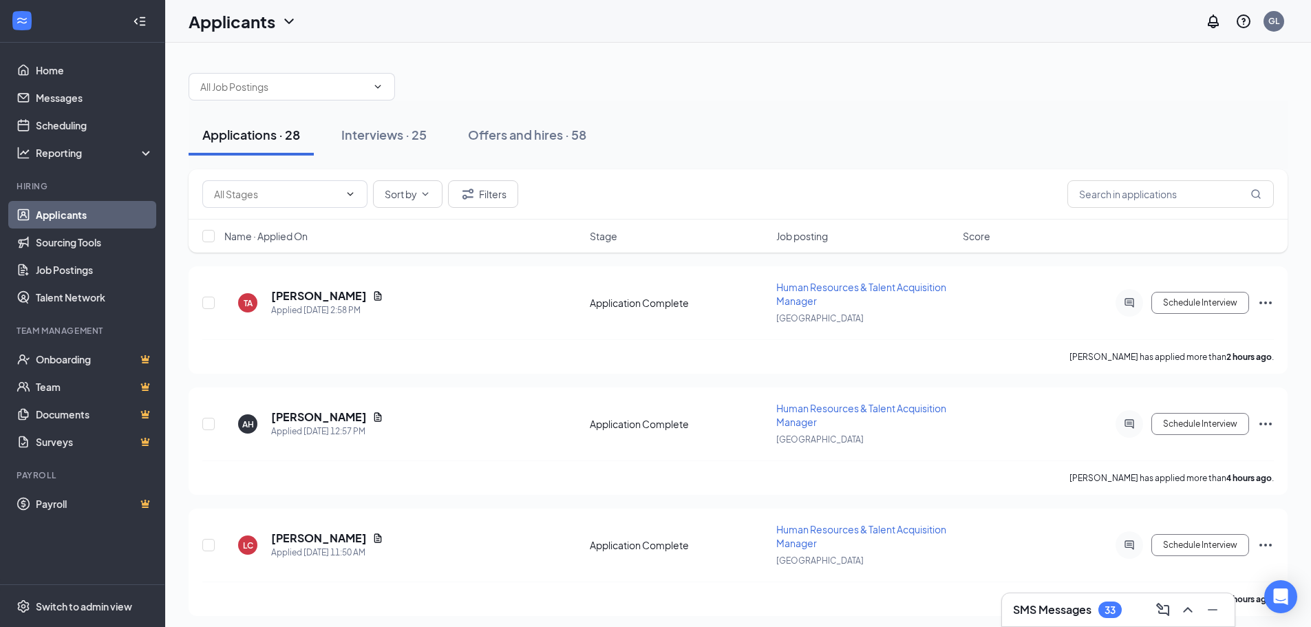
click at [836, 237] on div "Job posting" at bounding box center [865, 236] width 178 height 14
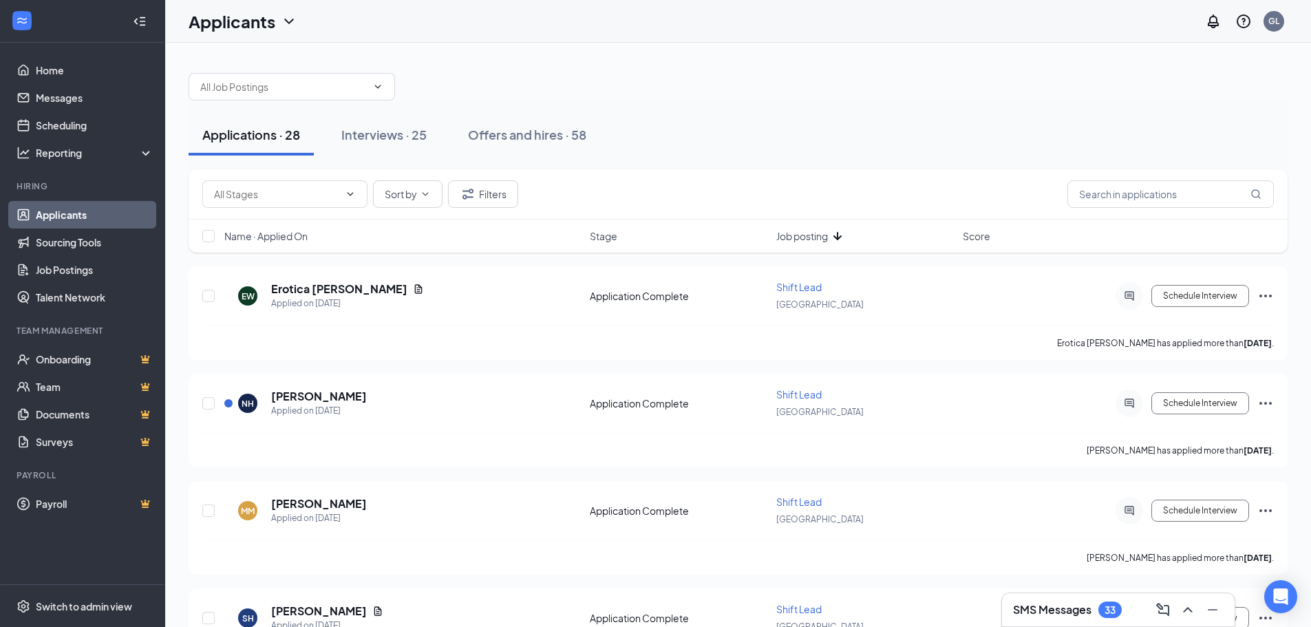
click at [826, 238] on span "Job posting" at bounding box center [802, 236] width 52 height 14
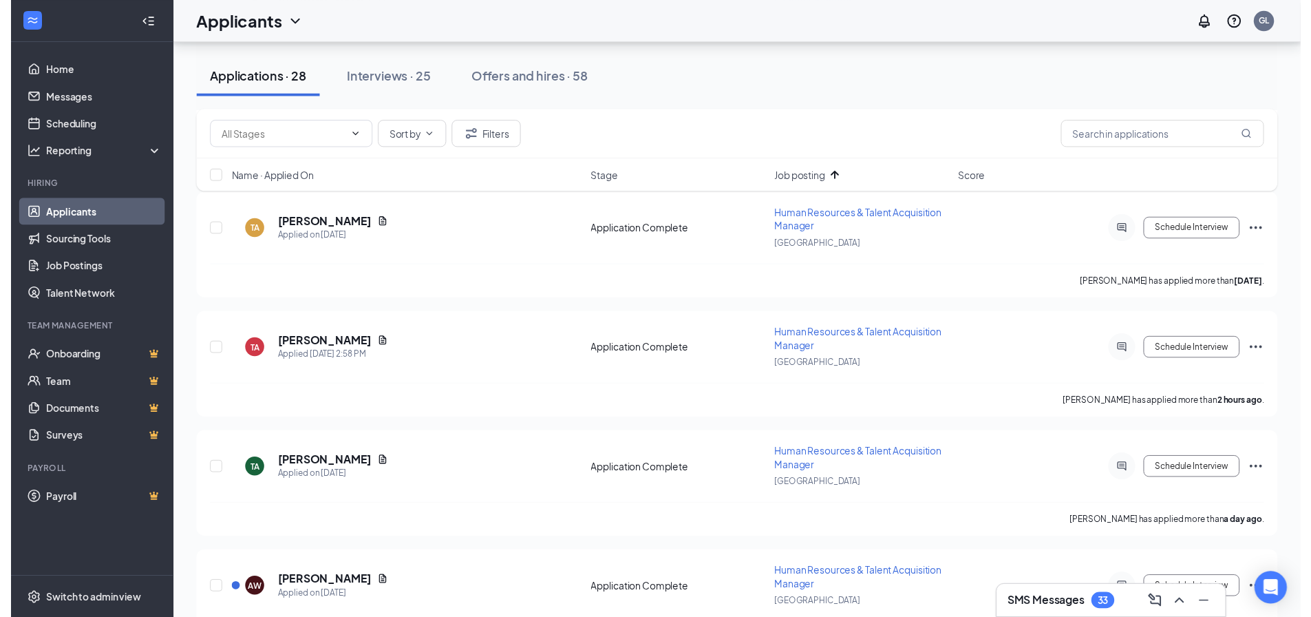
scroll to position [489, 0]
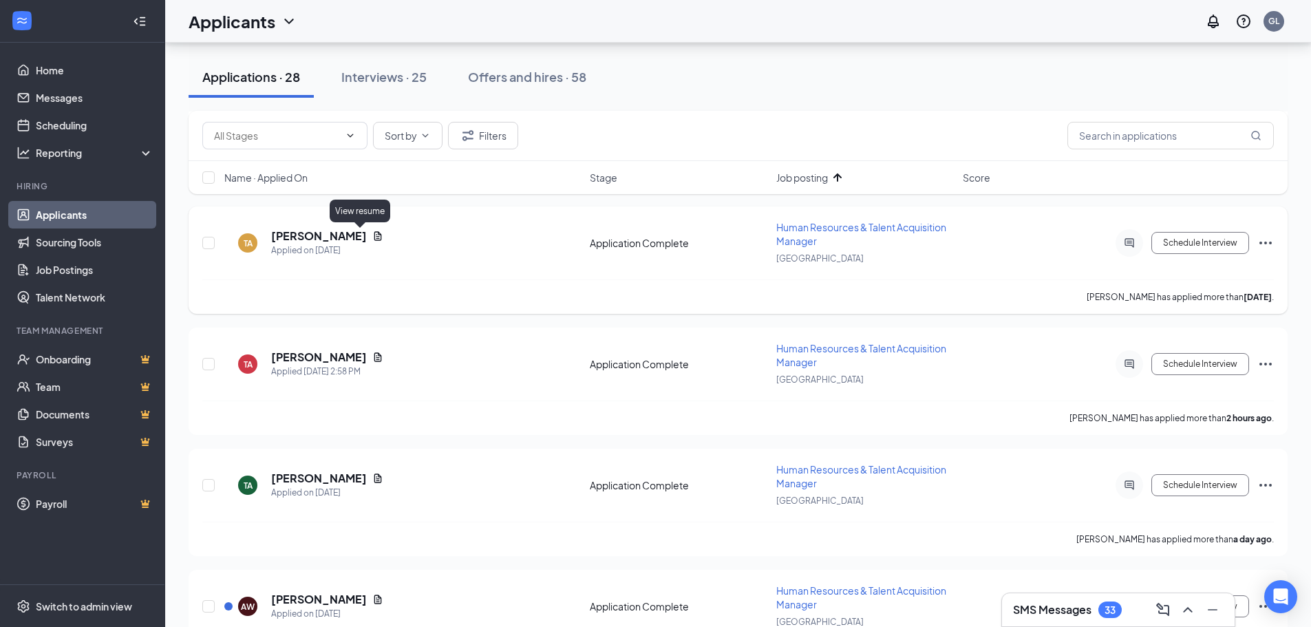
click at [372, 236] on icon "Document" at bounding box center [377, 236] width 11 height 11
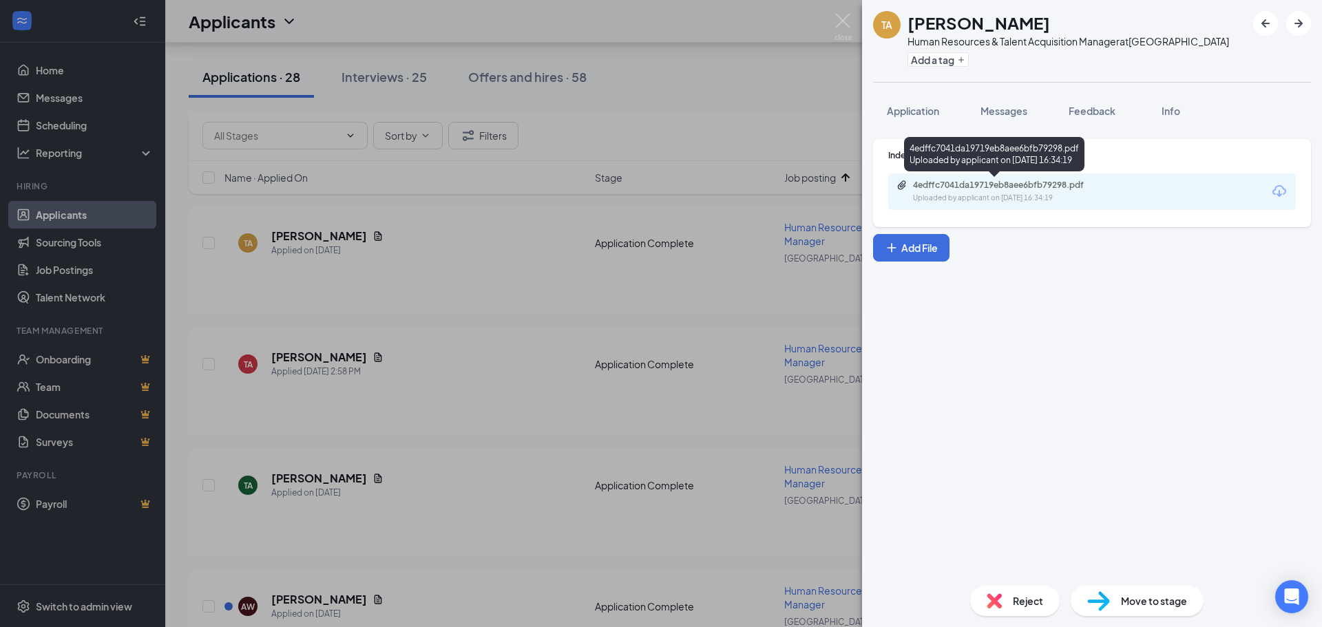
click at [961, 193] on div "Uploaded by applicant on [DATE] 16:34:19" at bounding box center [1016, 198] width 206 height 11
click at [992, 600] on img at bounding box center [993, 600] width 15 height 15
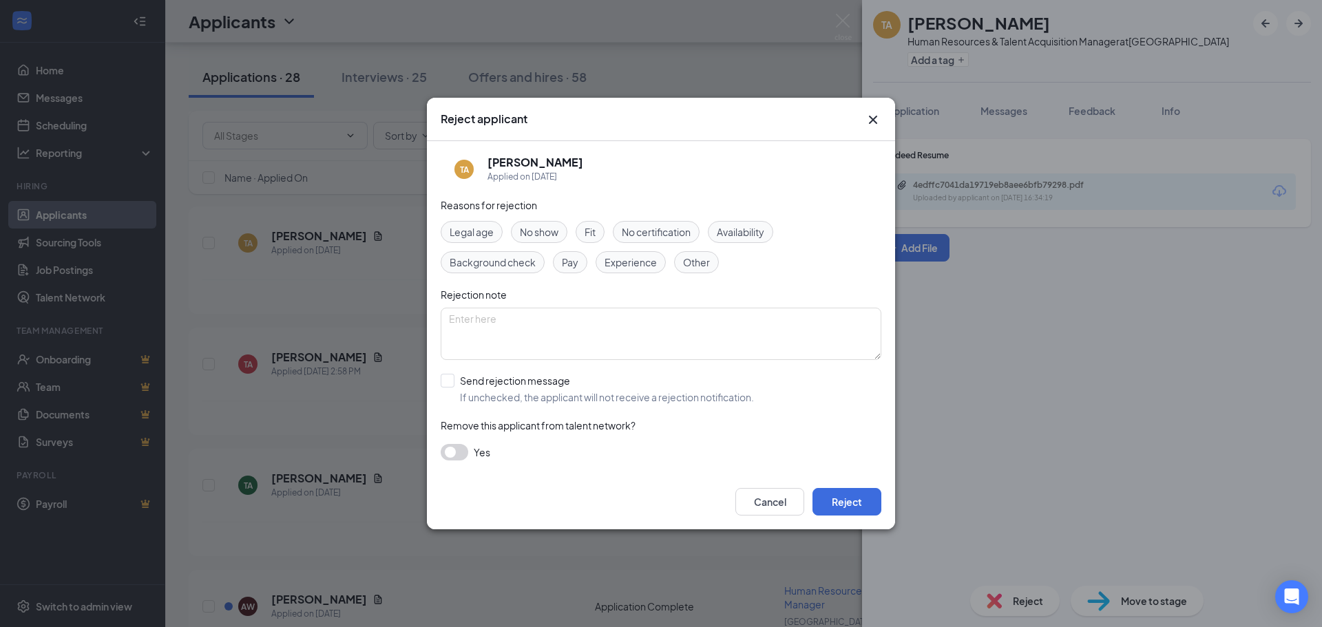
click at [452, 452] on button "button" at bounding box center [455, 452] width 28 height 17
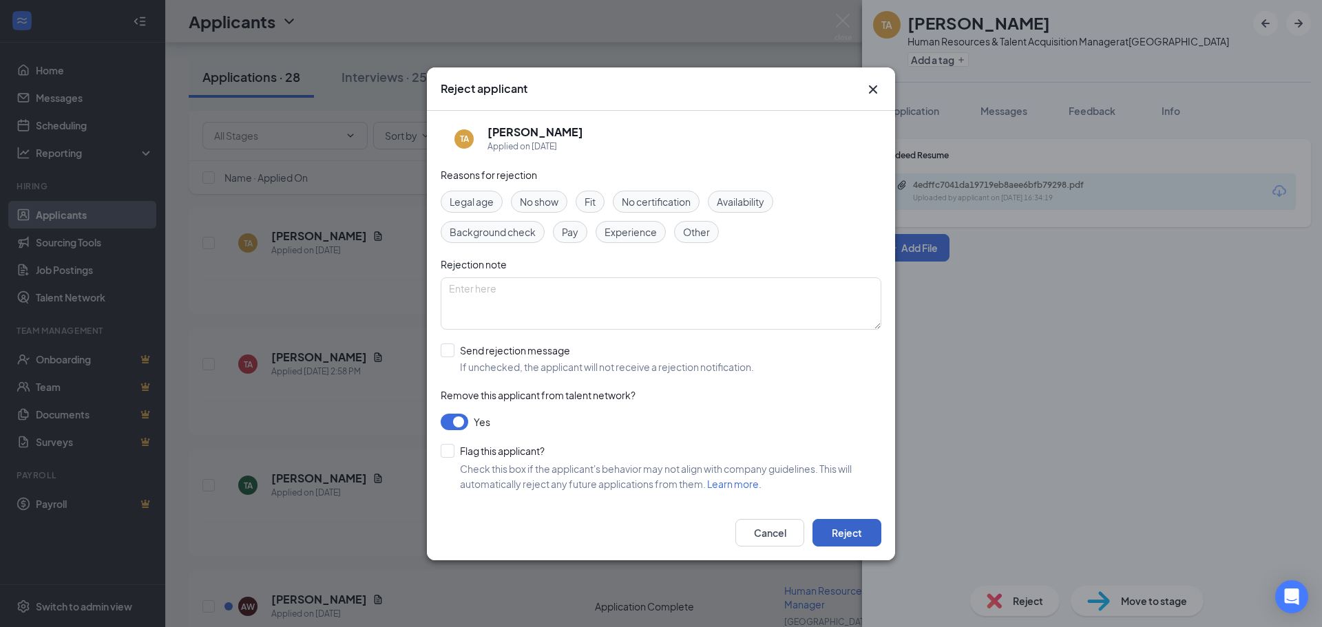
click at [843, 527] on button "Reject" at bounding box center [846, 533] width 69 height 28
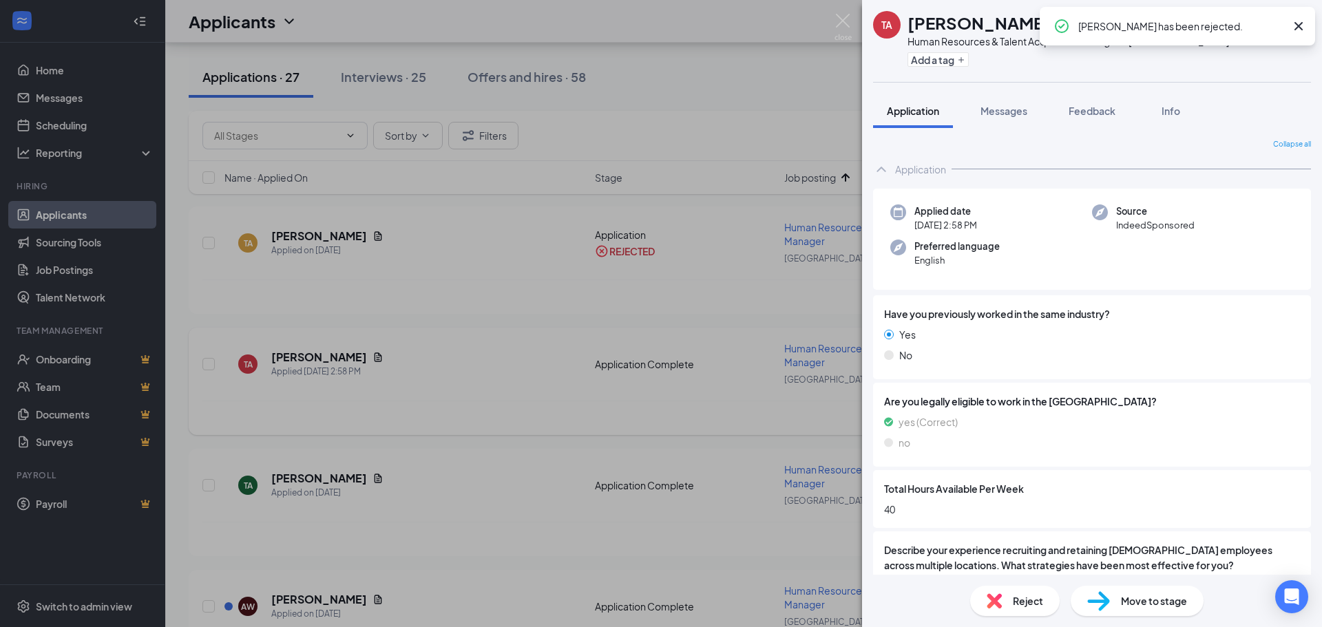
drag, startPoint x: 368, startPoint y: 352, endPoint x: 359, endPoint y: 352, distance: 9.6
click at [368, 352] on div "TA [PERSON_NAME] Human Resources & Talent Acquisition Manager at [GEOGRAPHIC_DA…" at bounding box center [661, 313] width 1322 height 627
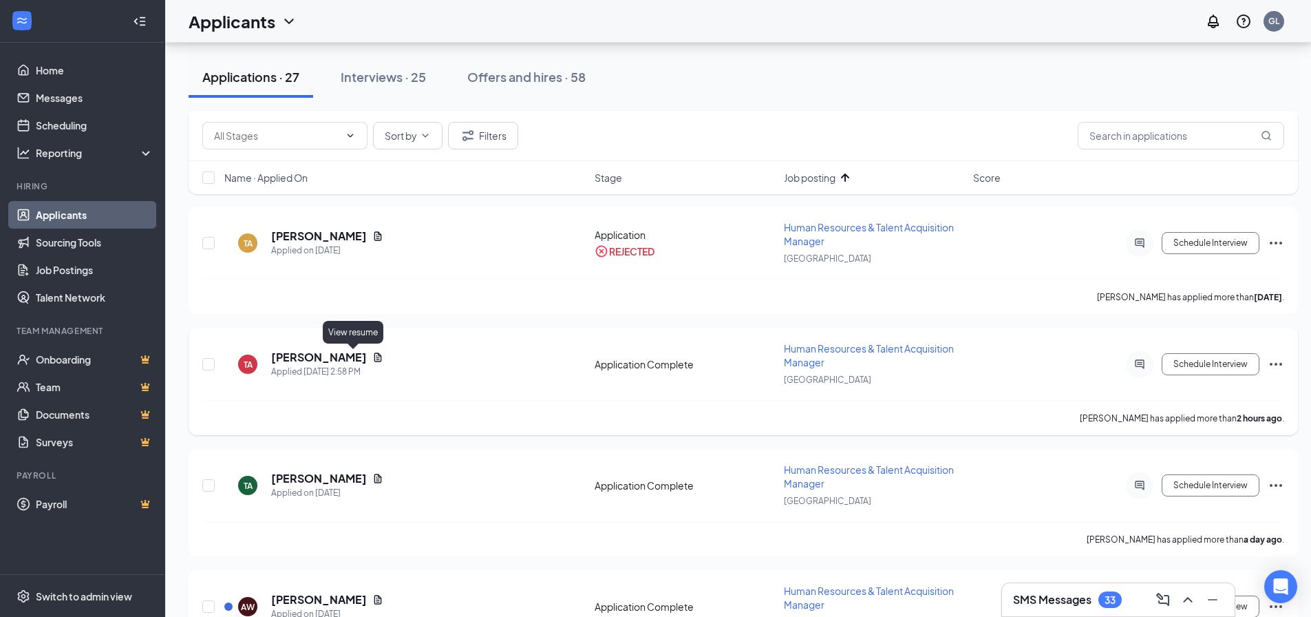
click at [372, 352] on icon "Document" at bounding box center [377, 357] width 11 height 11
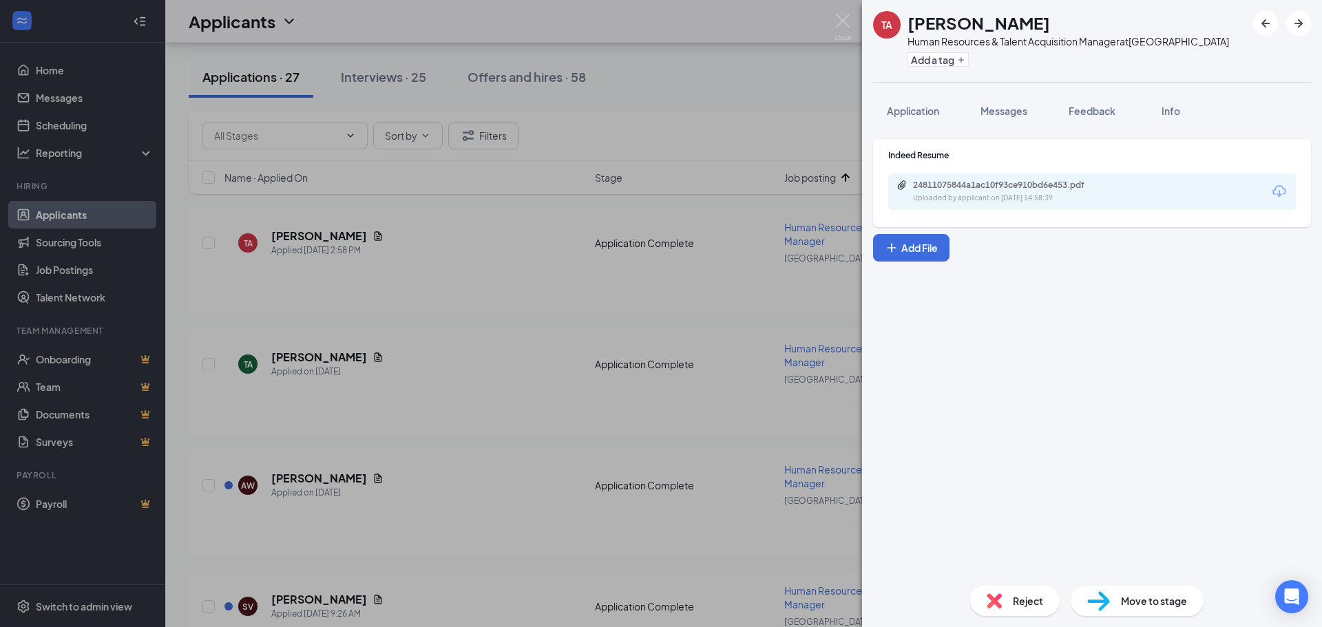
click at [978, 184] on div "24811075844a1ac10f93ce910bd6e453.pdf" at bounding box center [1009, 185] width 193 height 11
click at [793, 133] on div "TA [PERSON_NAME] Human Resources & Talent Acquisition Manager at [GEOGRAPHIC_DA…" at bounding box center [661, 313] width 1322 height 627
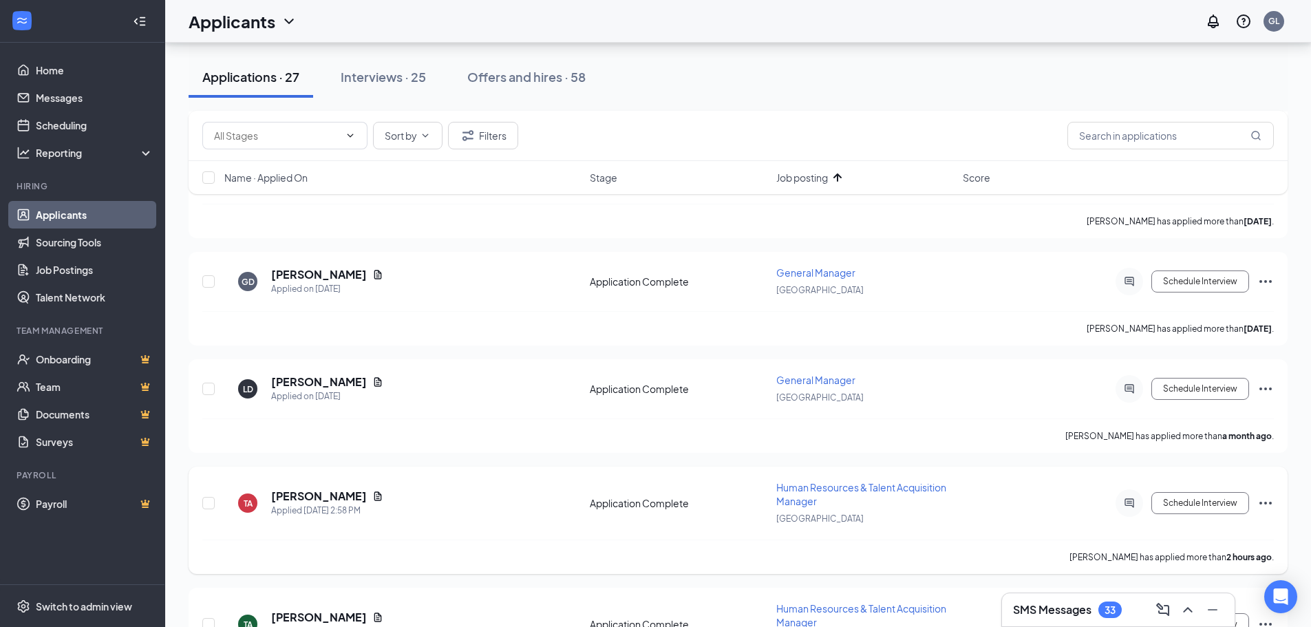
scroll to position [459, 0]
